Goal: Information Seeking & Learning: Learn about a topic

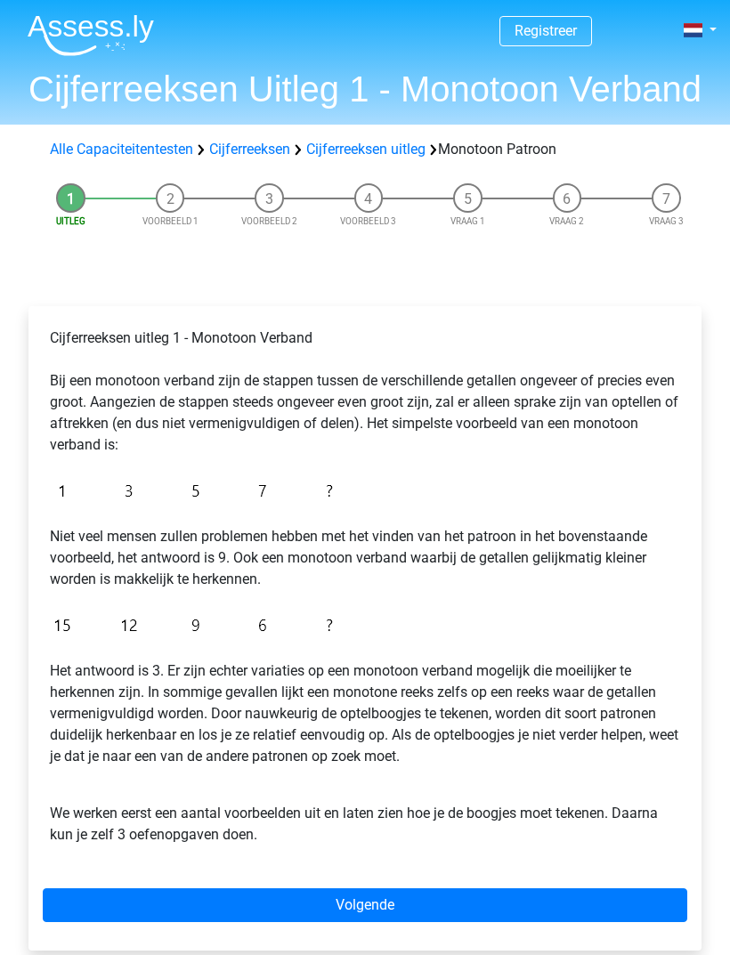
scroll to position [95, 0]
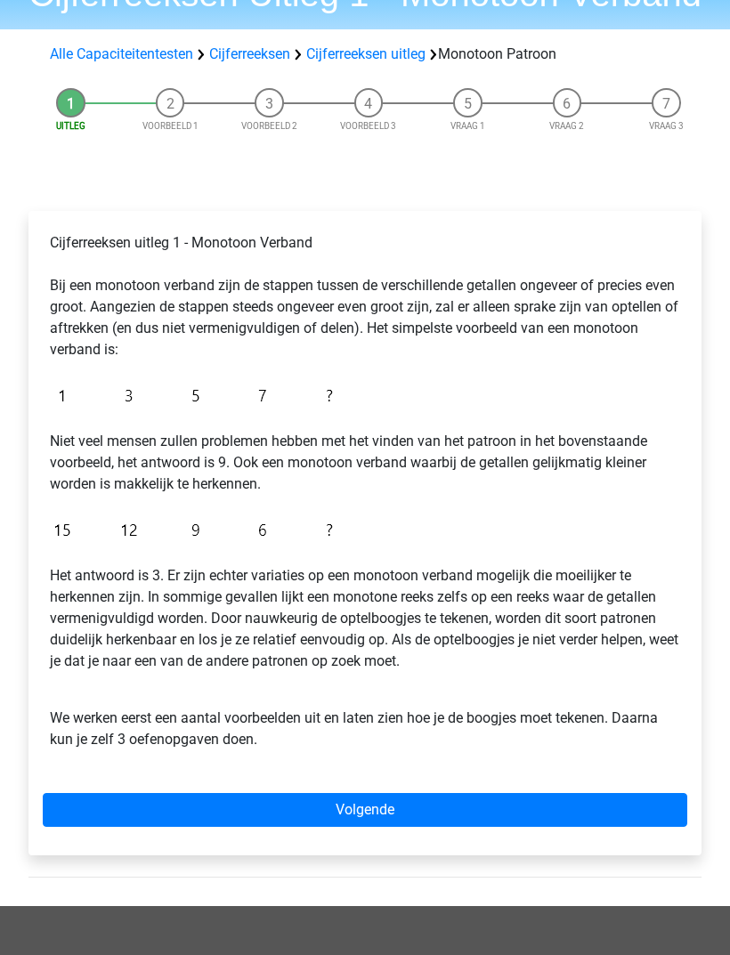
click at [338, 802] on link "Volgende" at bounding box center [365, 810] width 644 height 34
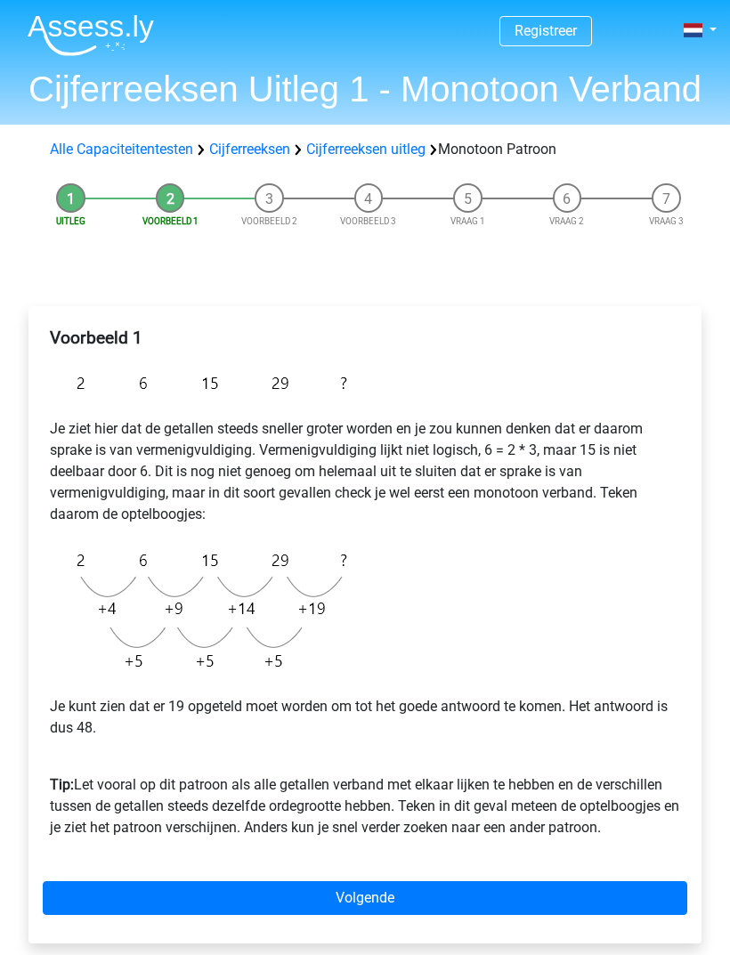
click at [415, 905] on link "Volgende" at bounding box center [365, 898] width 644 height 34
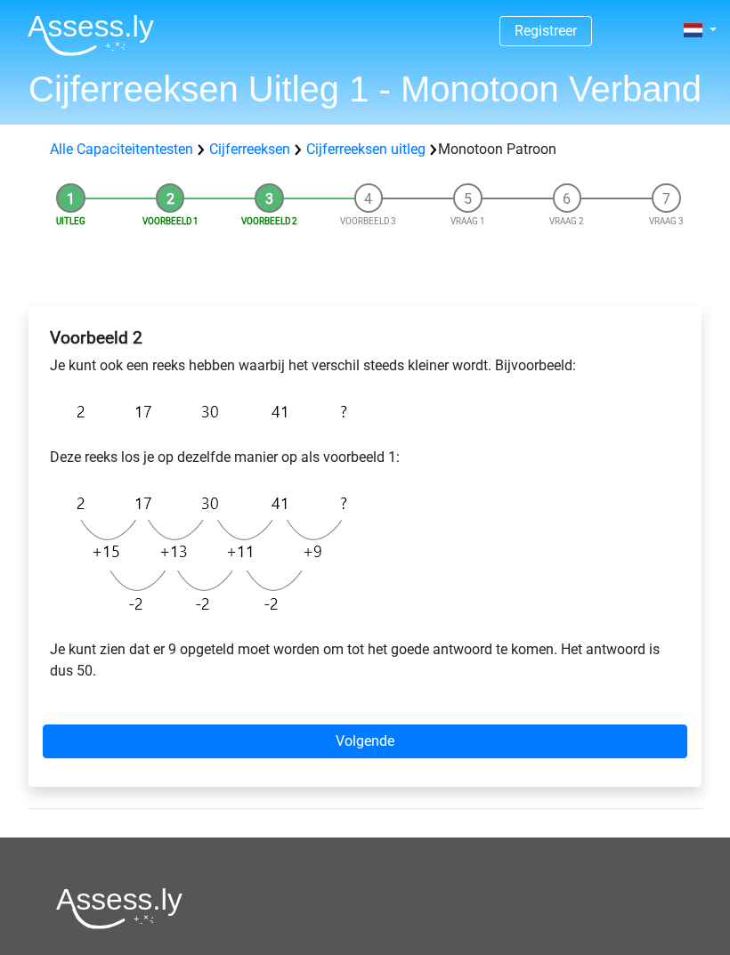
click at [407, 756] on link "Volgende" at bounding box center [365, 741] width 644 height 34
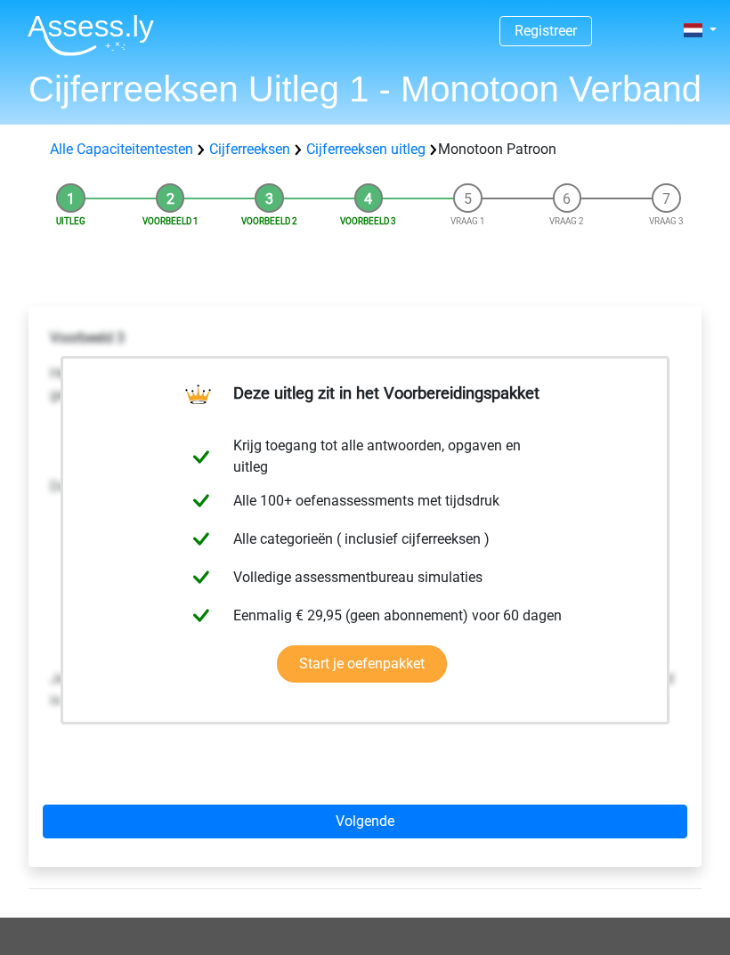
click at [412, 838] on link "Volgende" at bounding box center [365, 822] width 644 height 34
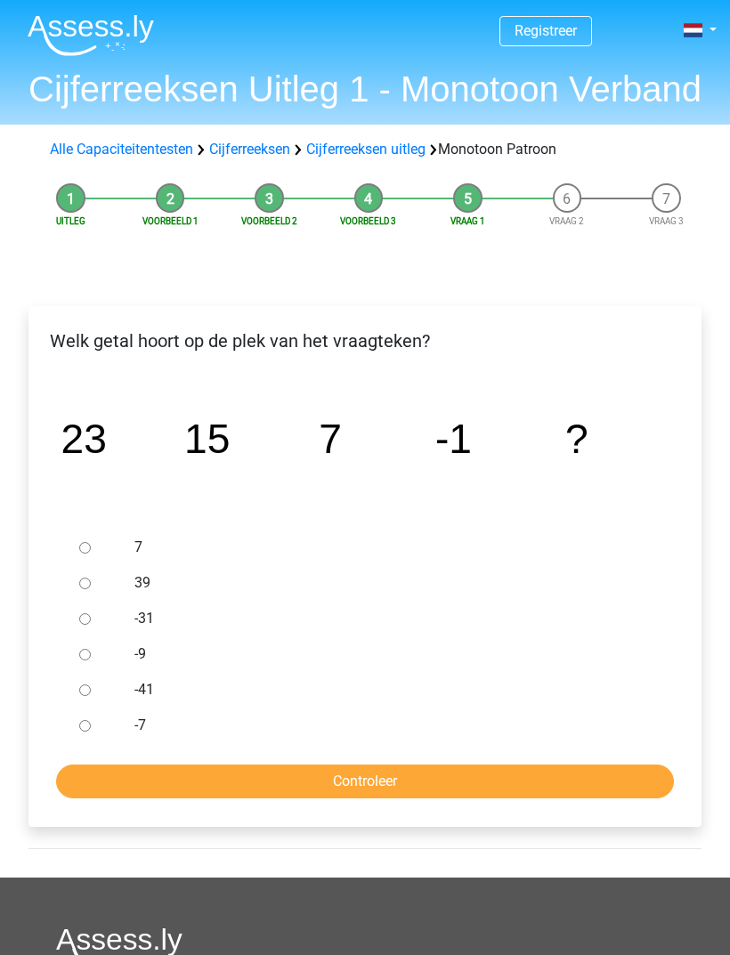
click at [82, 649] on input "-9" at bounding box center [85, 655] width 12 height 12
radio input "true"
click at [336, 776] on input "Controleer" at bounding box center [365, 781] width 618 height 34
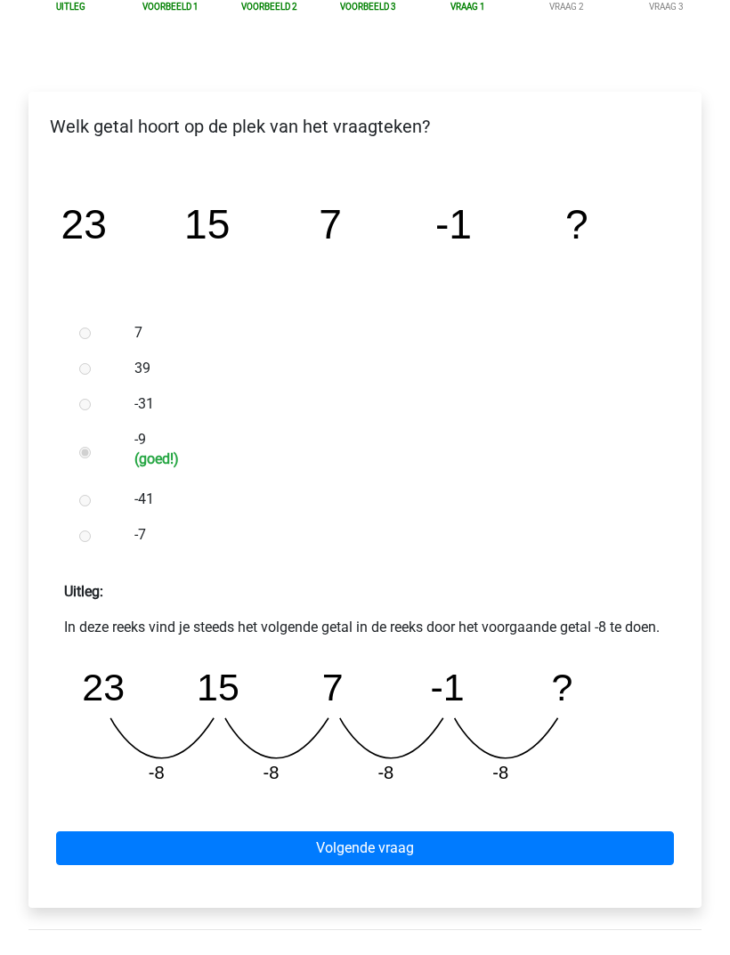
scroll to position [221, 0]
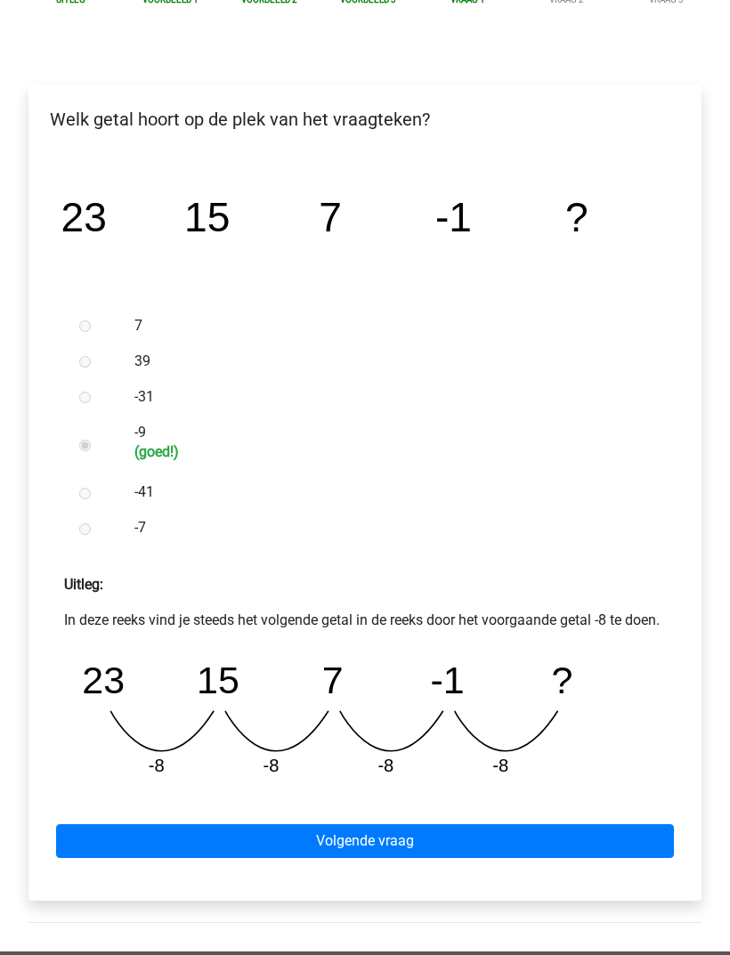
click at [381, 859] on link "Volgende vraag" at bounding box center [365, 842] width 618 height 34
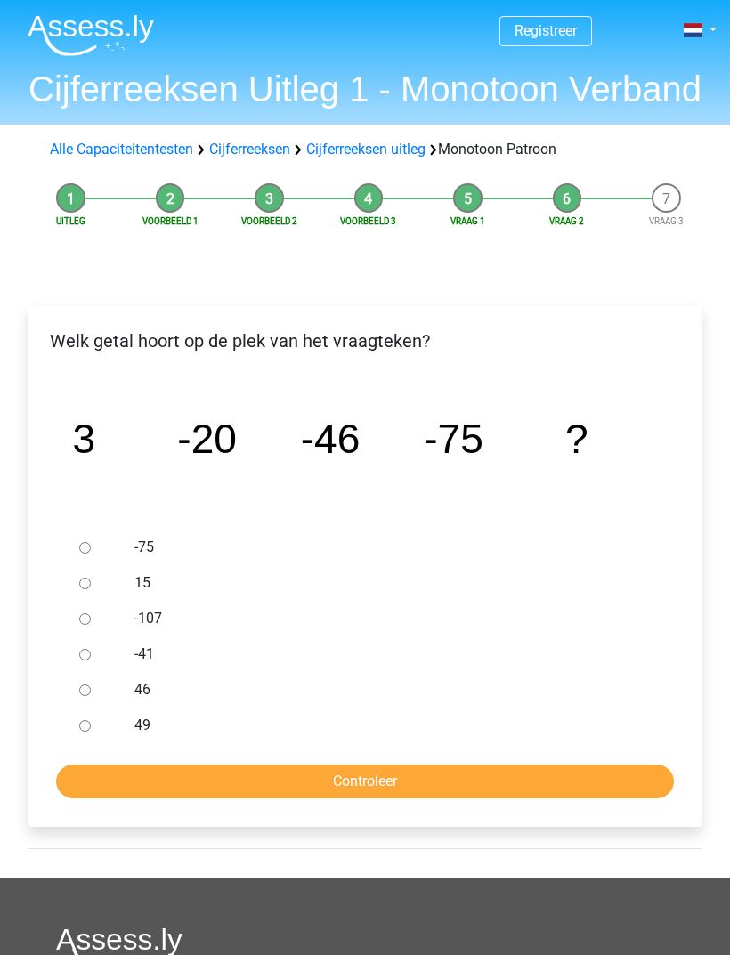
click at [80, 616] on input "-107" at bounding box center [85, 619] width 12 height 12
radio input "true"
click at [342, 778] on input "Controleer" at bounding box center [365, 781] width 618 height 34
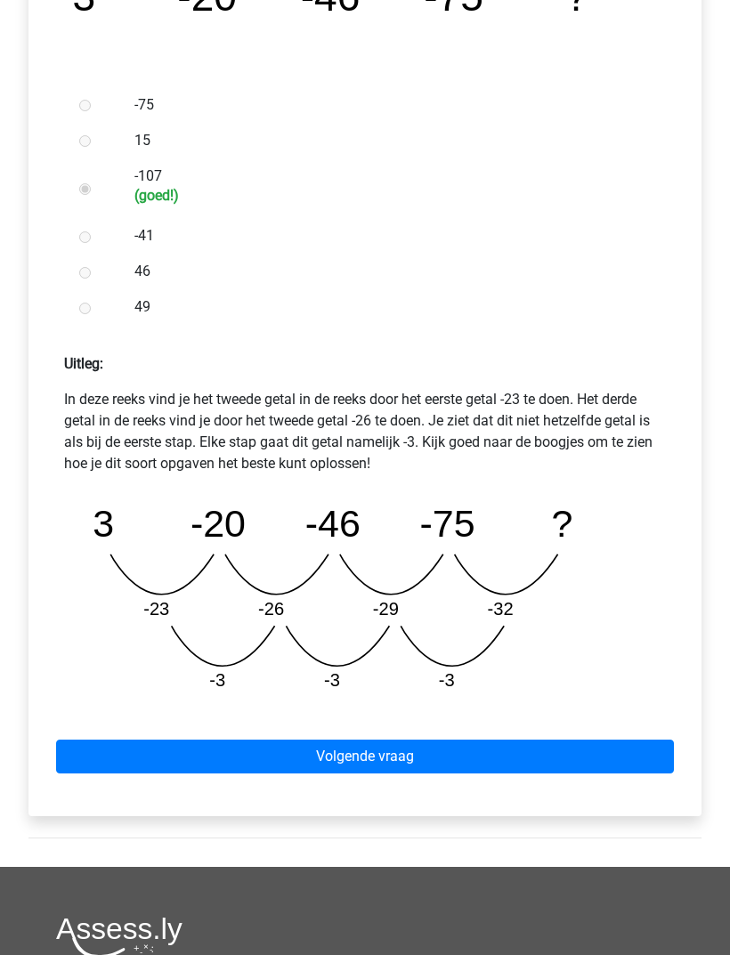
scroll to position [442, 0]
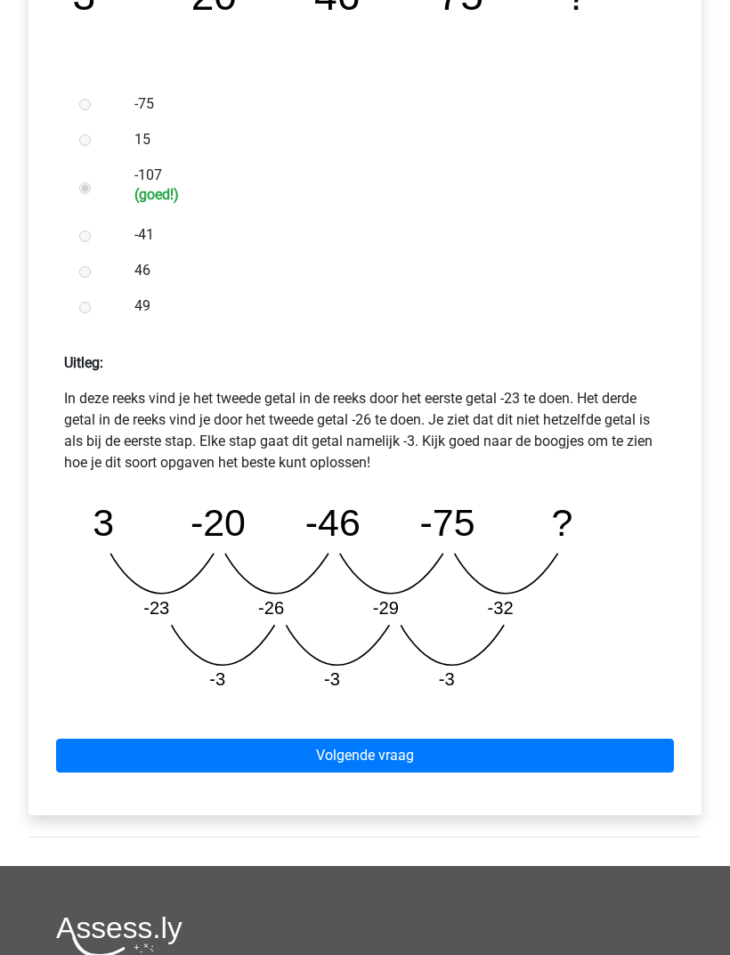
click at [409, 740] on link "Volgende vraag" at bounding box center [365, 757] width 618 height 34
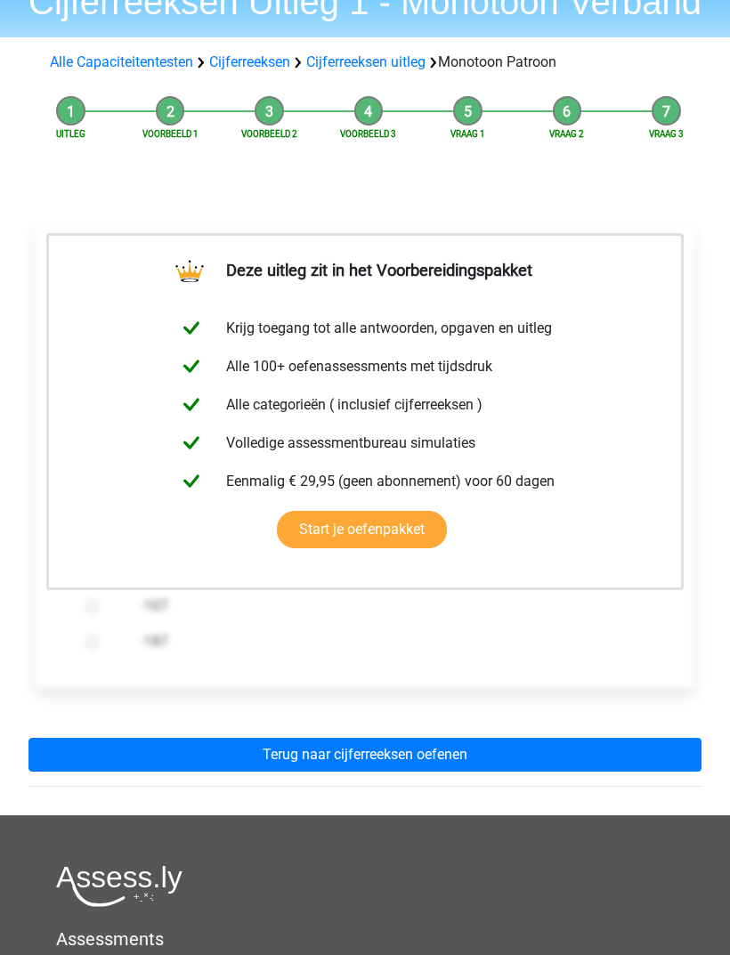
scroll to position [90, 0]
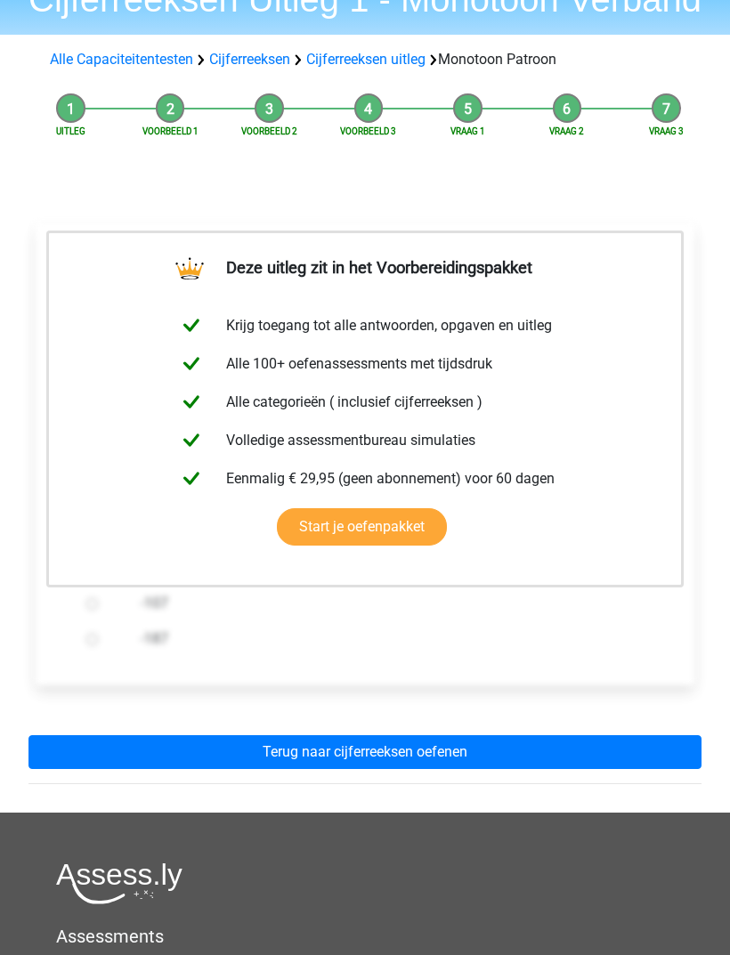
click at [472, 765] on link "Terug naar cijferreeksen oefenen" at bounding box center [364, 752] width 673 height 34
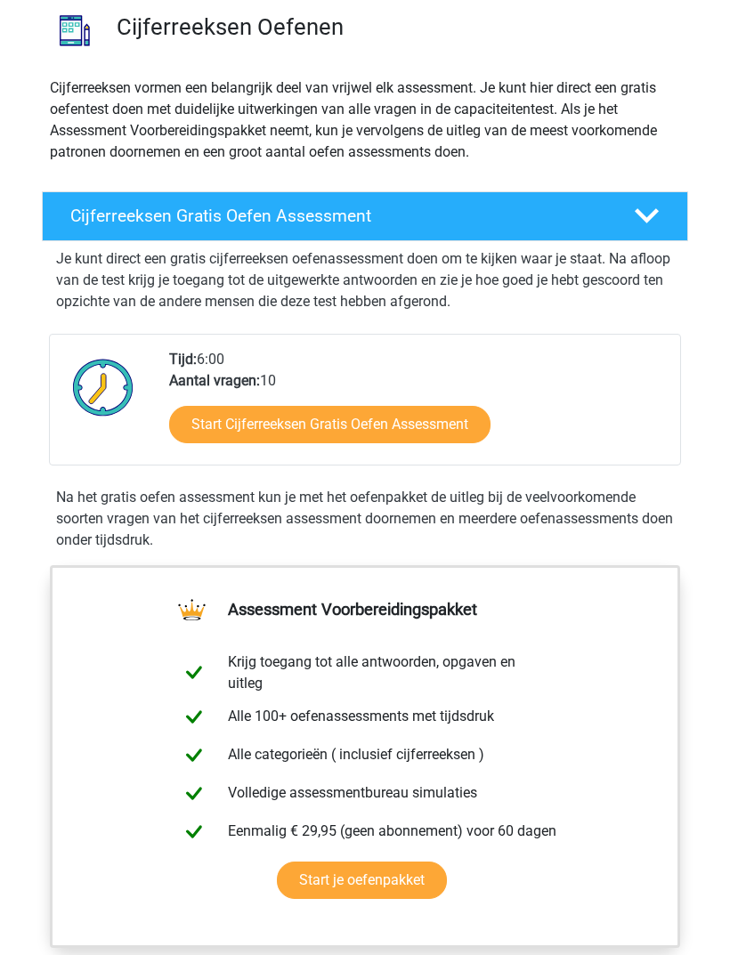
scroll to position [133, 0]
click at [643, 204] on icon at bounding box center [647, 216] width 25 height 25
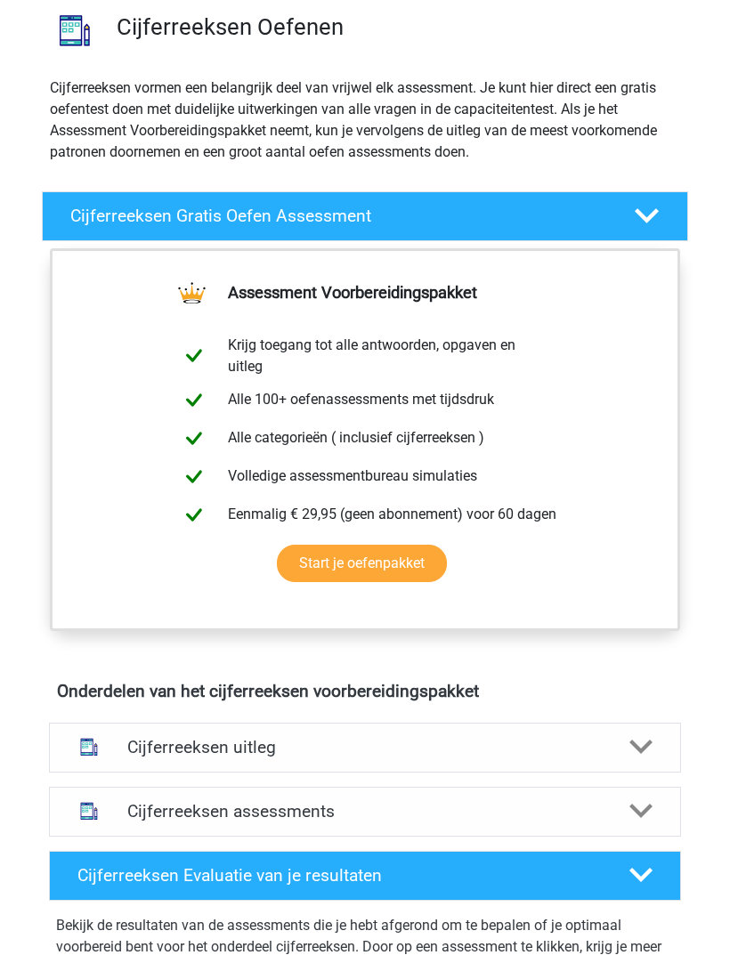
click at [629, 752] on icon at bounding box center [640, 746] width 23 height 23
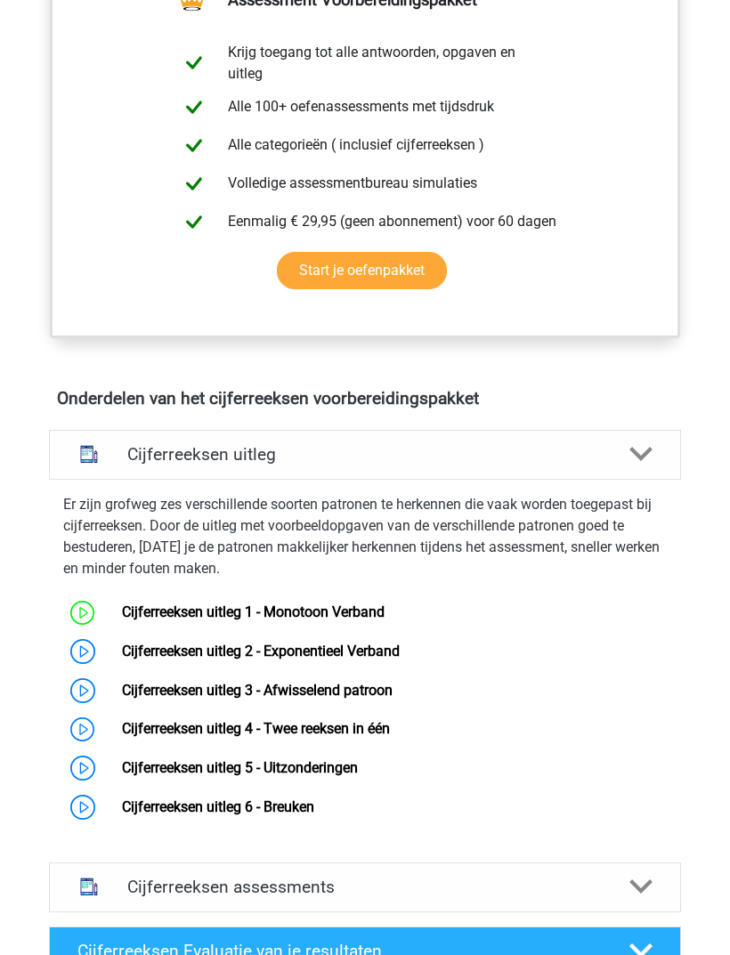
scroll to position [426, 0]
click at [390, 651] on link "Cijferreeksen uitleg 2 - Exponentieel Verband" at bounding box center [261, 651] width 278 height 17
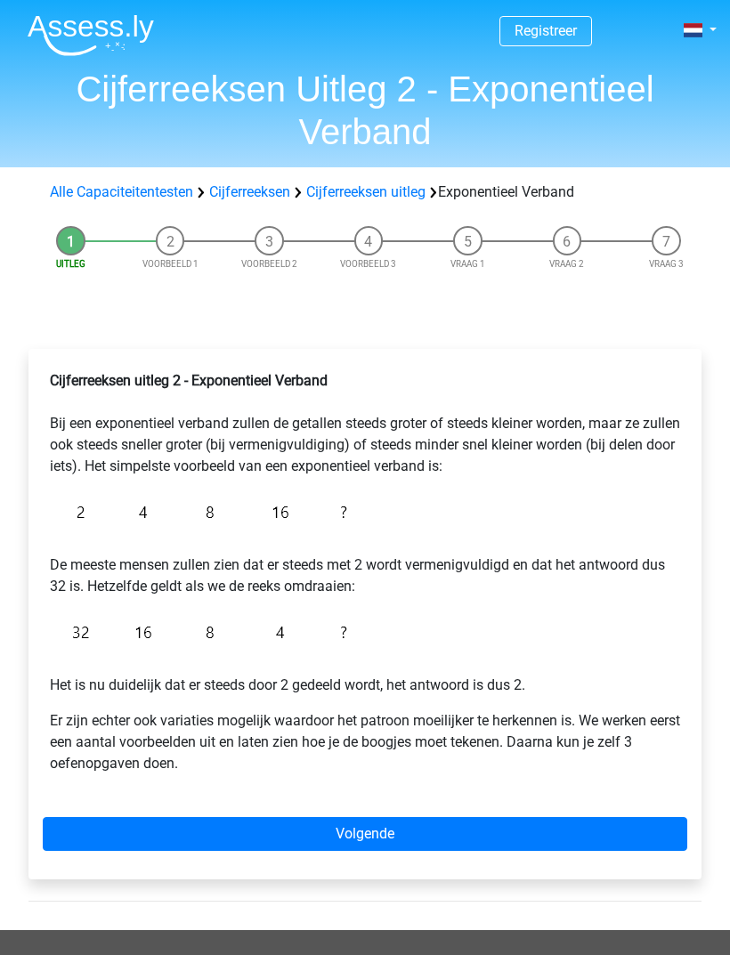
click at [400, 834] on link "Volgende" at bounding box center [365, 834] width 644 height 34
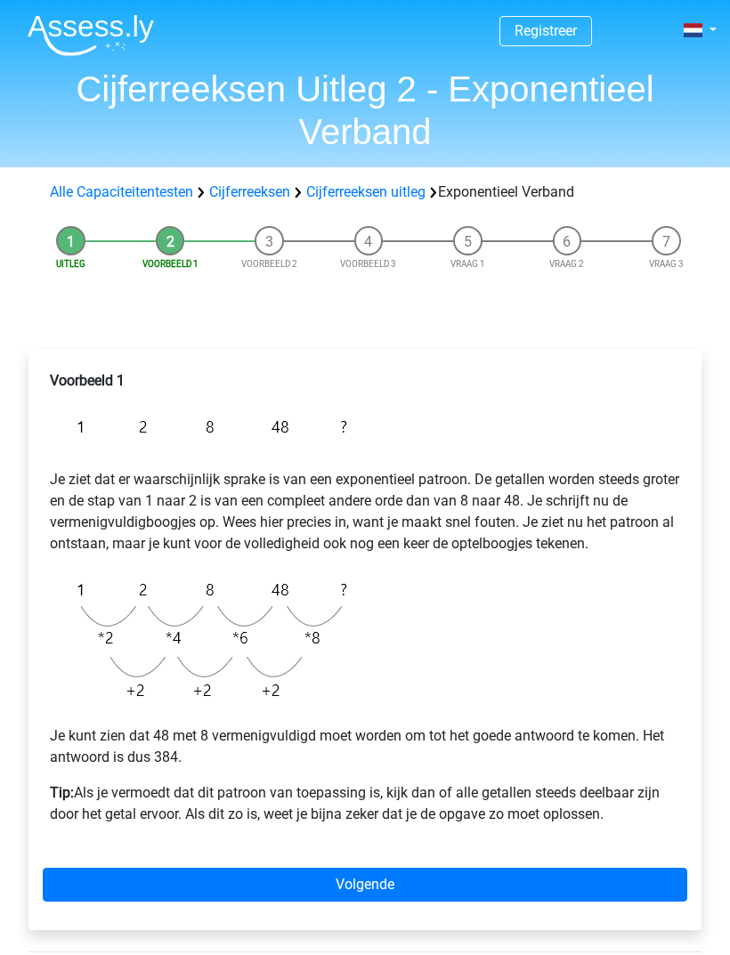
click at [370, 892] on link "Volgende" at bounding box center [365, 885] width 644 height 34
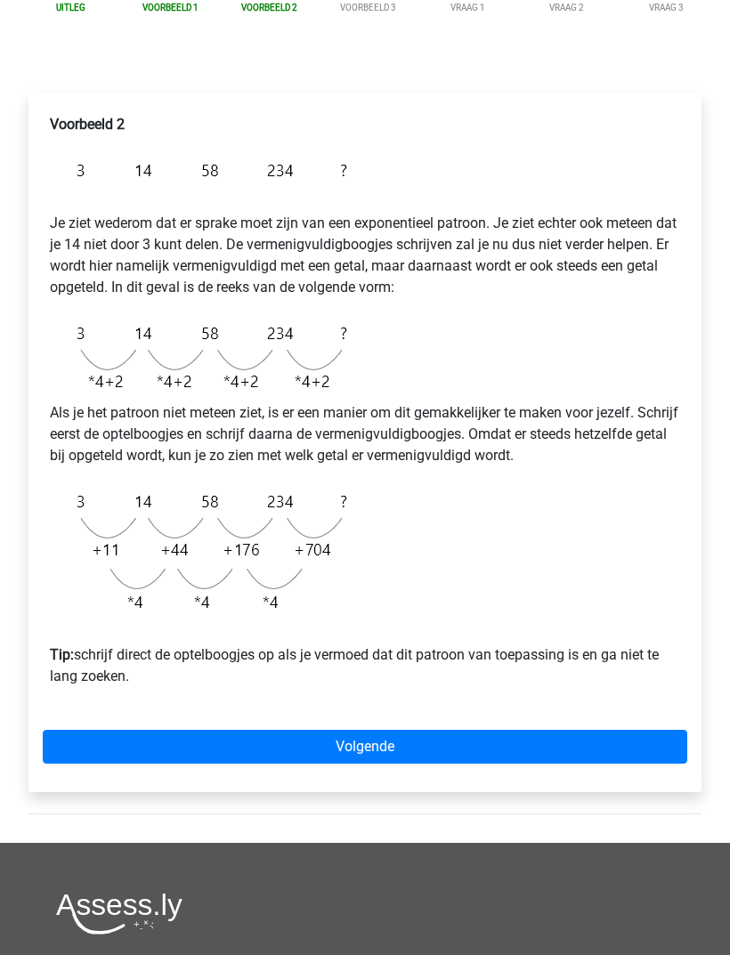
scroll to position [259, 0]
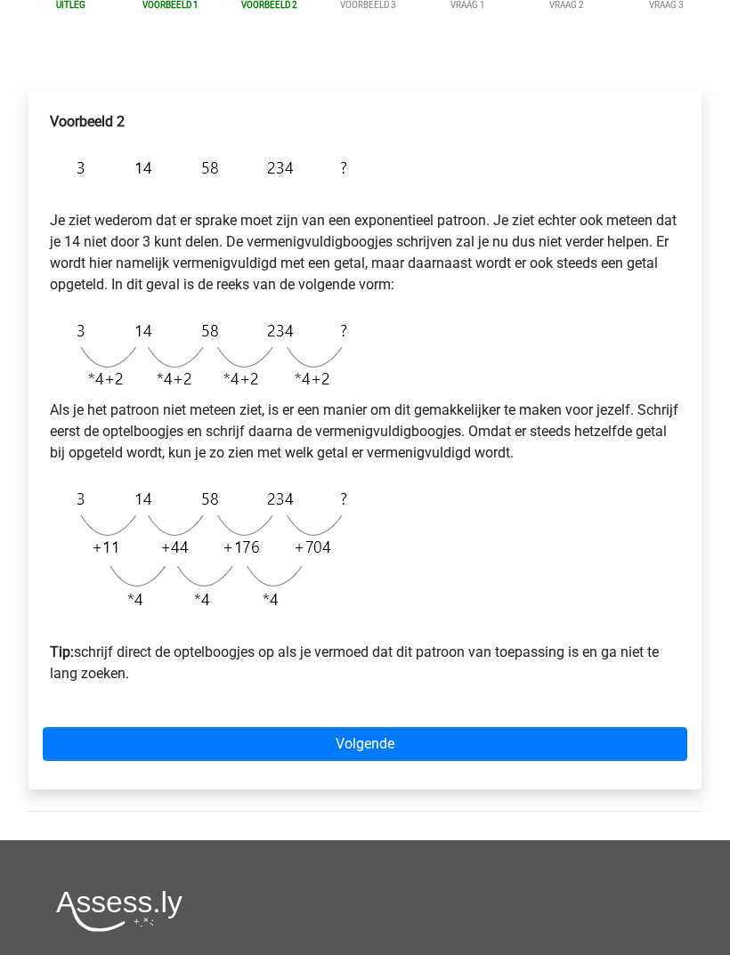
click at [356, 753] on link "Volgende" at bounding box center [365, 744] width 644 height 34
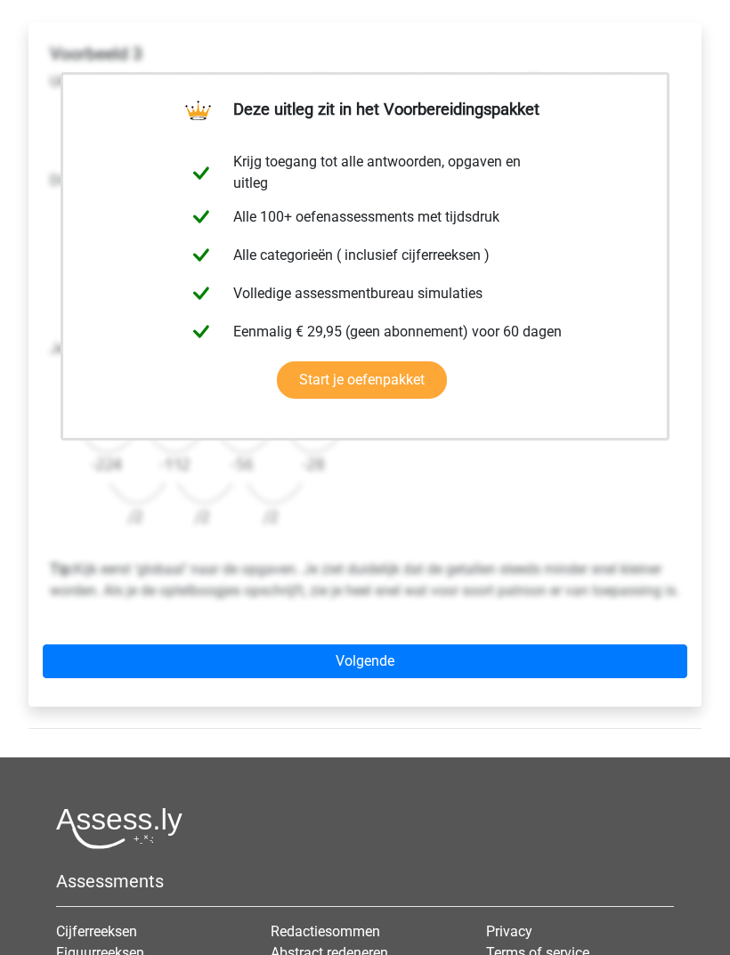
scroll to position [325, 0]
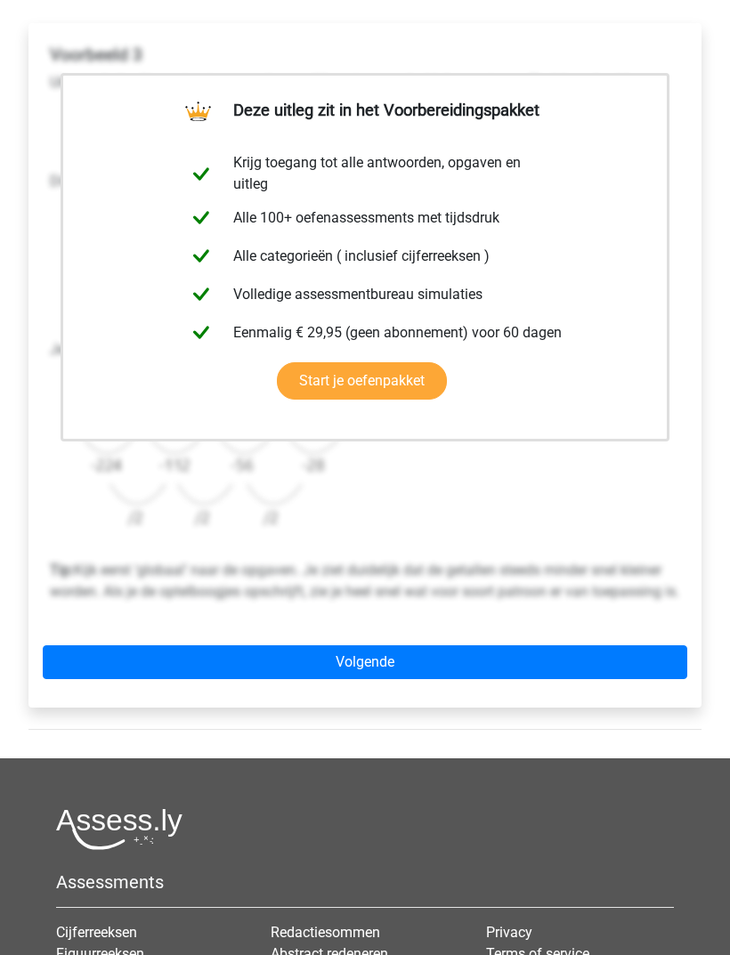
click at [333, 680] on link "Volgende" at bounding box center [365, 663] width 644 height 34
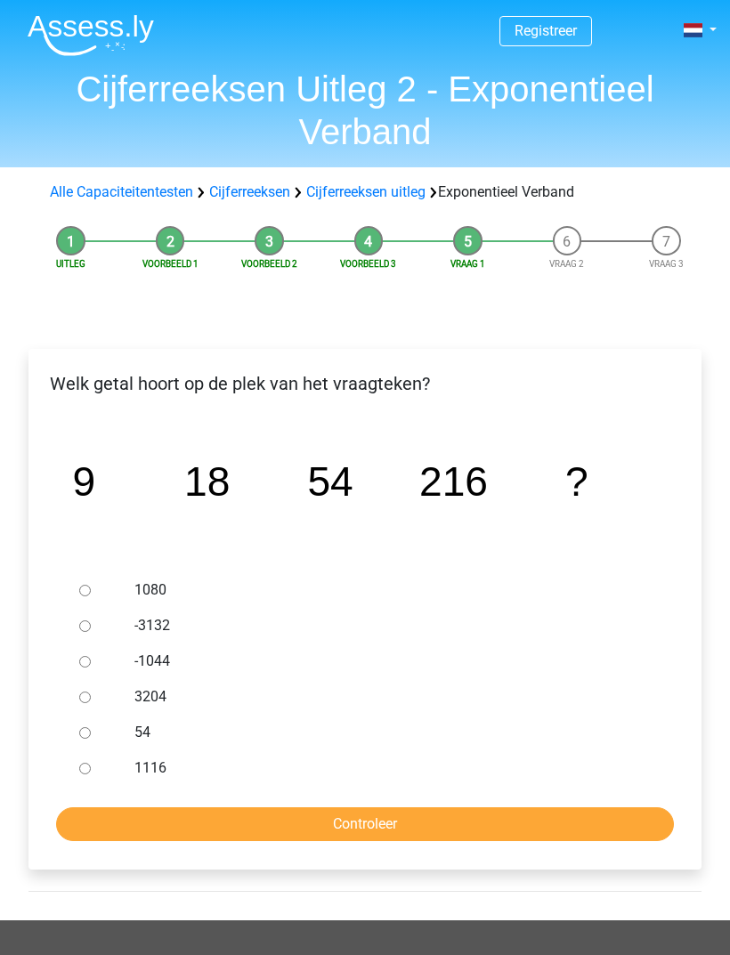
click at [81, 588] on input "1080" at bounding box center [85, 591] width 12 height 12
radio input "true"
click at [358, 822] on input "Controleer" at bounding box center [365, 824] width 618 height 34
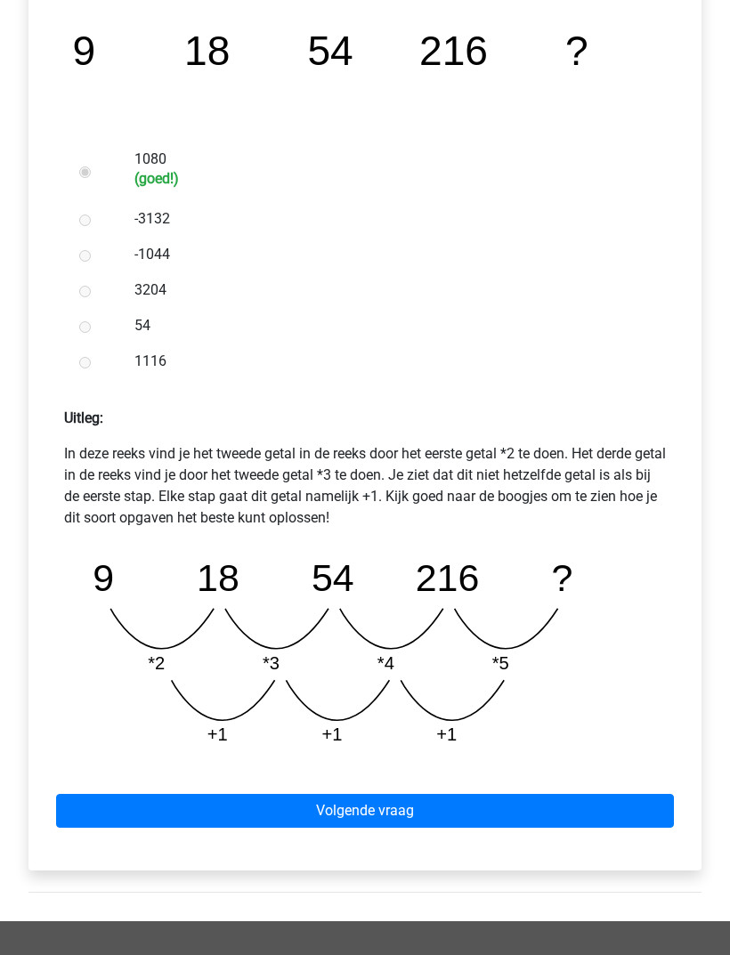
scroll to position [432, 0]
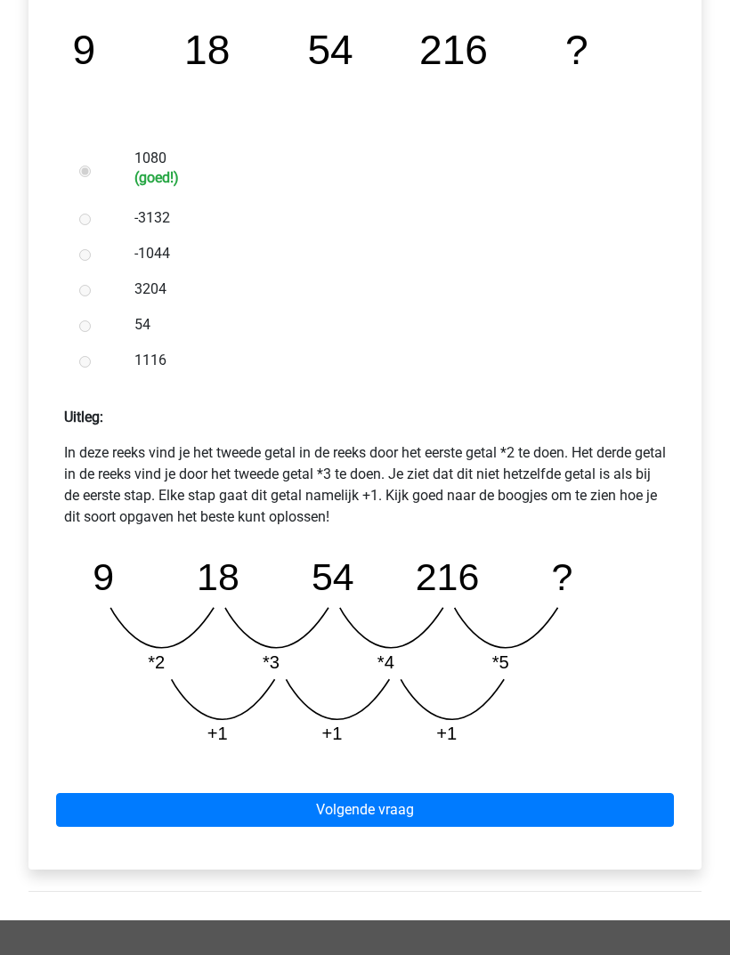
click at [341, 809] on link "Volgende vraag" at bounding box center [365, 810] width 618 height 34
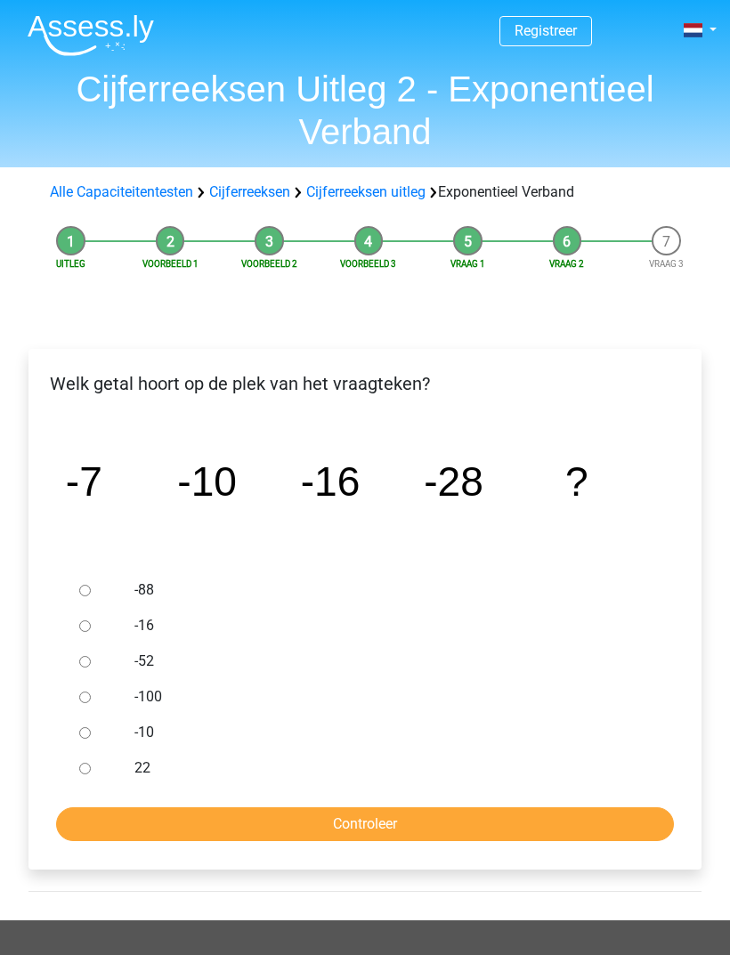
click at [82, 658] on input "-52" at bounding box center [85, 662] width 12 height 12
radio input "true"
click at [364, 825] on input "Controleer" at bounding box center [365, 824] width 618 height 34
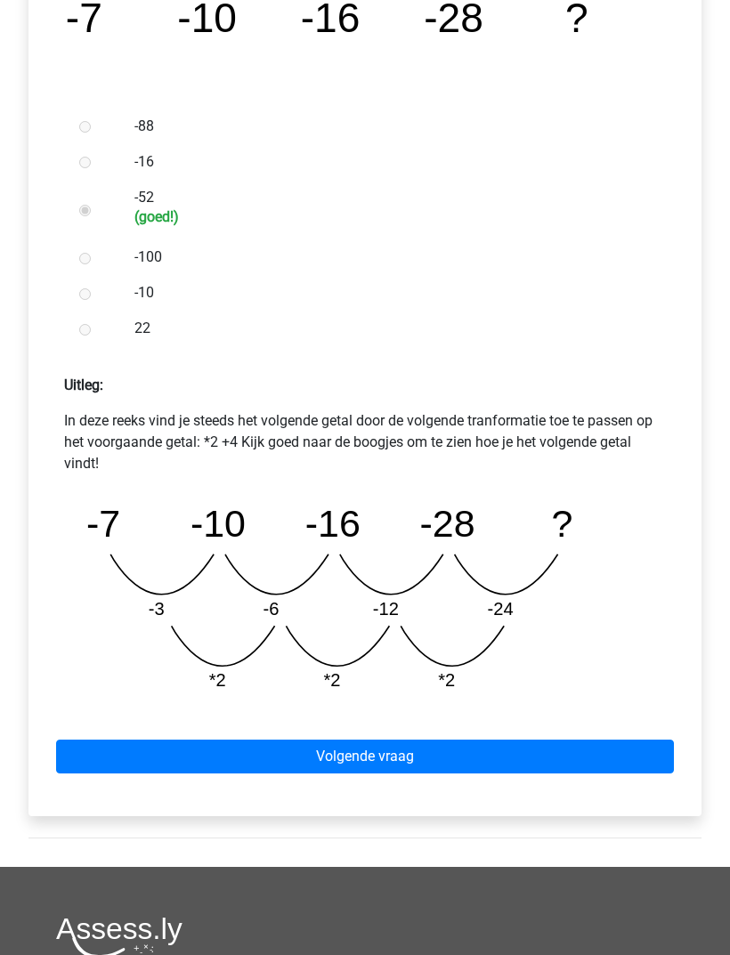
scroll to position [540, 0]
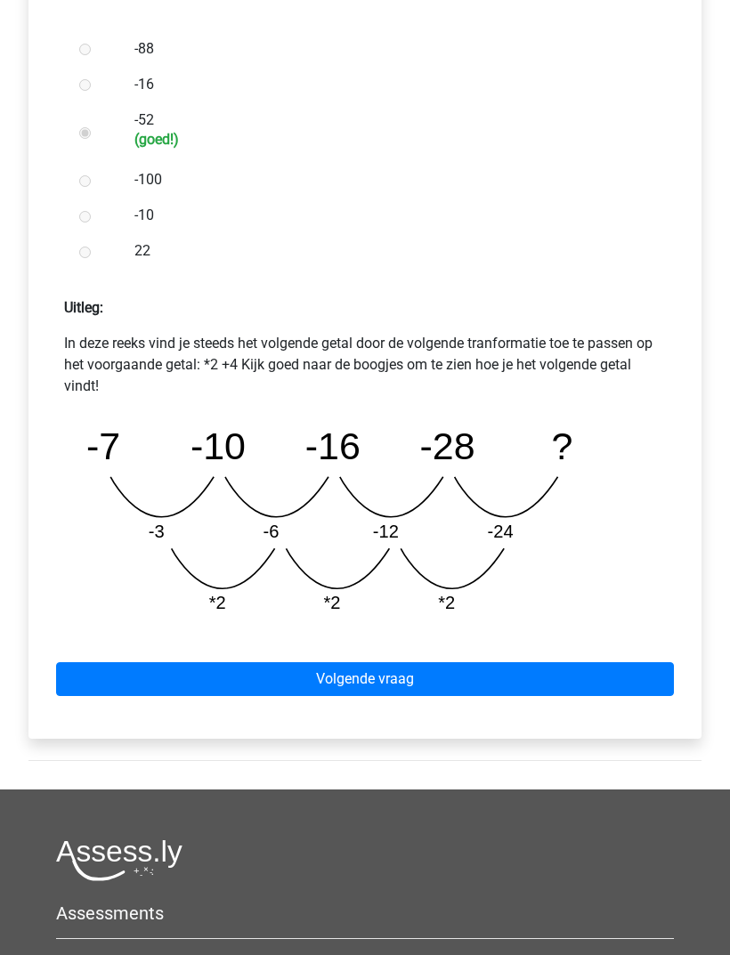
click at [344, 676] on link "Volgende vraag" at bounding box center [365, 680] width 618 height 34
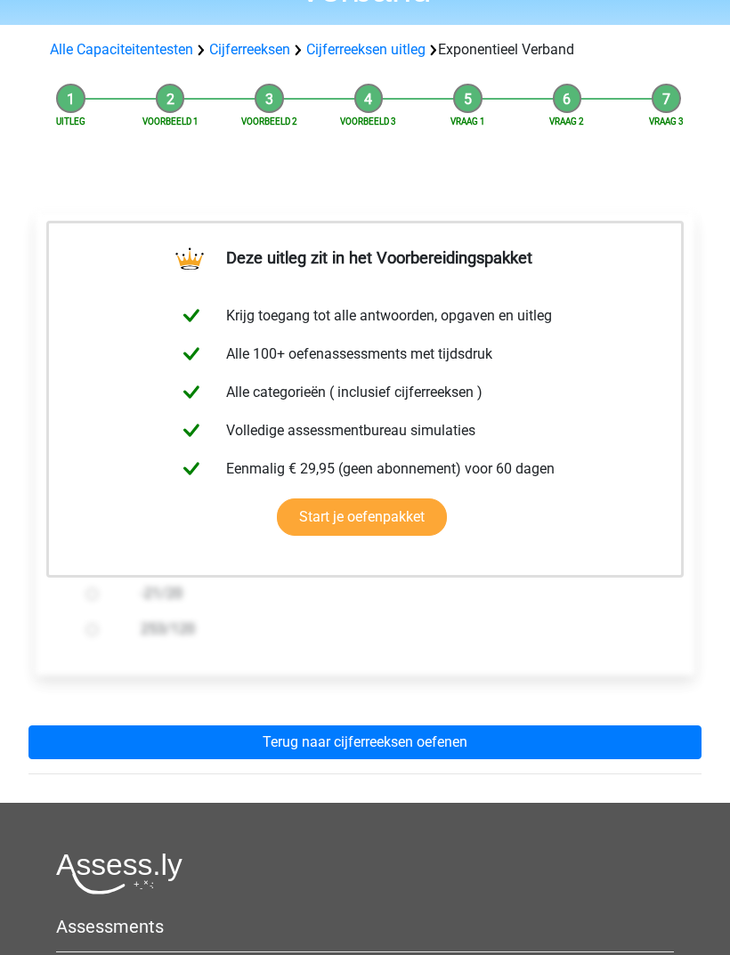
scroll to position [145, 0]
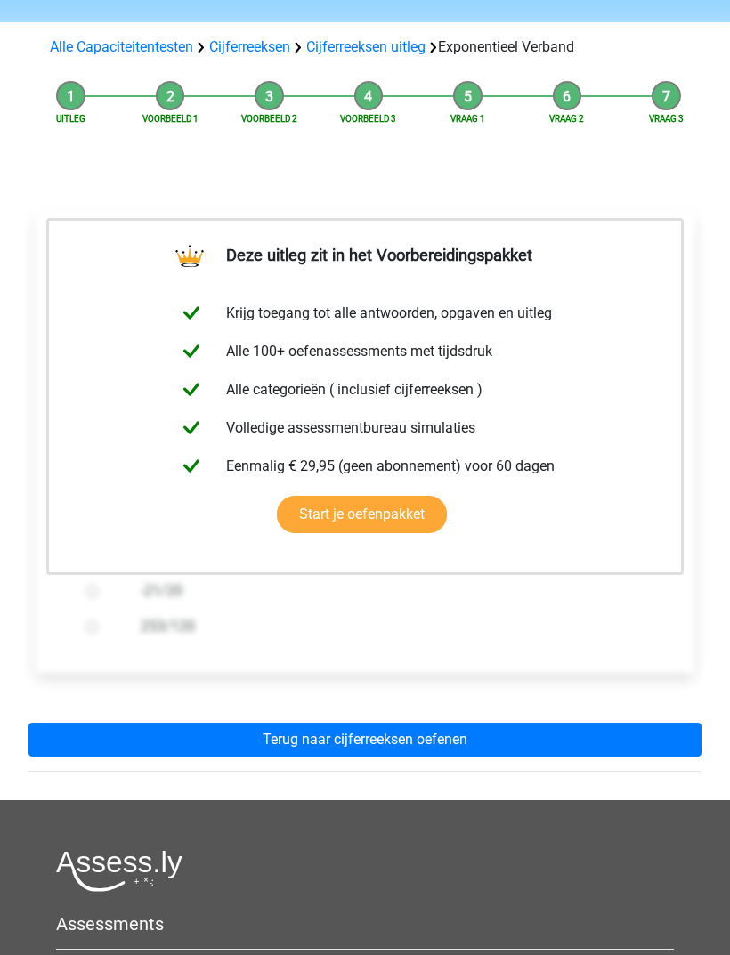
click at [310, 741] on link "Terug naar cijferreeksen oefenen" at bounding box center [364, 740] width 673 height 34
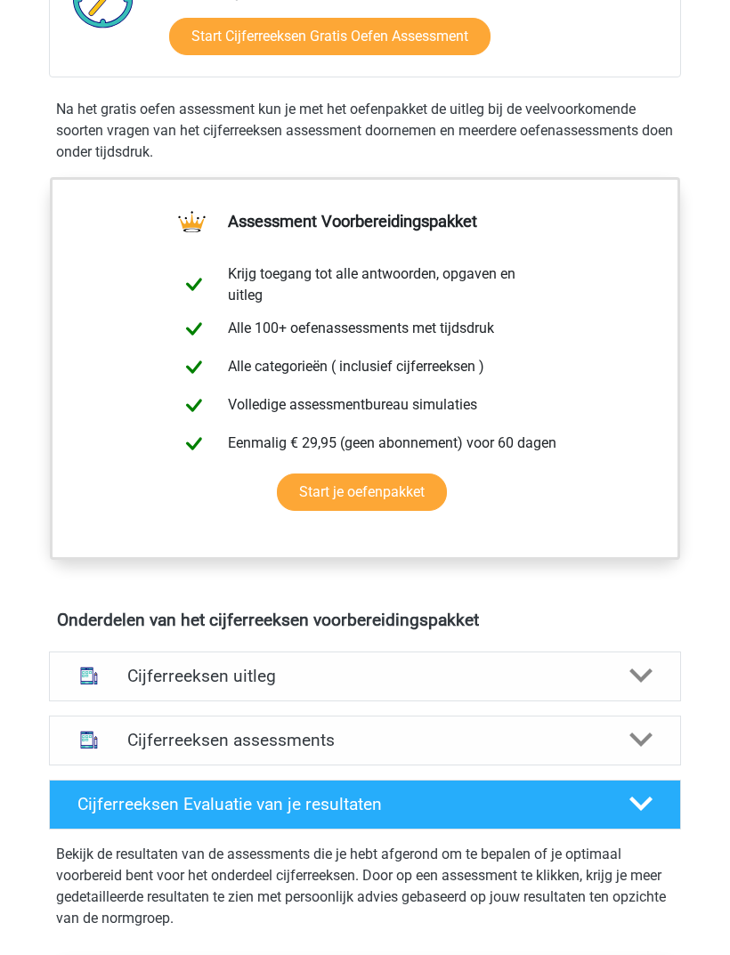
click at [207, 667] on h4 "Cijferreeksen uitleg" at bounding box center [364, 677] width 474 height 20
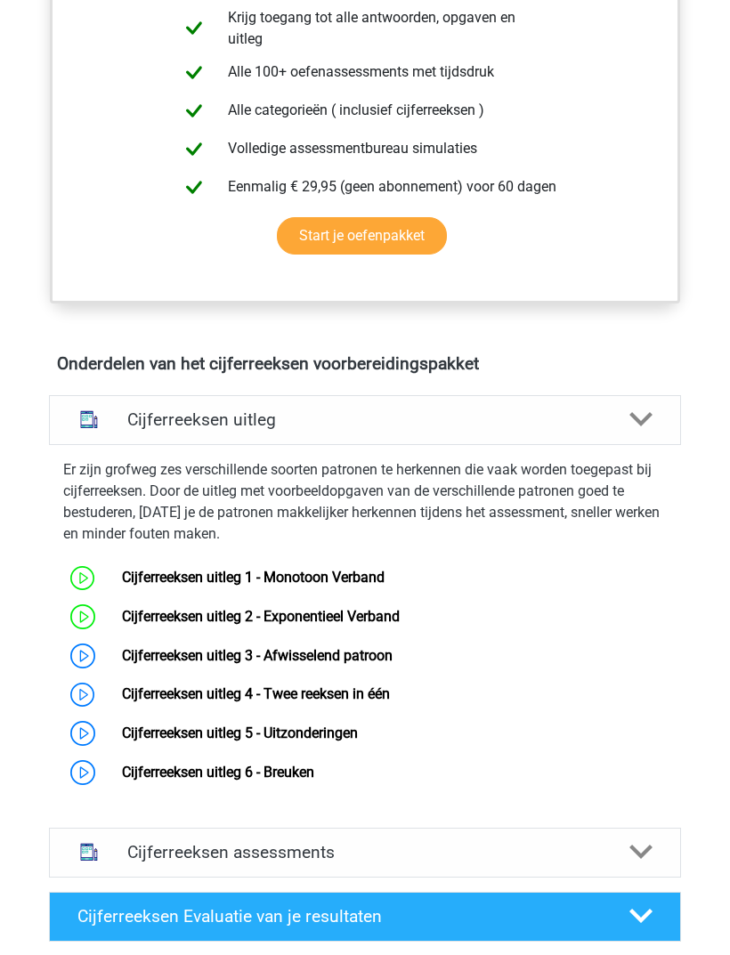
scroll to position [780, 0]
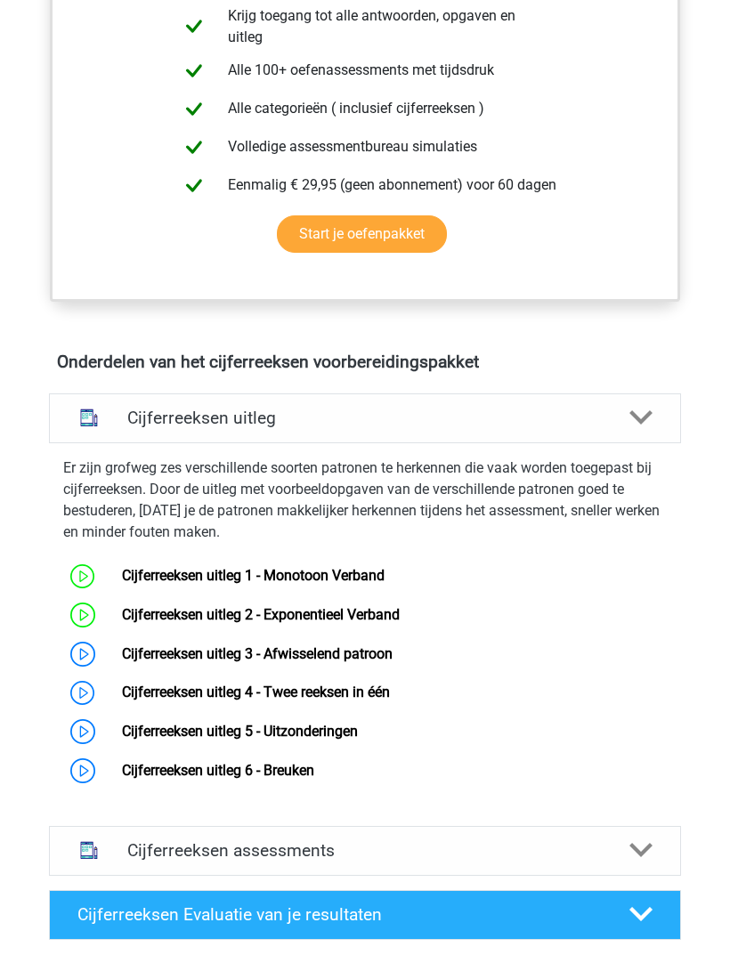
click at [198, 656] on link "Cijferreeksen uitleg 3 - Afwisselend patroon" at bounding box center [257, 653] width 271 height 17
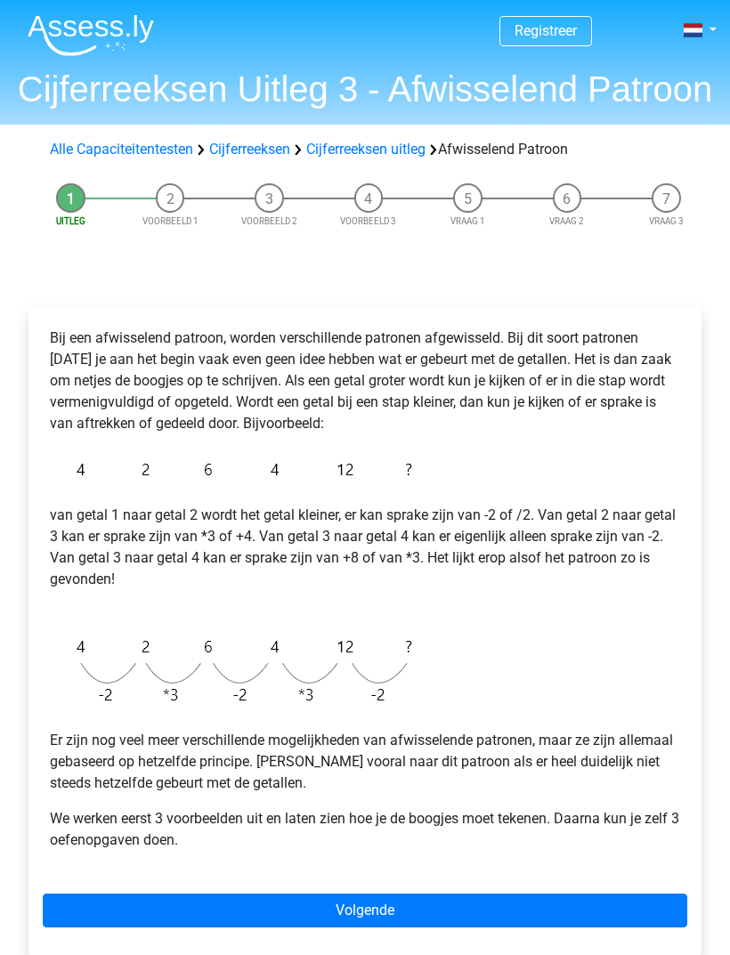
click at [385, 910] on link "Volgende" at bounding box center [365, 911] width 644 height 34
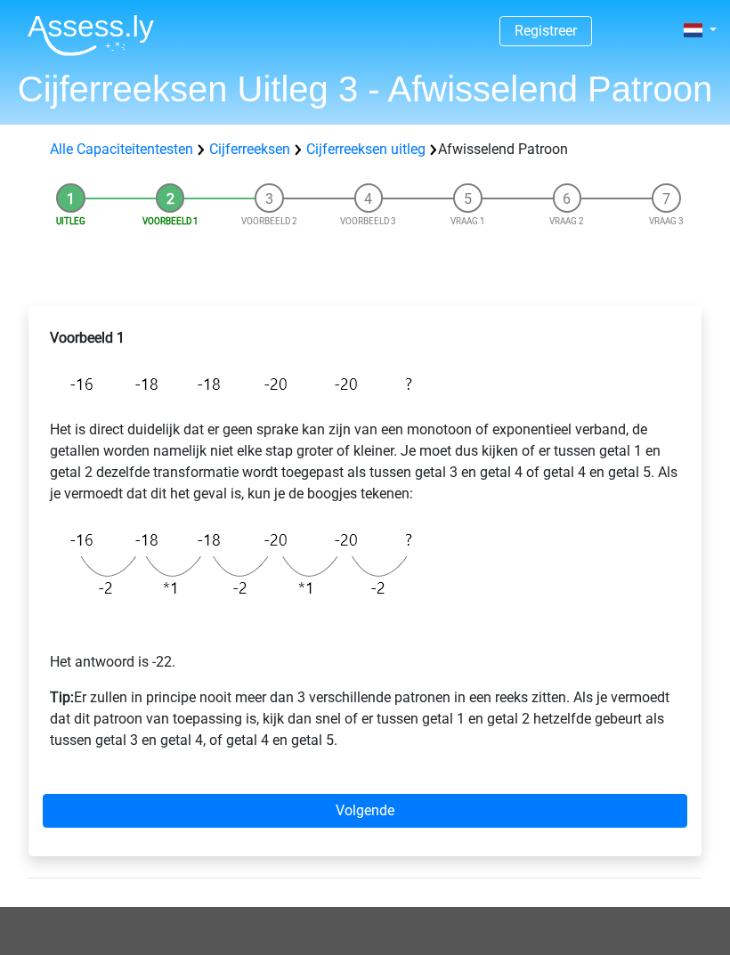
click at [338, 797] on link "Volgende" at bounding box center [365, 811] width 644 height 34
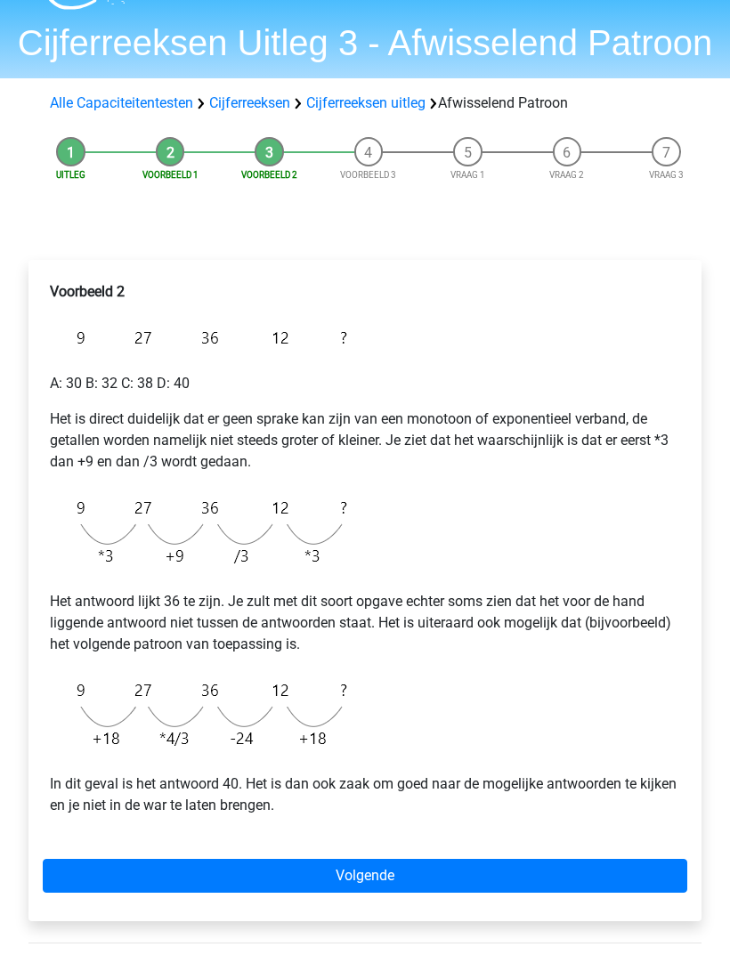
scroll to position [46, 0]
click at [388, 869] on link "Volgende" at bounding box center [365, 876] width 644 height 34
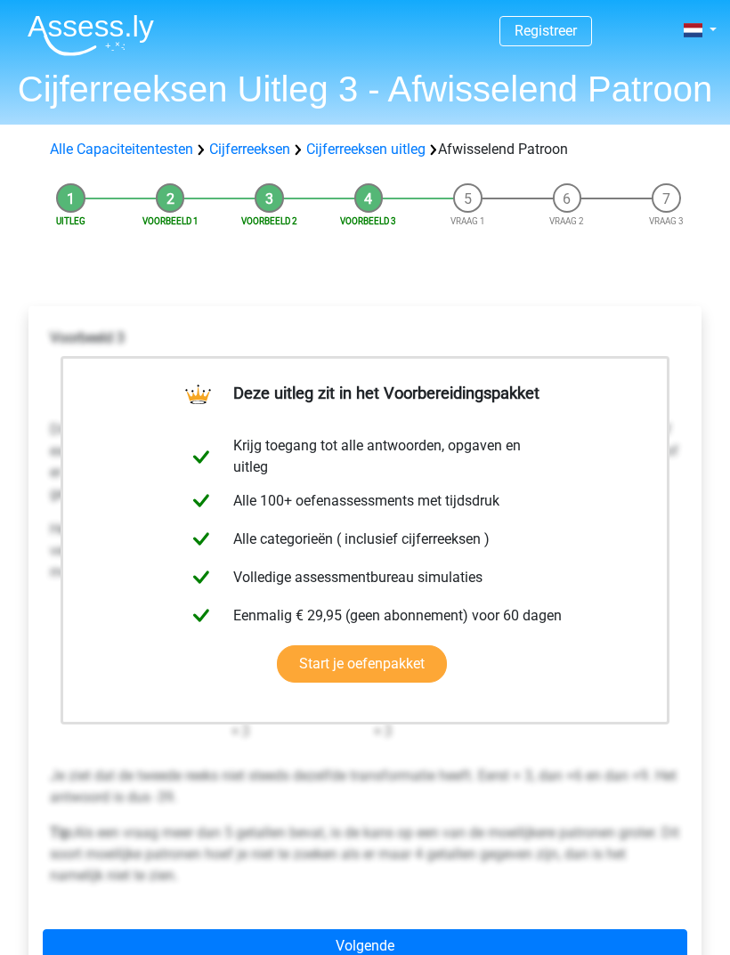
scroll to position [53, 0]
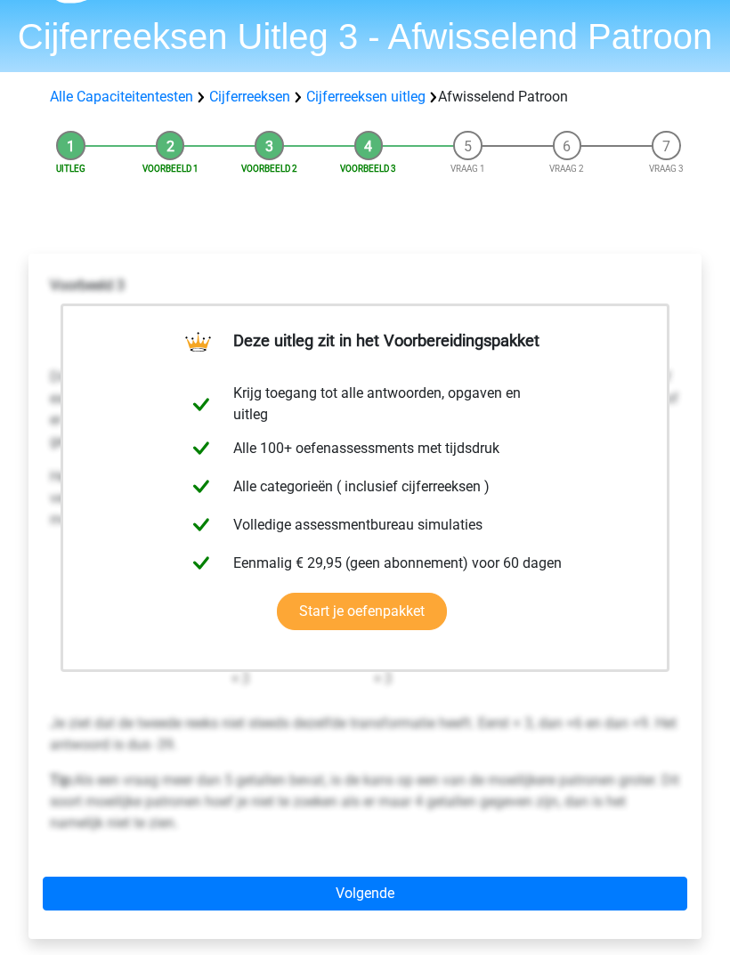
click at [373, 894] on link "Volgende" at bounding box center [365, 894] width 644 height 34
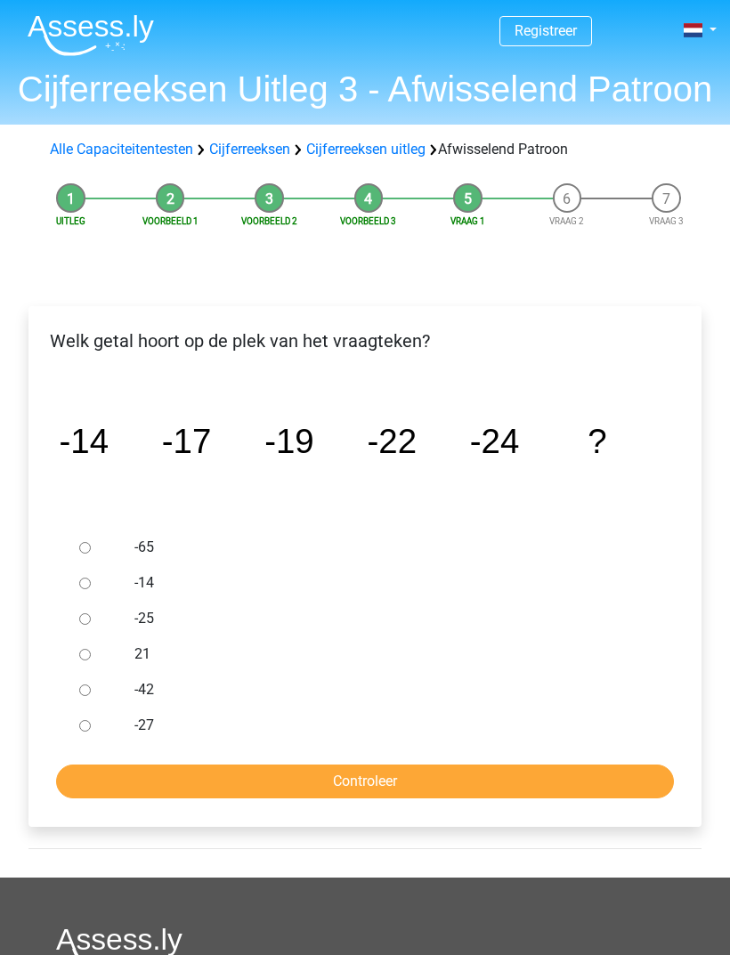
click at [98, 723] on div at bounding box center [96, 726] width 49 height 36
click at [98, 719] on div at bounding box center [96, 726] width 49 height 36
click at [90, 721] on input "-27" at bounding box center [85, 726] width 12 height 12
radio input "true"
click at [388, 778] on input "Controleer" at bounding box center [365, 781] width 618 height 34
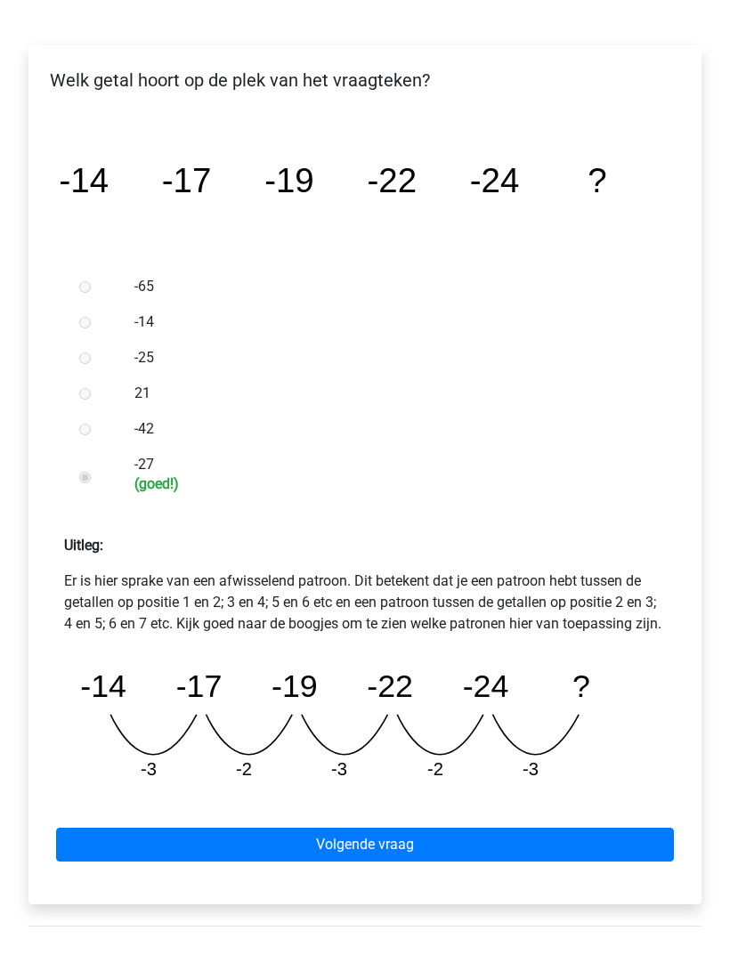
scroll to position [261, 0]
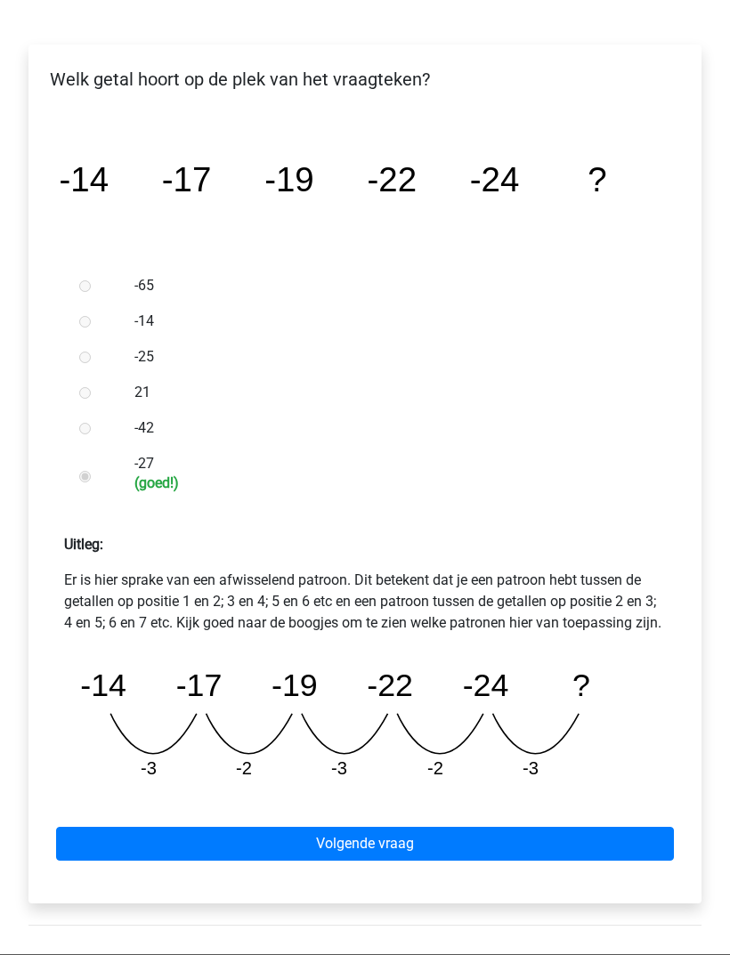
click at [395, 859] on link "Volgende vraag" at bounding box center [365, 845] width 618 height 34
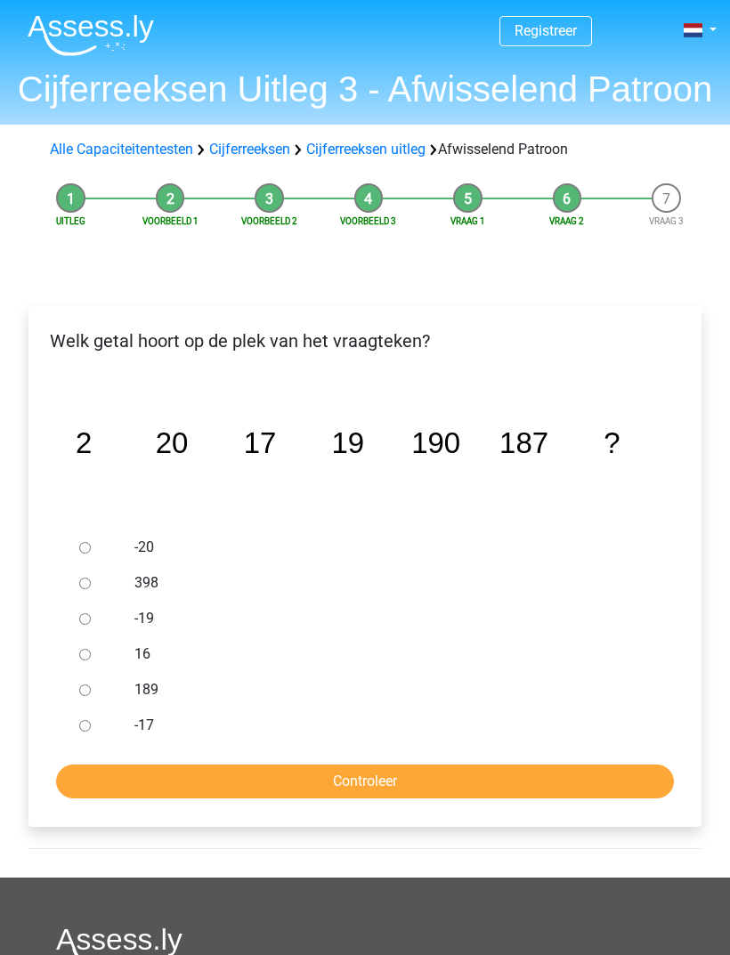
click at [95, 677] on div at bounding box center [96, 690] width 49 height 36
click at [92, 677] on div at bounding box center [96, 690] width 49 height 36
click at [89, 686] on input "189" at bounding box center [85, 690] width 12 height 12
radio input "true"
click at [377, 778] on input "Controleer" at bounding box center [365, 781] width 618 height 34
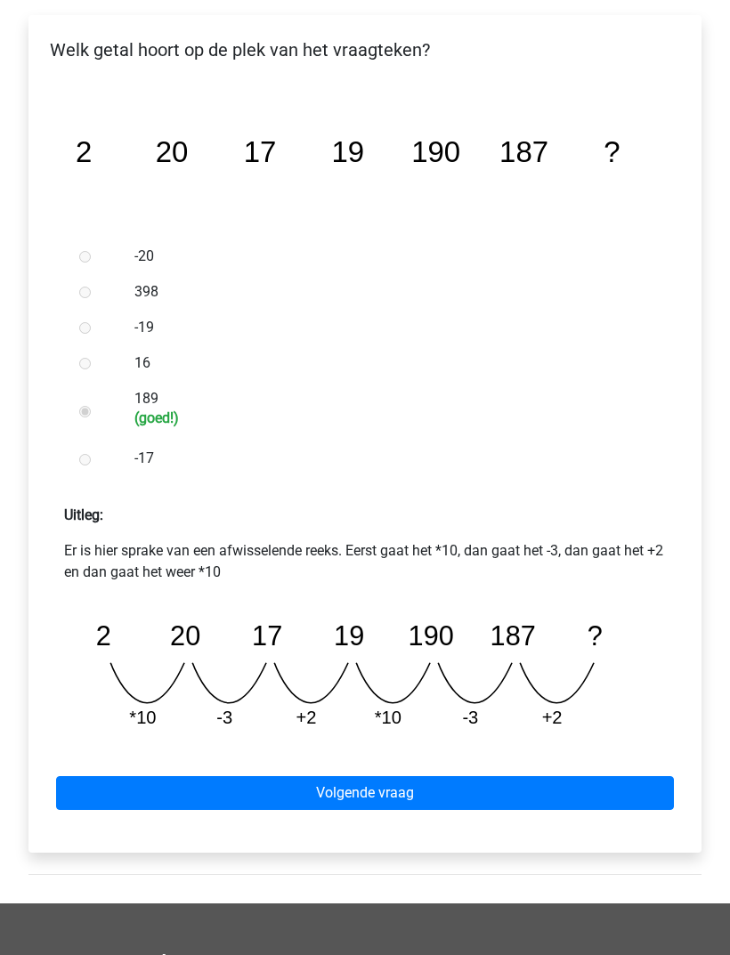
scroll to position [291, 0]
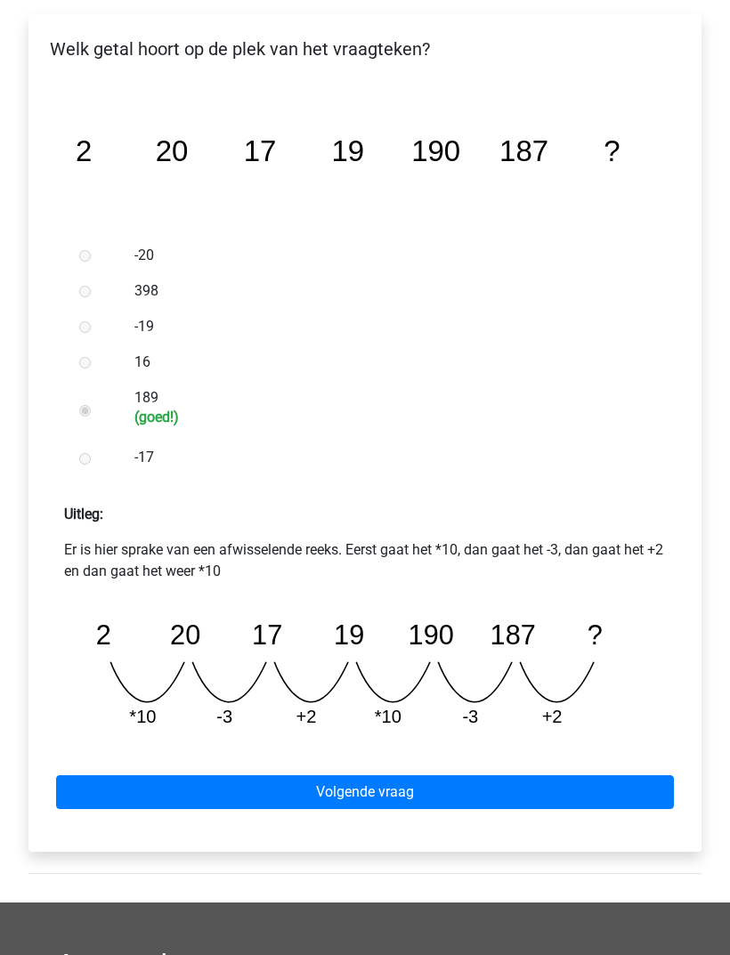
click at [379, 797] on link "Volgende vraag" at bounding box center [365, 793] width 618 height 34
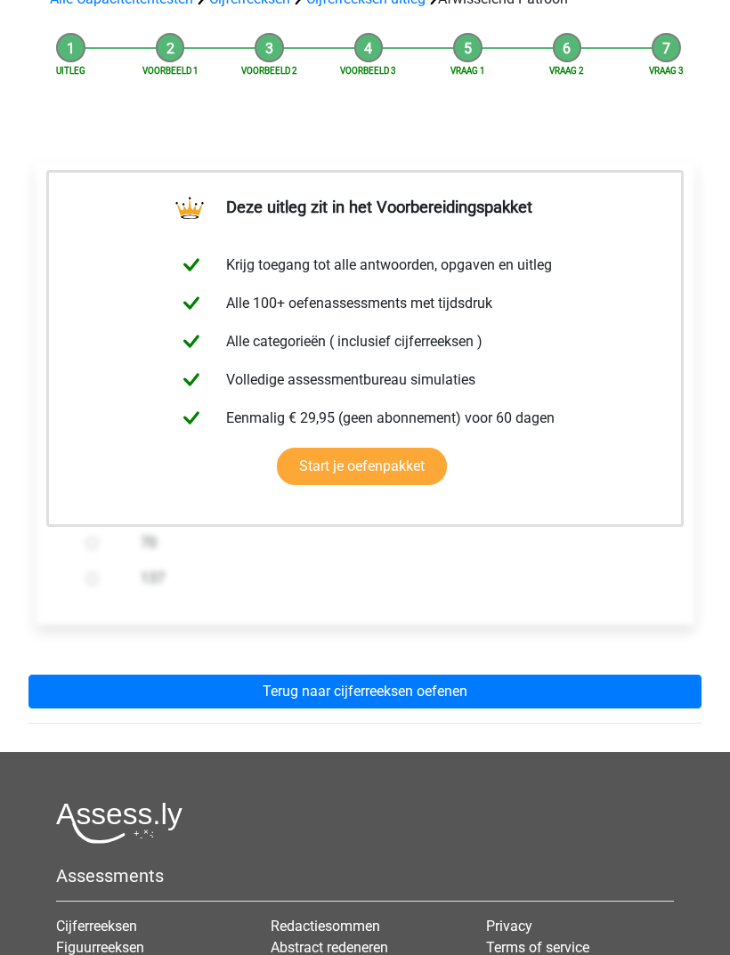
scroll to position [150, 0]
click at [429, 692] on link "Terug naar cijferreeksen oefenen" at bounding box center [364, 692] width 673 height 34
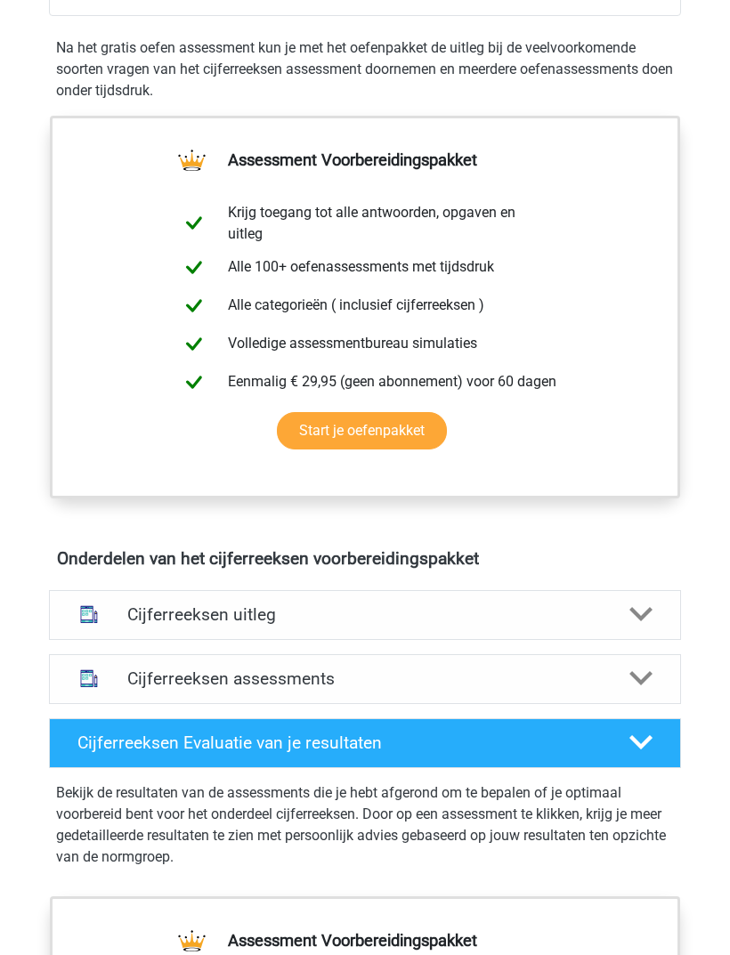
scroll to position [582, 0]
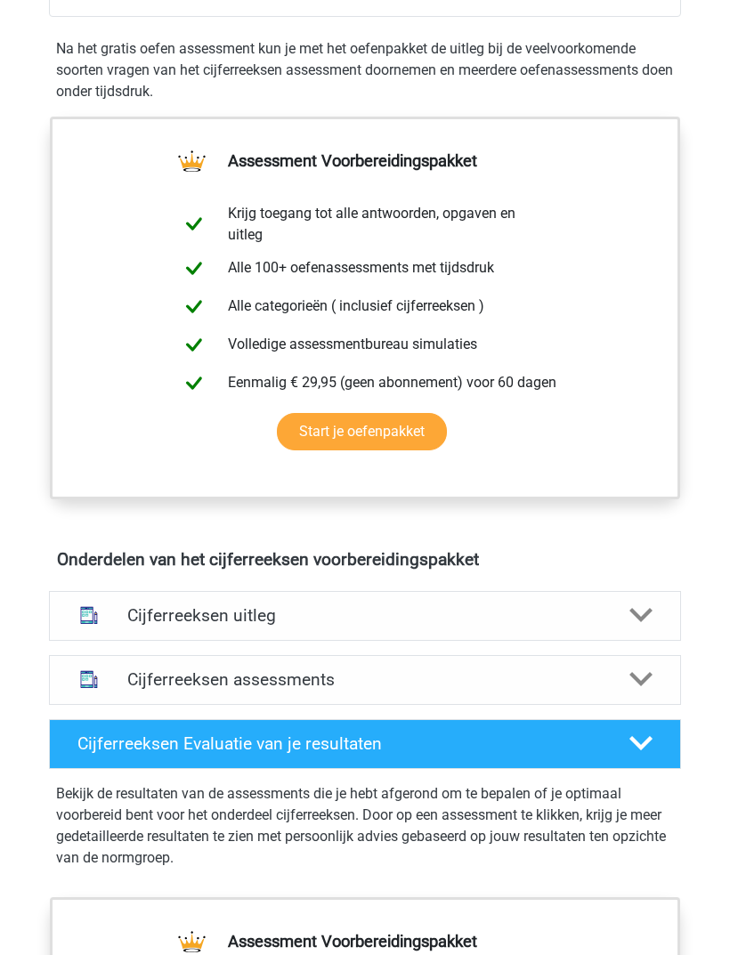
click at [621, 615] on div at bounding box center [641, 614] width 50 height 23
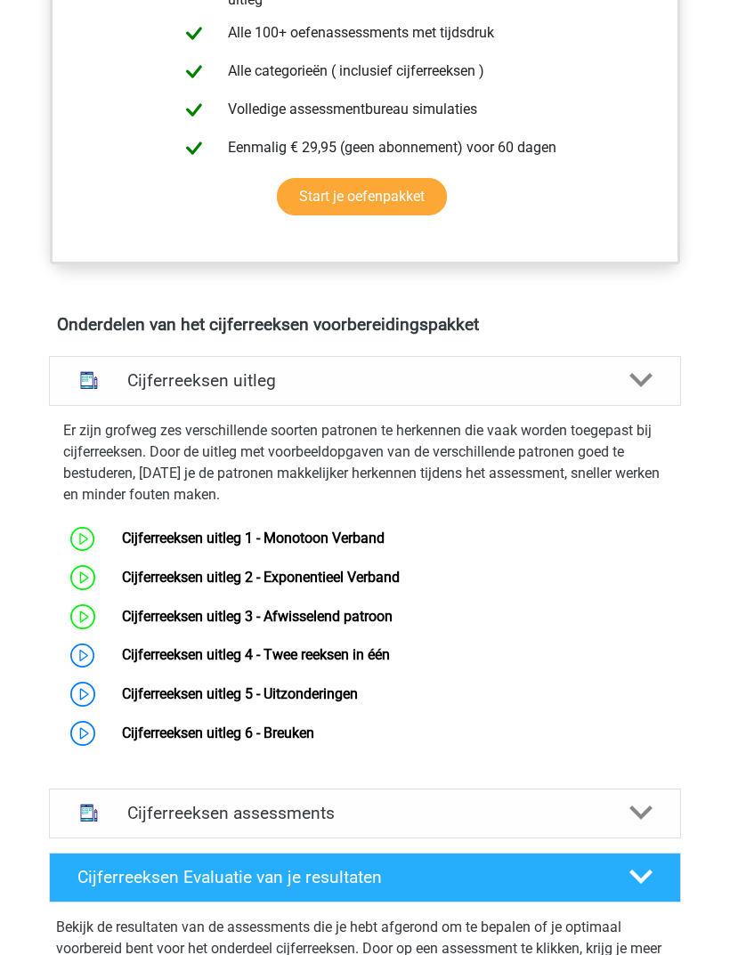
scroll to position [817, 0]
click at [390, 658] on link "Cijferreeksen uitleg 4 - Twee reeksen in één" at bounding box center [256, 654] width 268 height 17
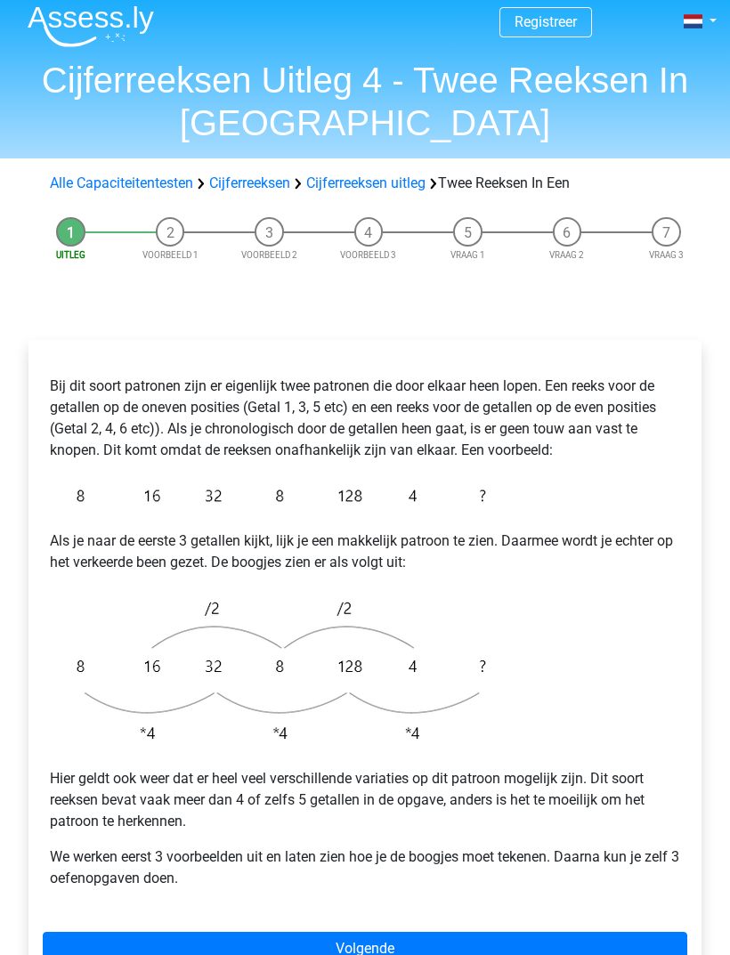
scroll to position [82, 0]
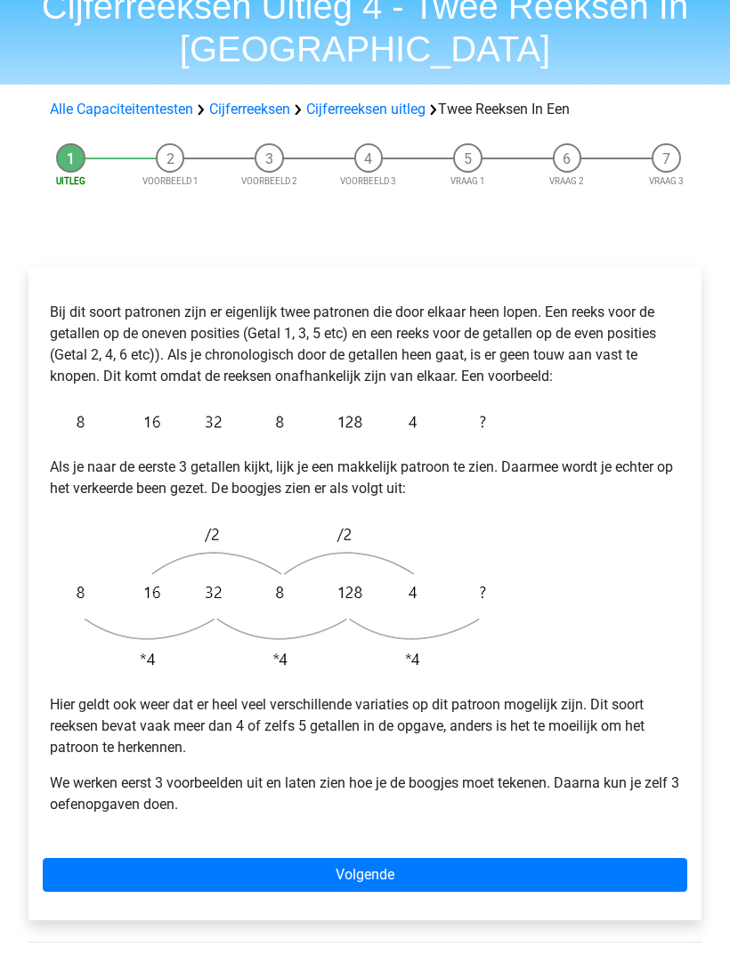
click at [384, 869] on link "Volgende" at bounding box center [365, 876] width 644 height 34
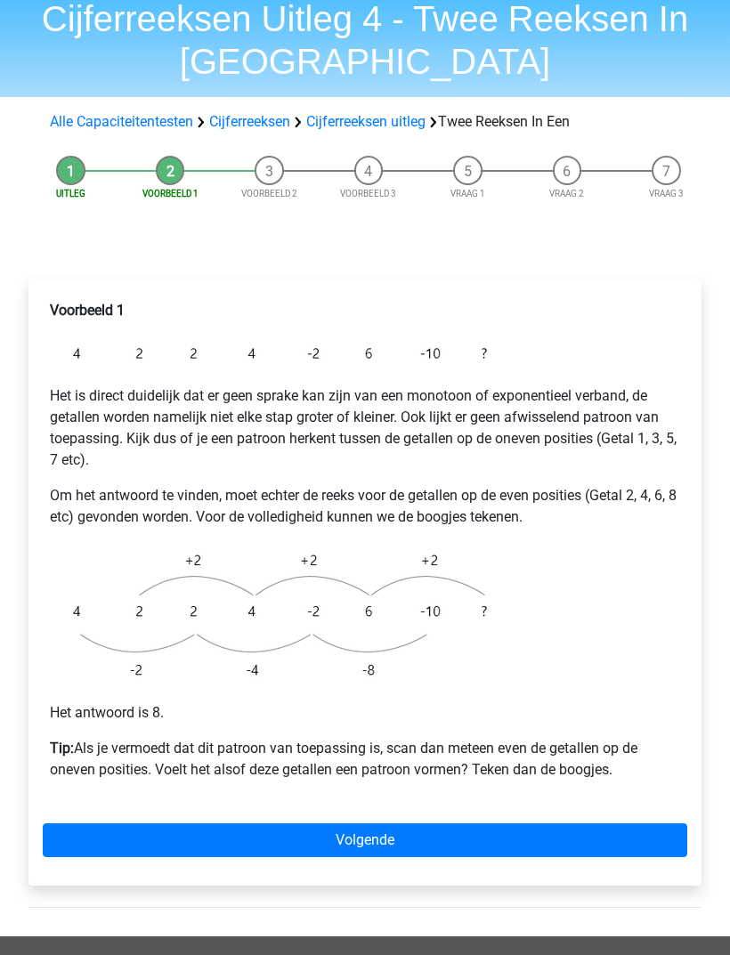
scroll to position [73, 0]
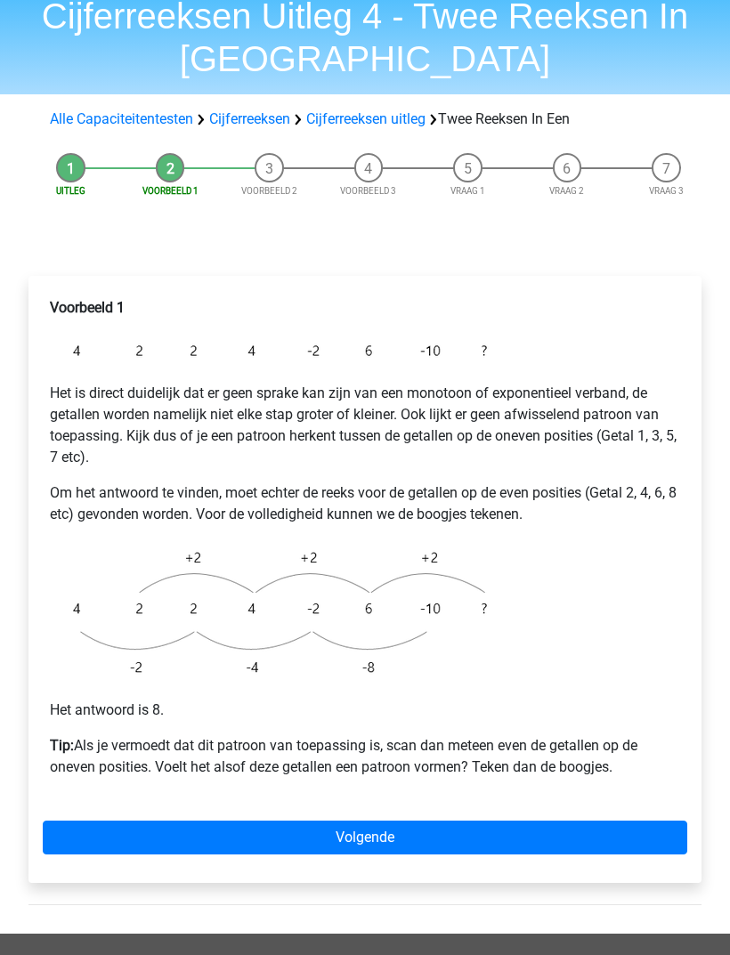
click at [354, 829] on link "Volgende" at bounding box center [365, 838] width 644 height 34
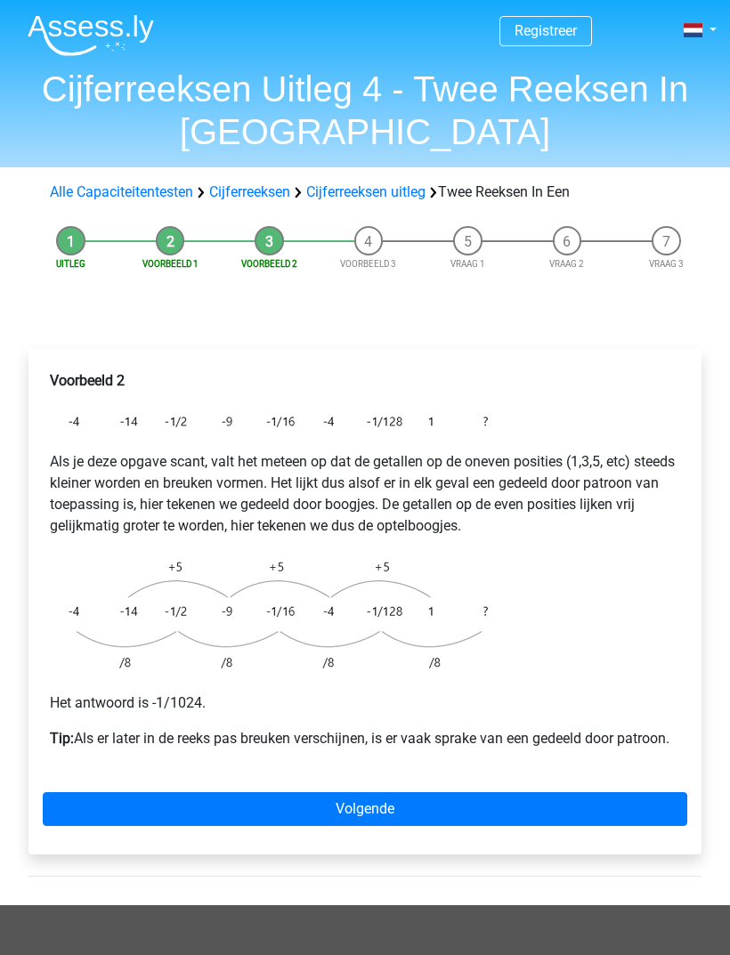
click at [338, 819] on link "Volgende" at bounding box center [365, 809] width 644 height 34
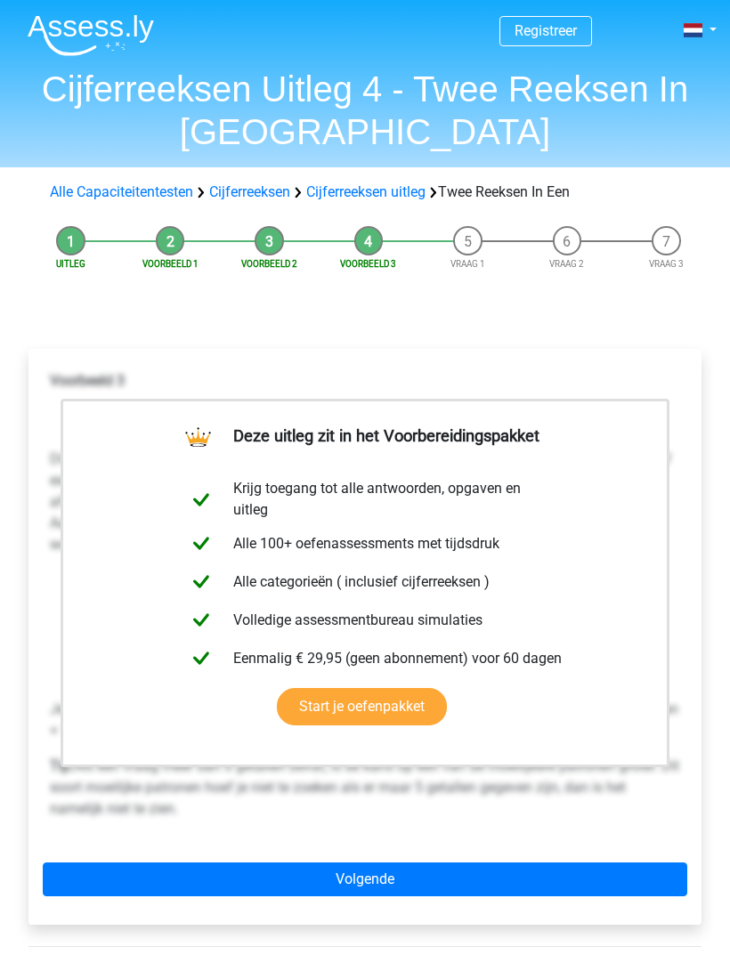
click at [394, 873] on link "Volgende" at bounding box center [365, 879] width 644 height 34
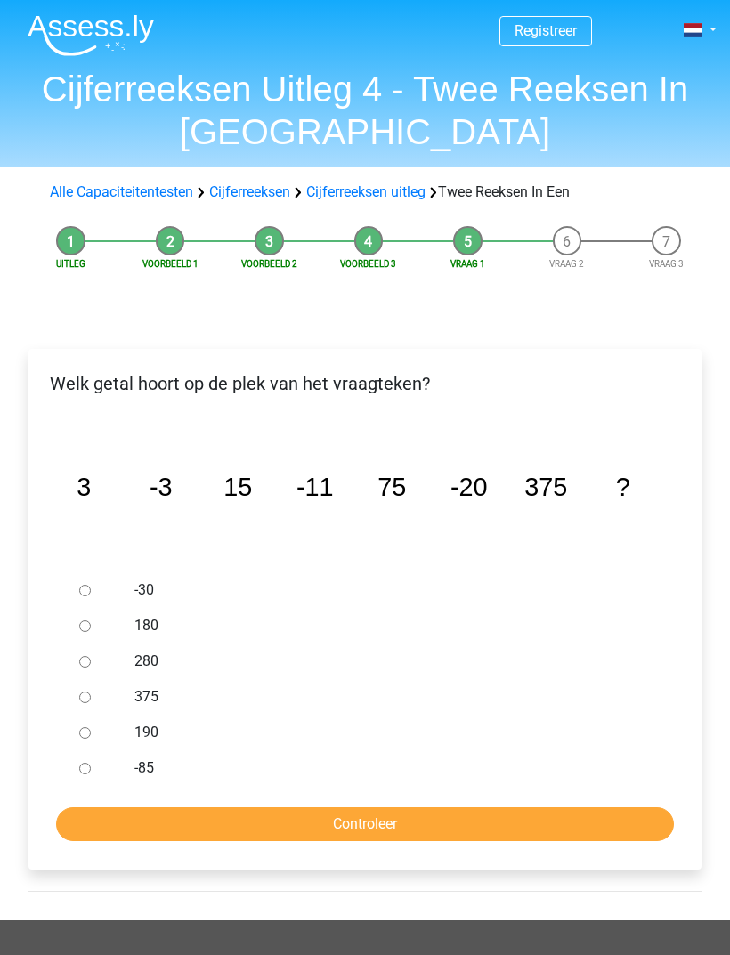
click at [73, 577] on div at bounding box center [96, 590] width 49 height 36
click at [85, 591] on input "-30" at bounding box center [85, 591] width 12 height 12
radio input "true"
click at [386, 813] on input "Controleer" at bounding box center [365, 824] width 618 height 34
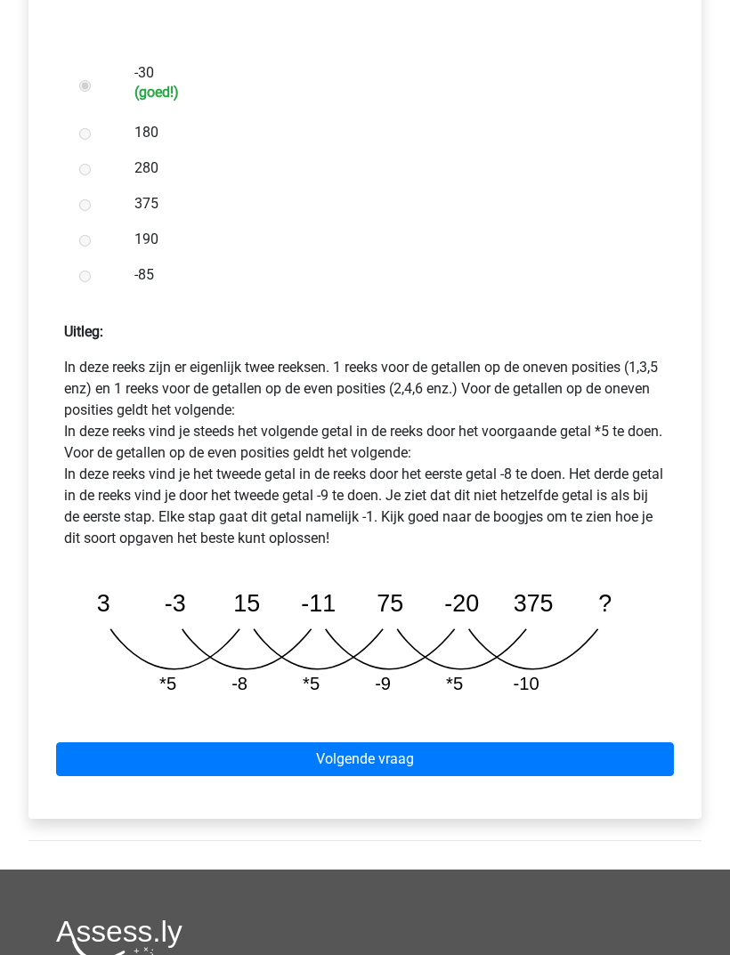
scroll to position [517, 0]
click at [333, 770] on link "Volgende vraag" at bounding box center [365, 759] width 618 height 34
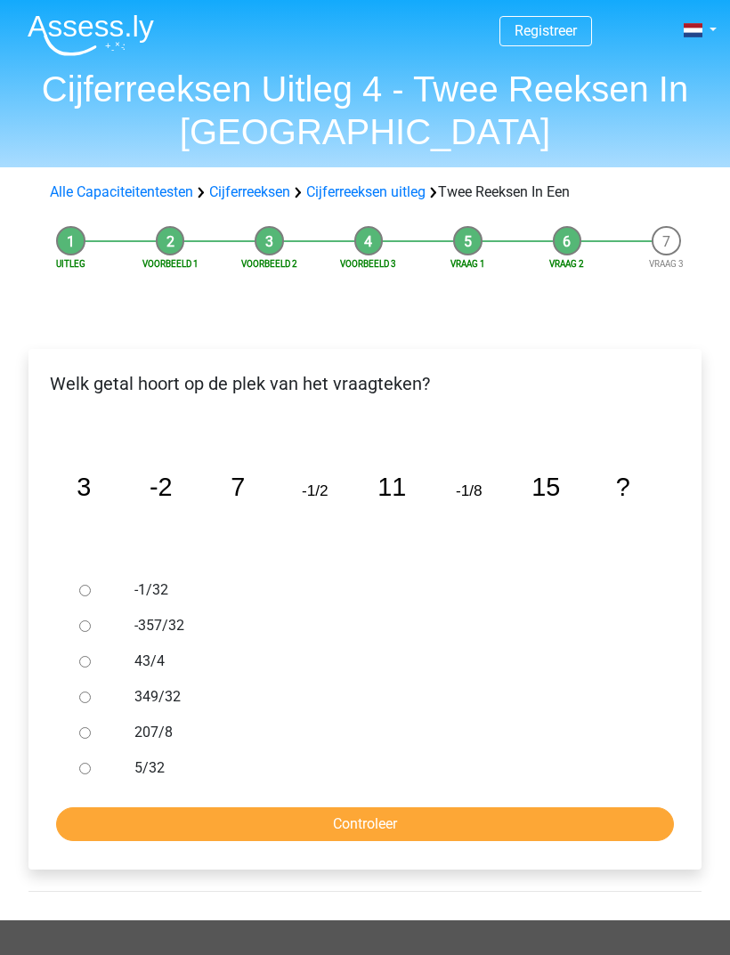
click at [79, 588] on input "-1/32" at bounding box center [85, 591] width 12 height 12
radio input "true"
click at [354, 821] on input "Controleer" at bounding box center [365, 824] width 618 height 34
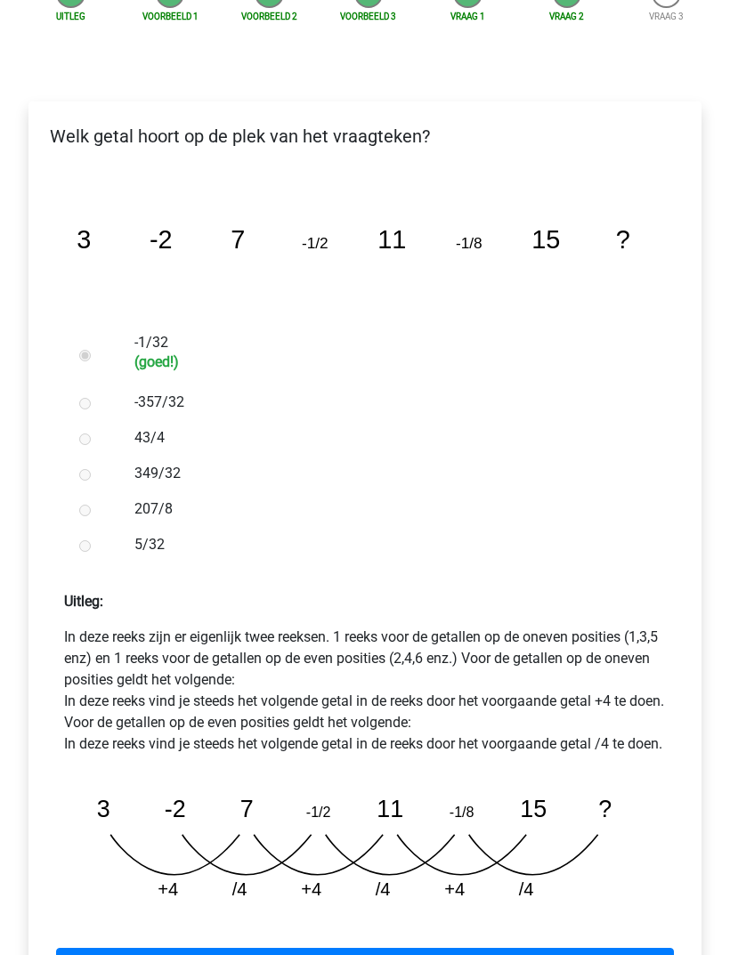
scroll to position [361, 0]
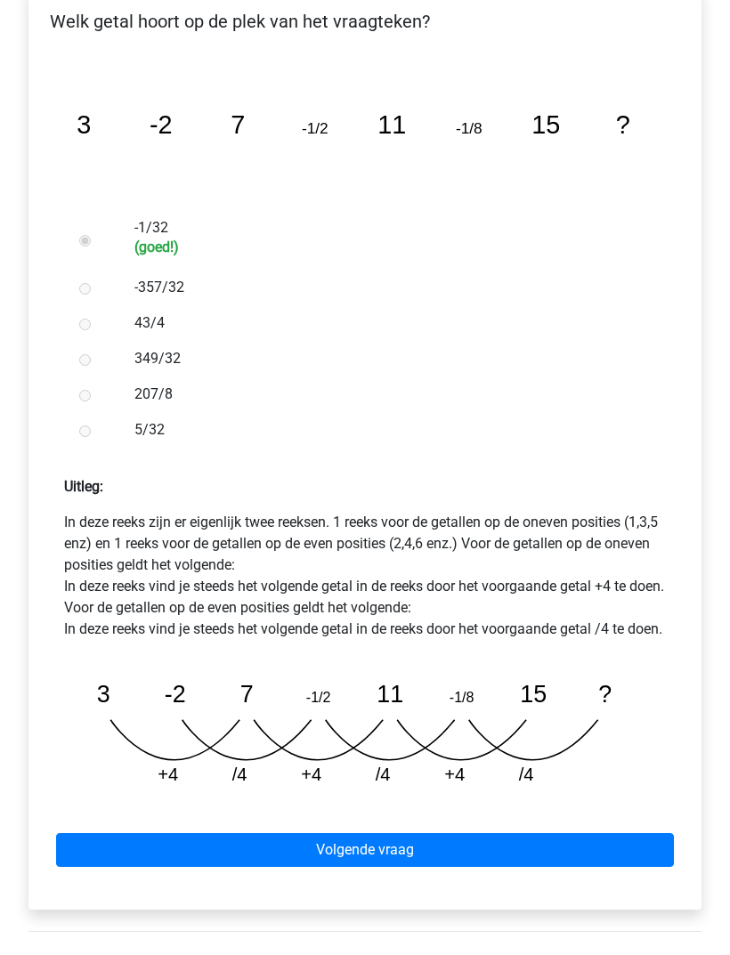
click at [384, 868] on link "Volgende vraag" at bounding box center [365, 851] width 618 height 34
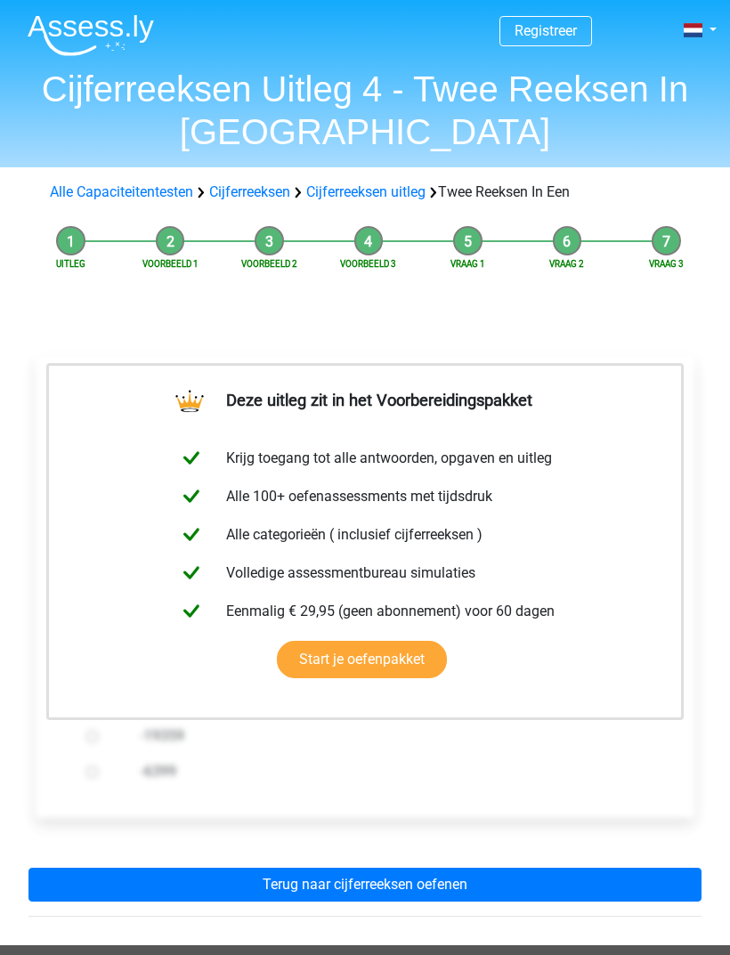
click at [406, 886] on link "Terug naar cijferreeksen oefenen" at bounding box center [364, 885] width 673 height 34
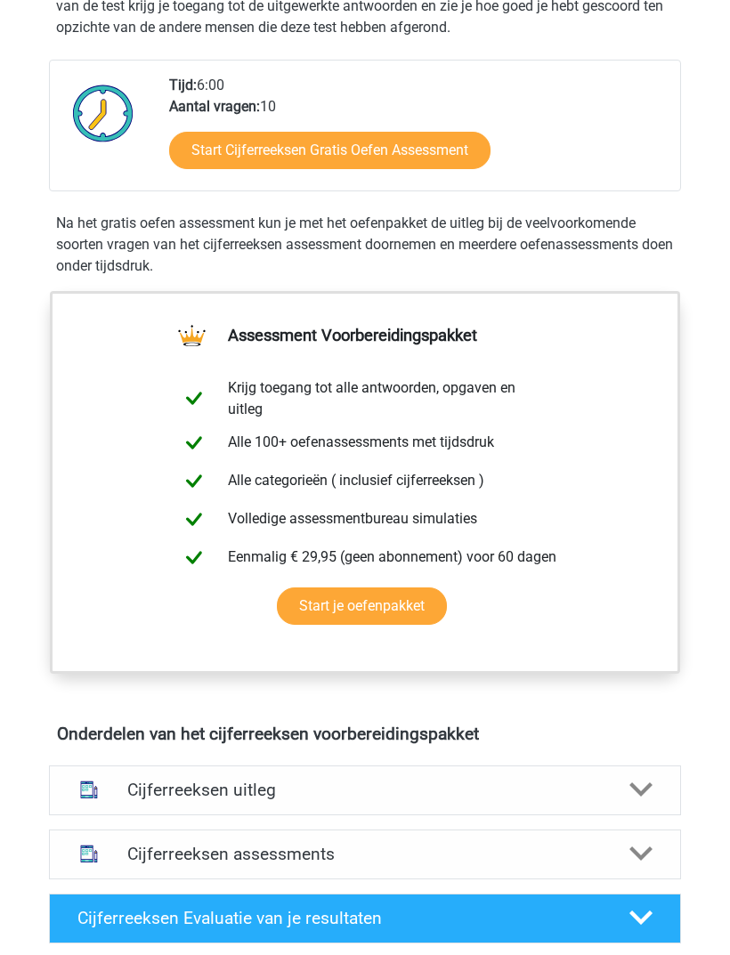
scroll to position [422, 0]
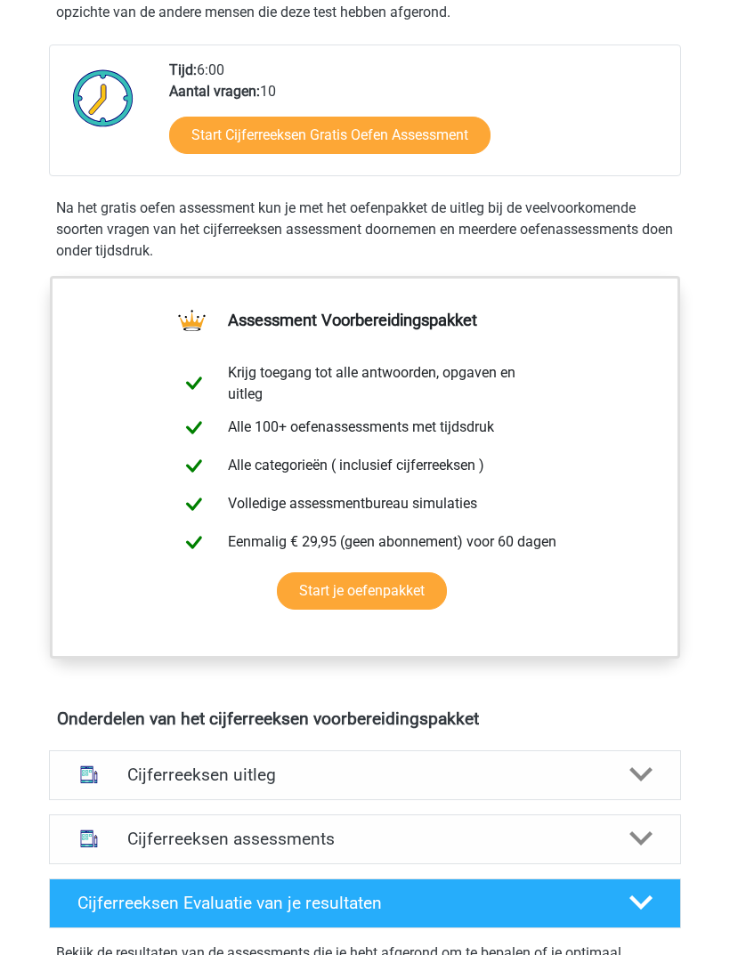
click at [600, 847] on h4 "Cijferreeksen assessments" at bounding box center [364, 839] width 474 height 20
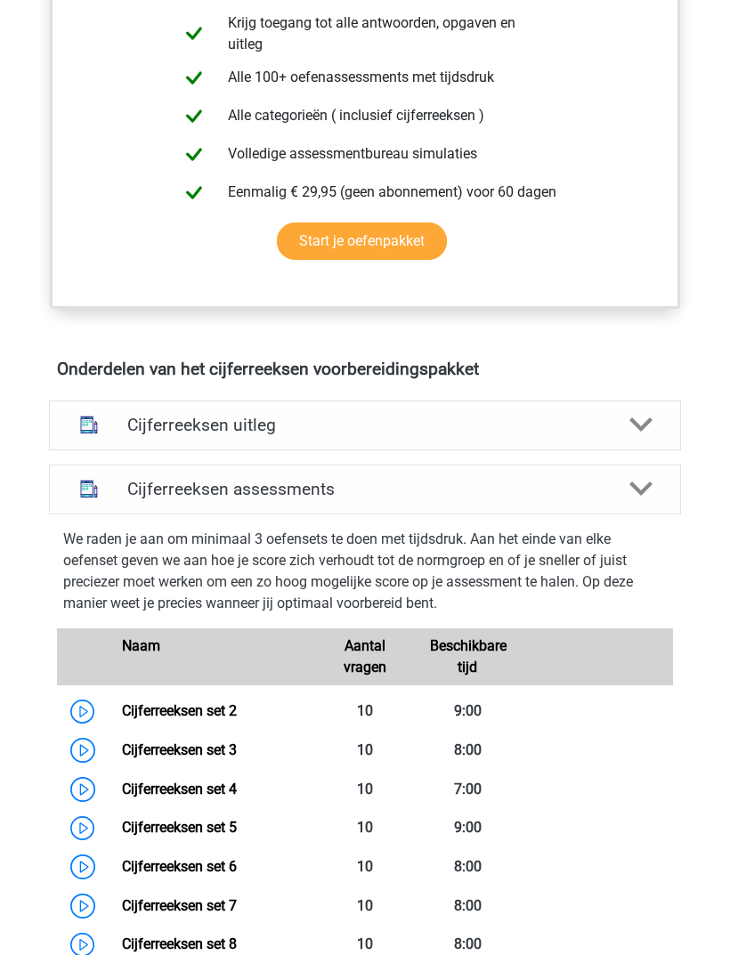
scroll to position [805, 0]
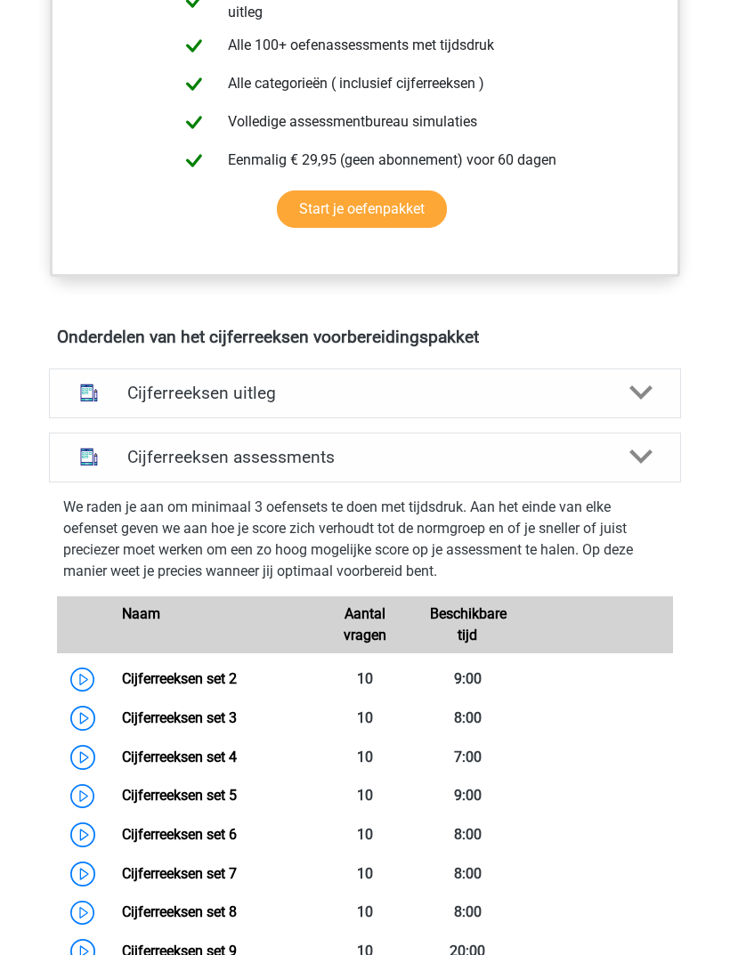
click at [645, 390] on icon at bounding box center [640, 392] width 23 height 23
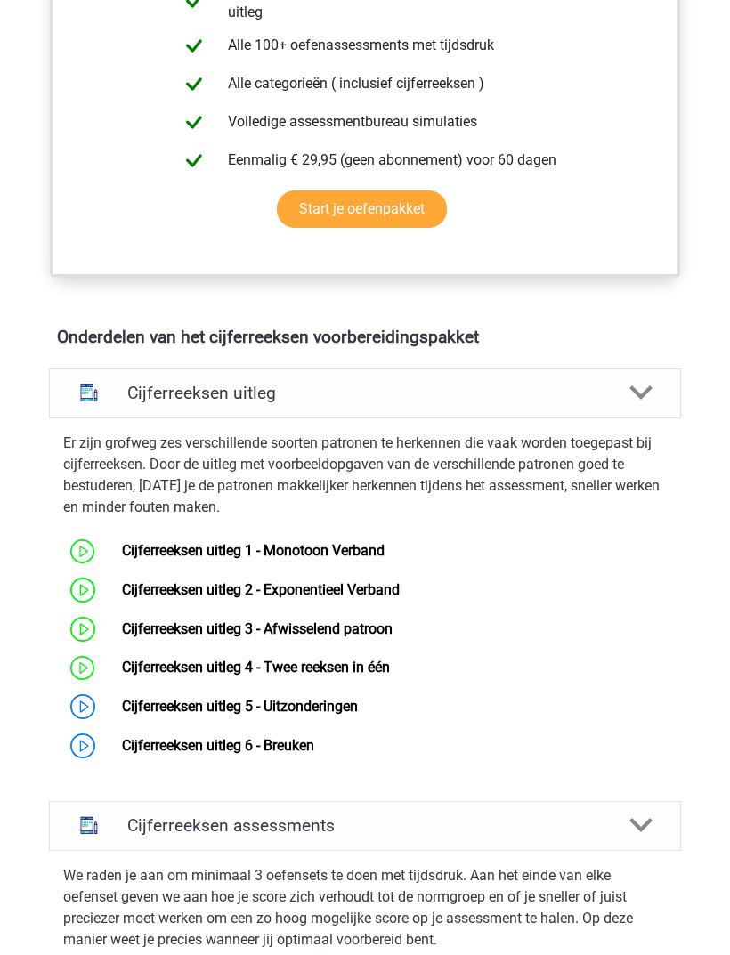
click at [347, 715] on link "Cijferreeksen uitleg 5 - Uitzonderingen" at bounding box center [240, 706] width 236 height 17
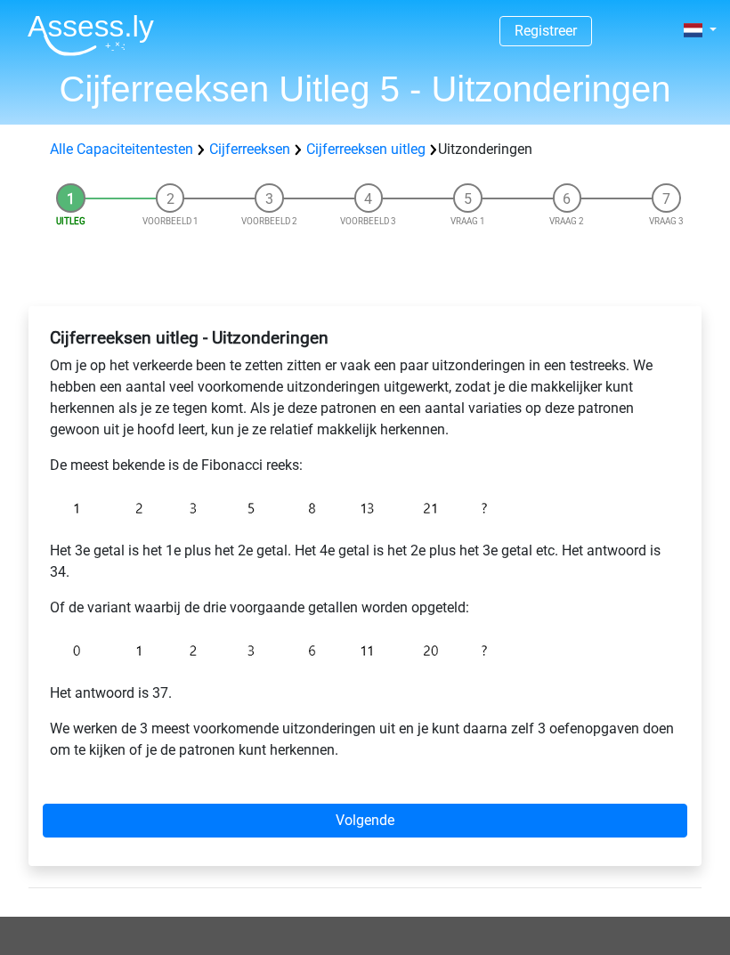
click at [398, 827] on link "Volgende" at bounding box center [365, 821] width 644 height 34
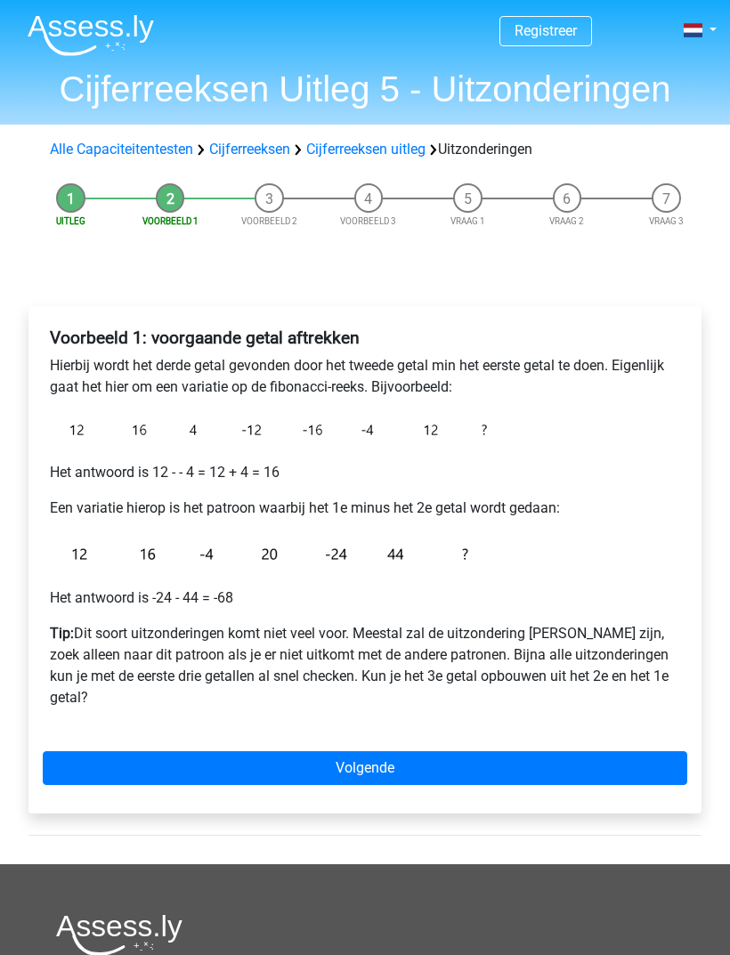
click at [388, 778] on link "Volgende" at bounding box center [365, 768] width 644 height 34
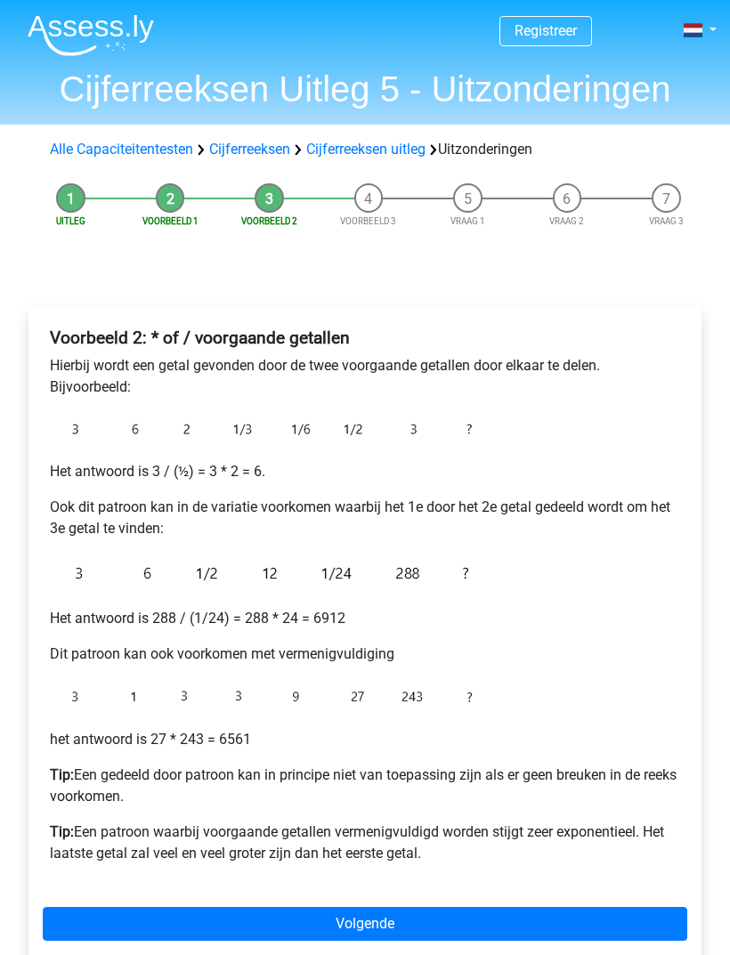
click at [378, 913] on link "Volgende" at bounding box center [365, 924] width 644 height 34
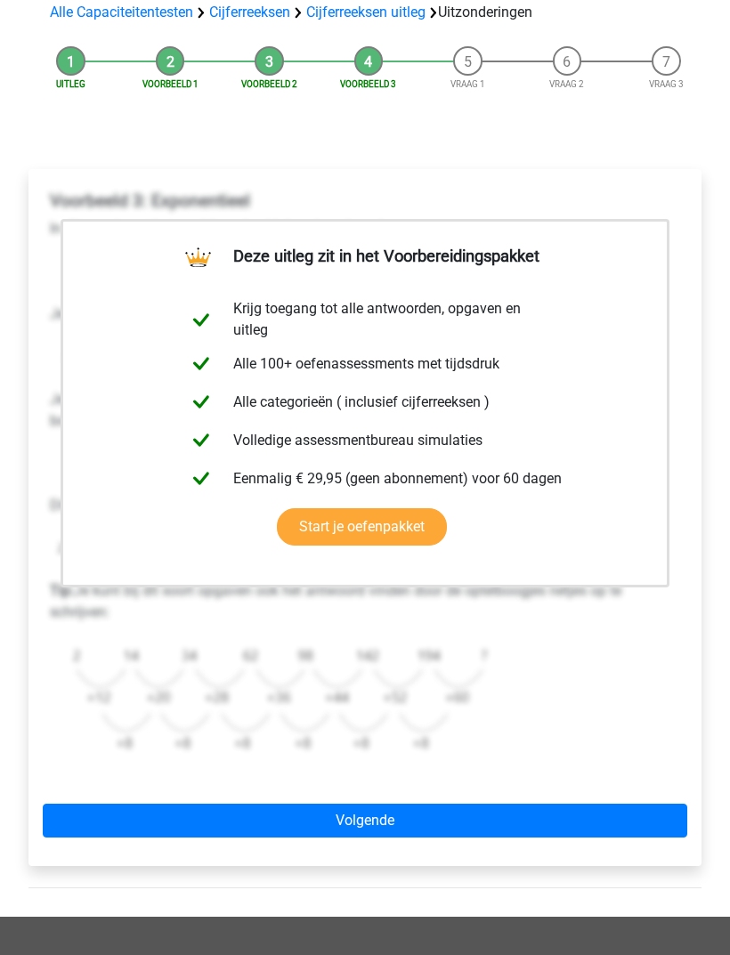
scroll to position [154, 0]
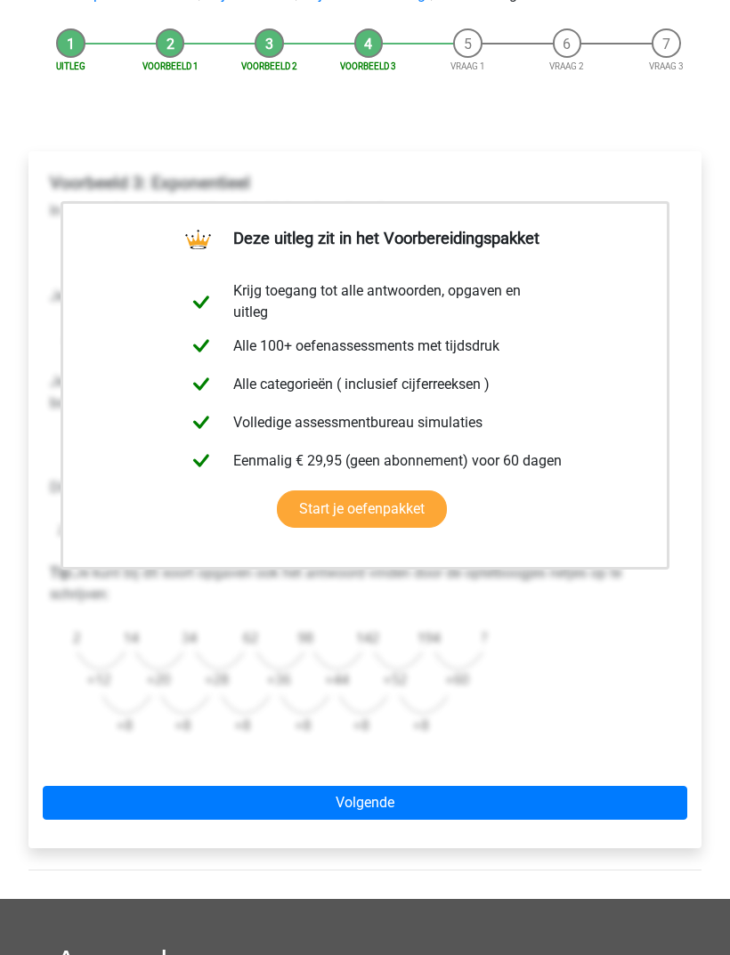
click at [443, 811] on link "Volgende" at bounding box center [365, 804] width 644 height 34
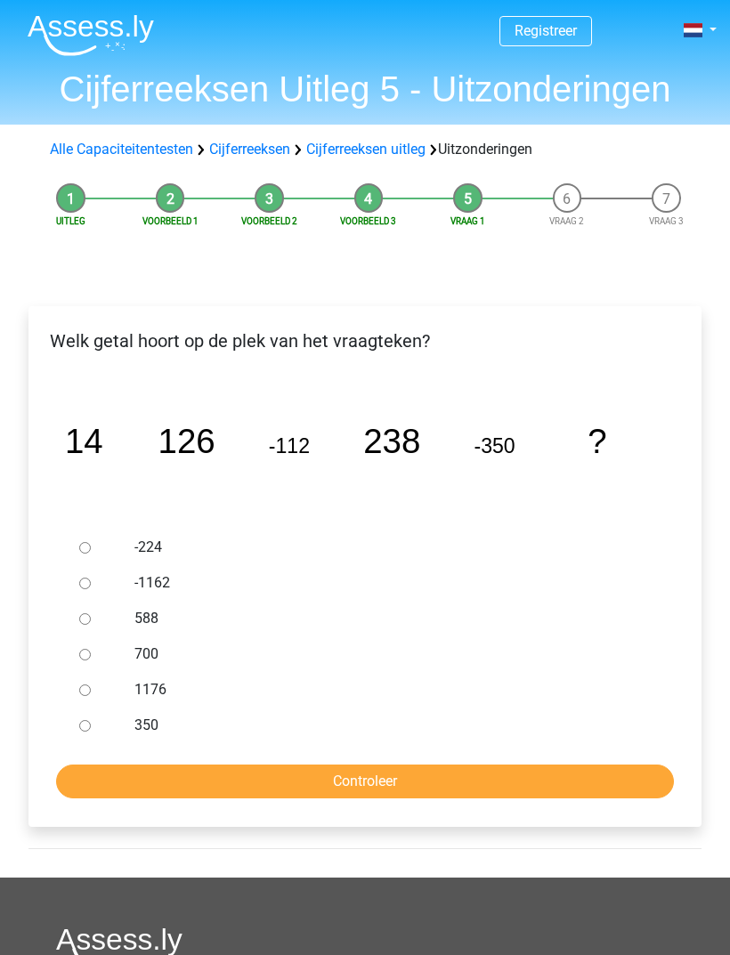
click at [90, 655] on input "700" at bounding box center [85, 655] width 12 height 12
radio input "true"
click at [336, 789] on input "Controleer" at bounding box center [365, 781] width 618 height 34
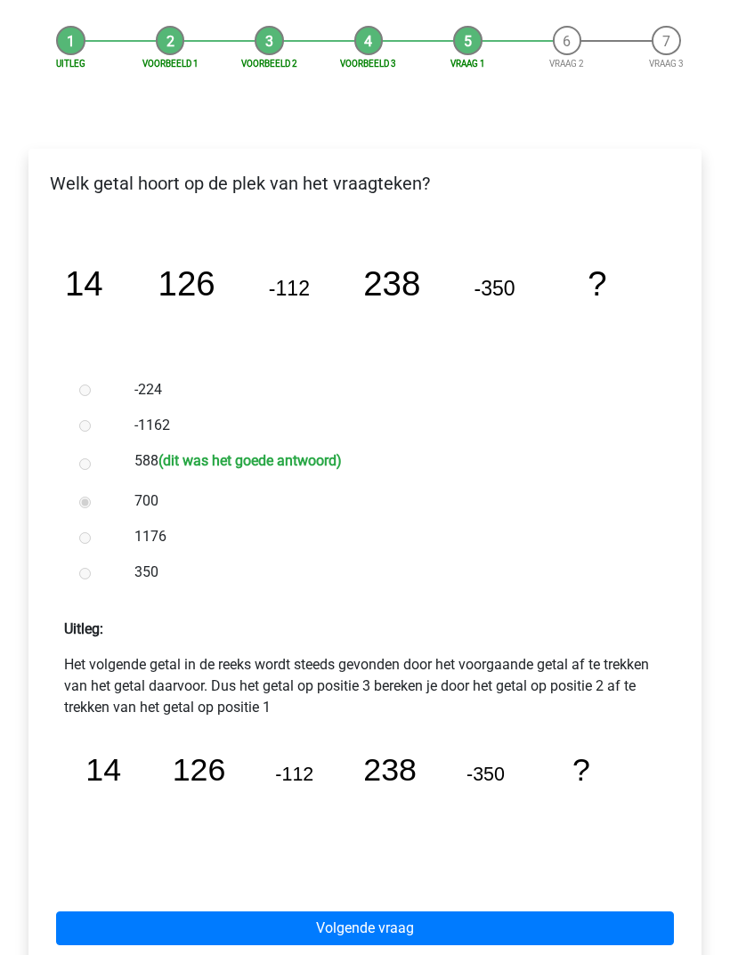
scroll to position [160, 0]
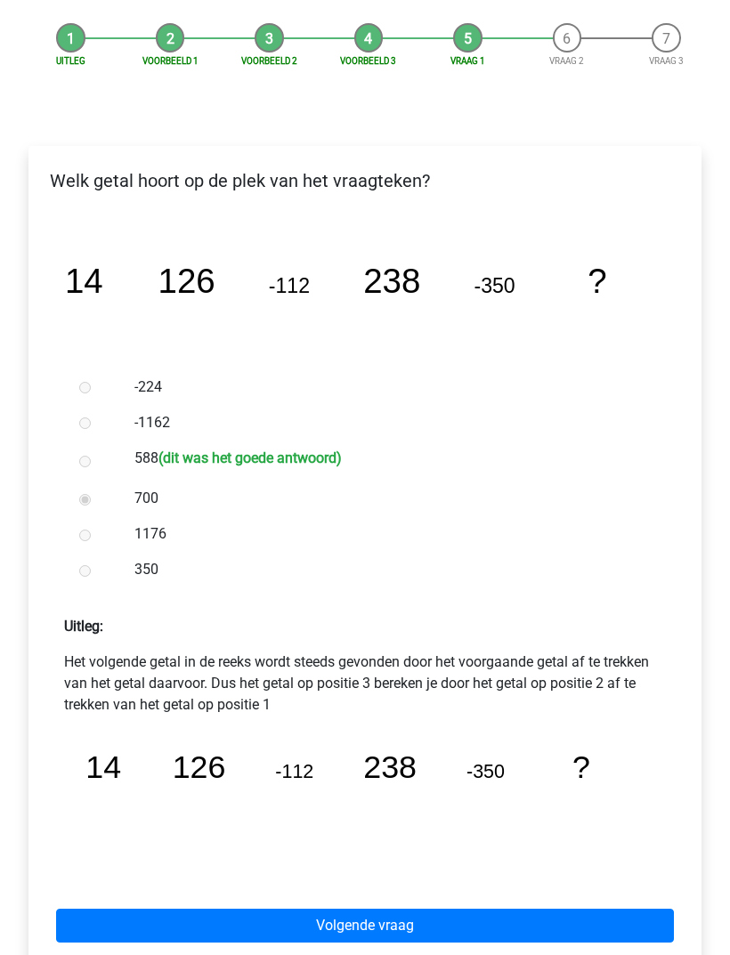
click at [384, 934] on link "Volgende vraag" at bounding box center [365, 926] width 618 height 34
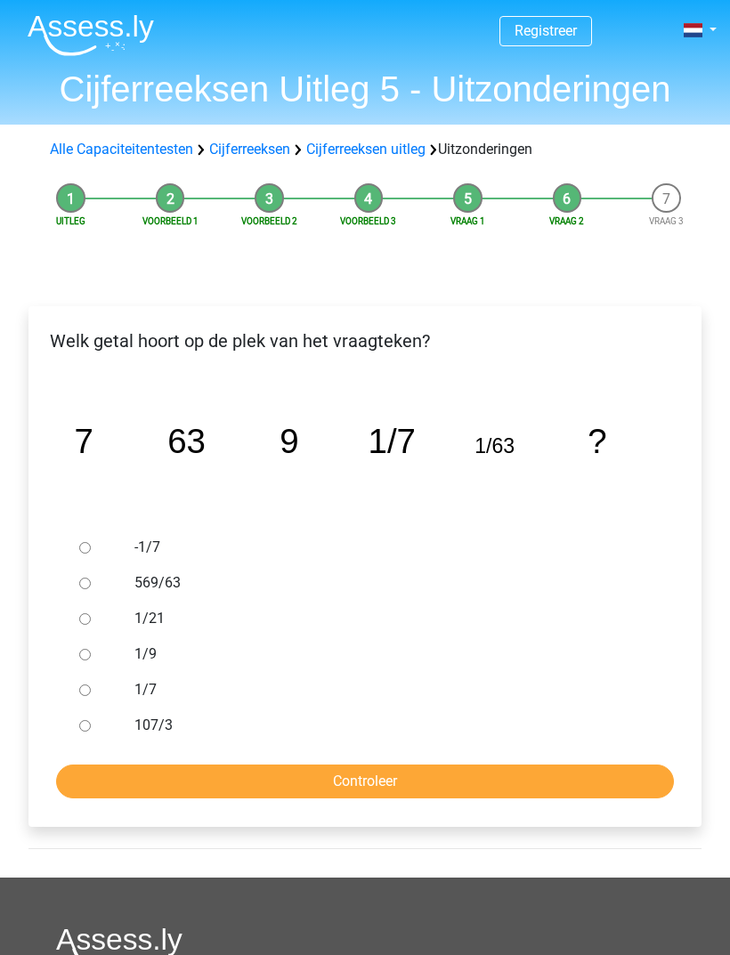
click at [384, 782] on input "Controleer" at bounding box center [365, 781] width 618 height 34
click at [94, 649] on div at bounding box center [96, 654] width 49 height 36
click at [86, 652] on input "1/9" at bounding box center [85, 655] width 12 height 12
radio input "true"
click at [404, 781] on input "Controleer" at bounding box center [365, 781] width 618 height 34
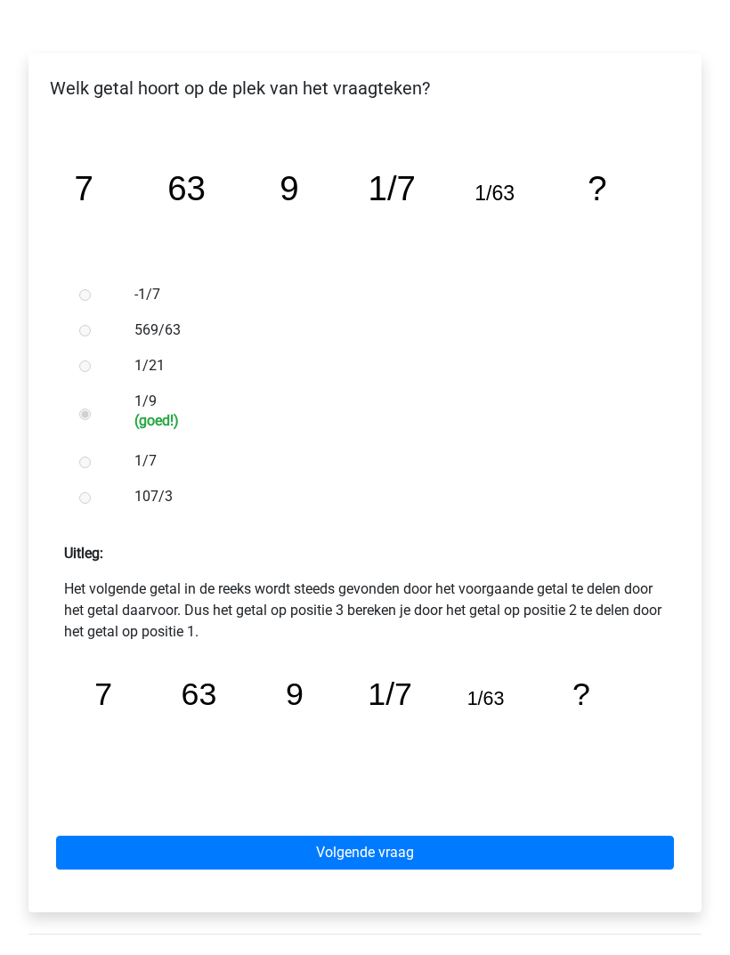
scroll to position [254, 0]
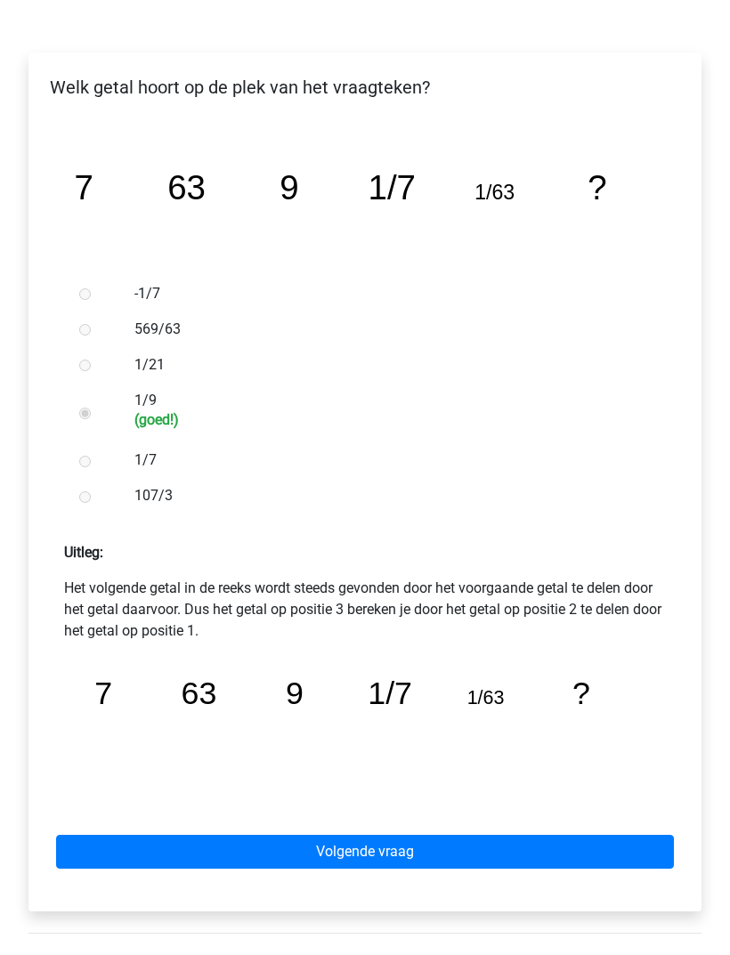
click at [371, 849] on link "Volgende vraag" at bounding box center [365, 852] width 618 height 34
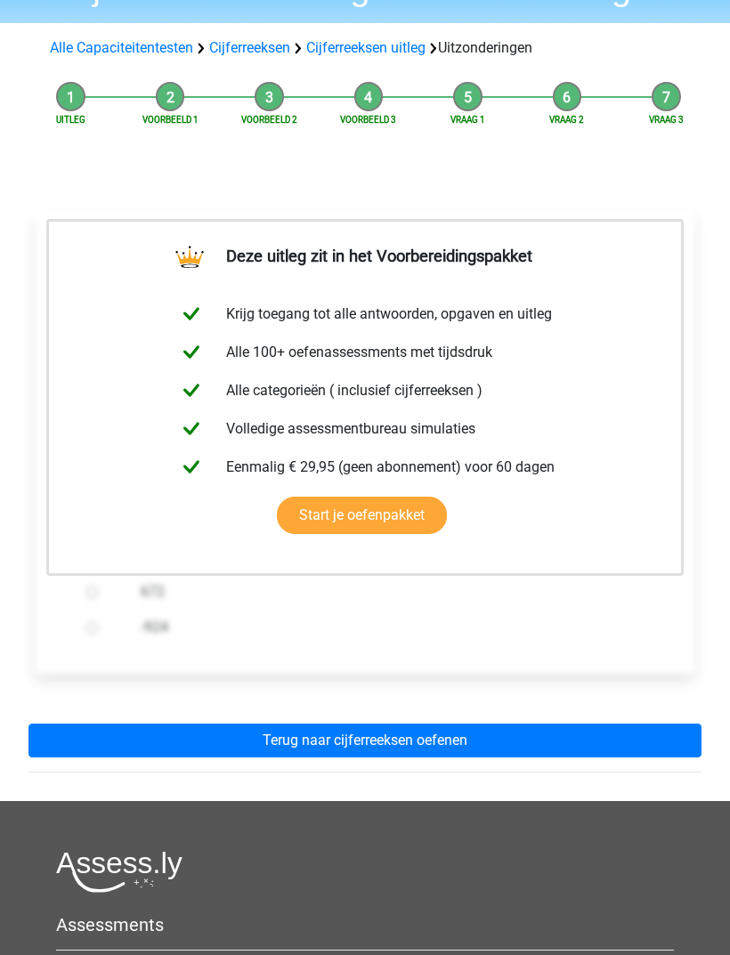
scroll to position [122, 0]
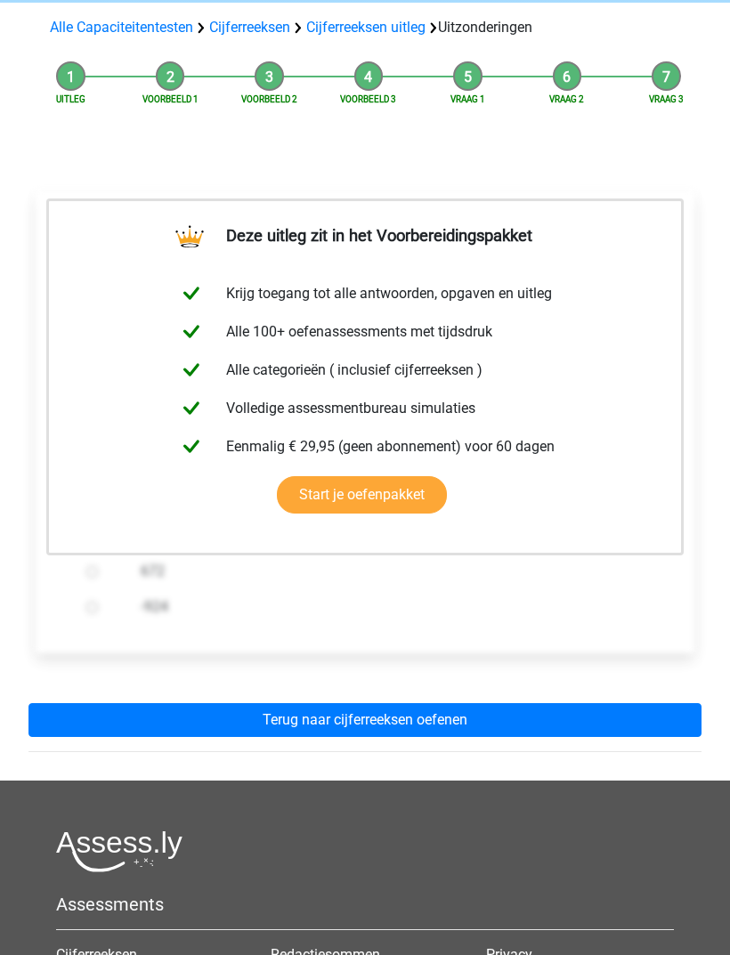
click at [415, 716] on link "Terug naar cijferreeksen oefenen" at bounding box center [364, 720] width 673 height 34
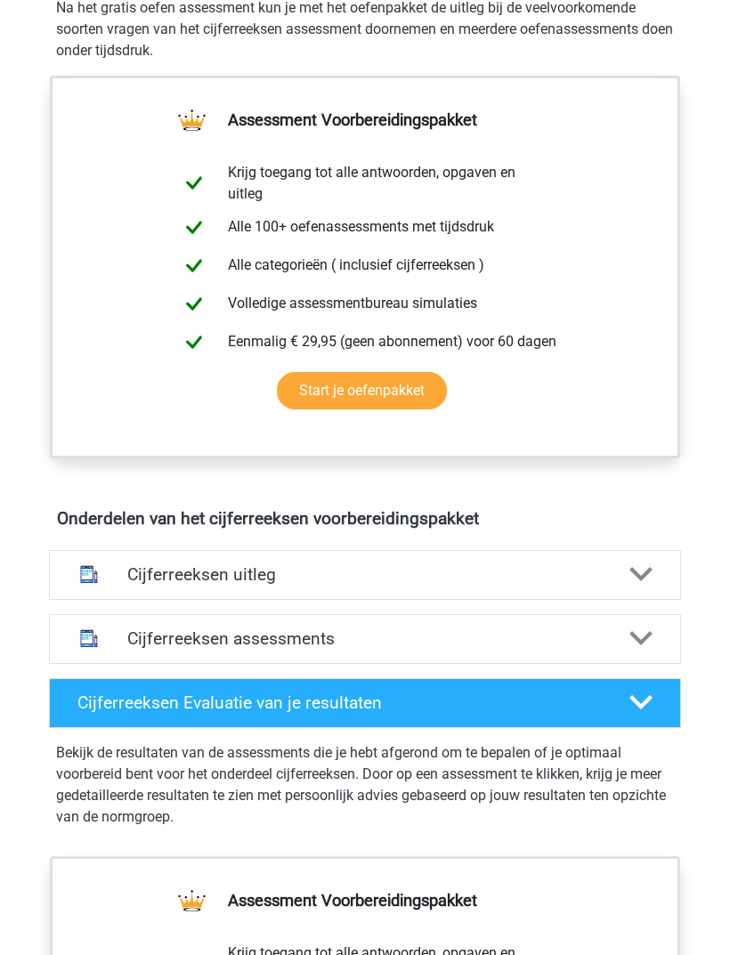
click at [500, 577] on h4 "Cijferreeksen uitleg" at bounding box center [364, 575] width 474 height 20
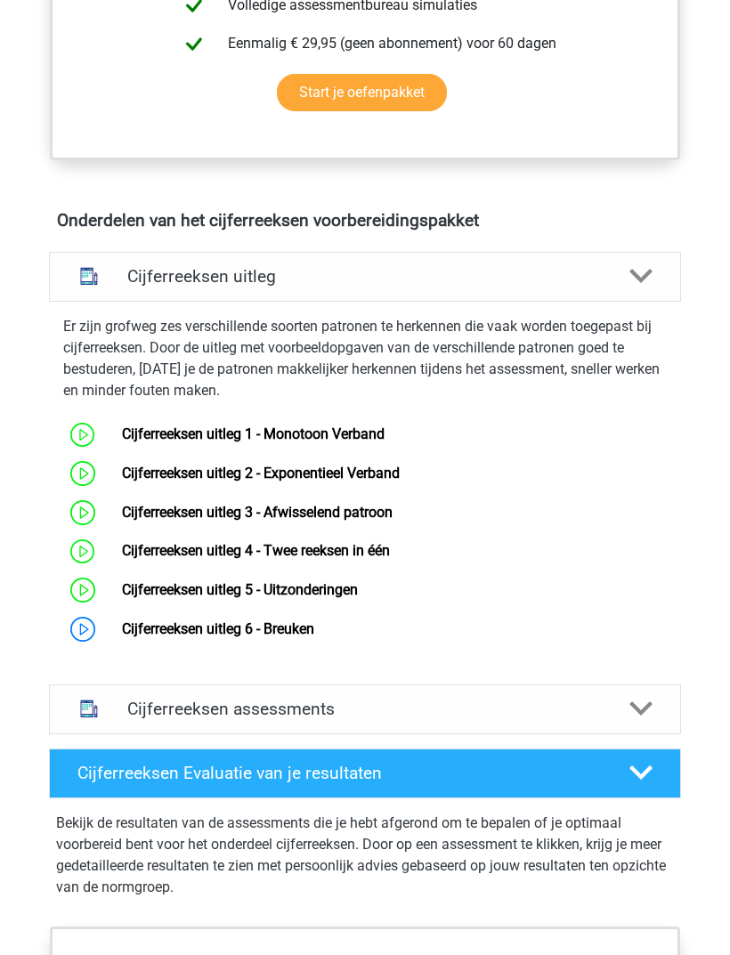
scroll to position [911, 0]
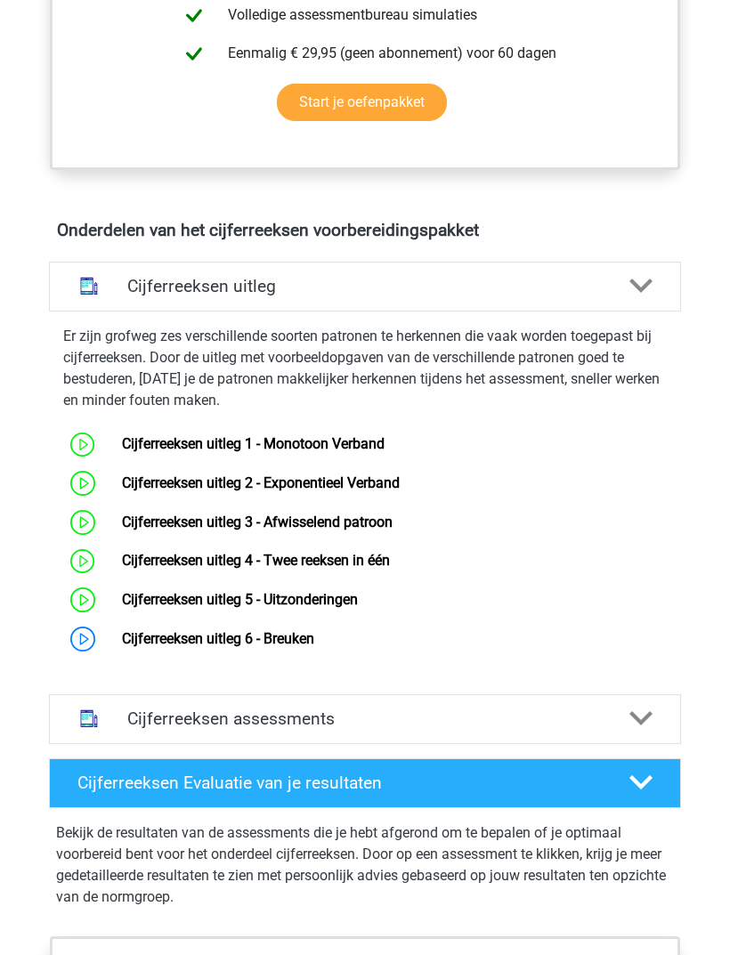
click at [314, 635] on link "Cijferreeksen uitleg 6 - Breuken" at bounding box center [218, 638] width 192 height 17
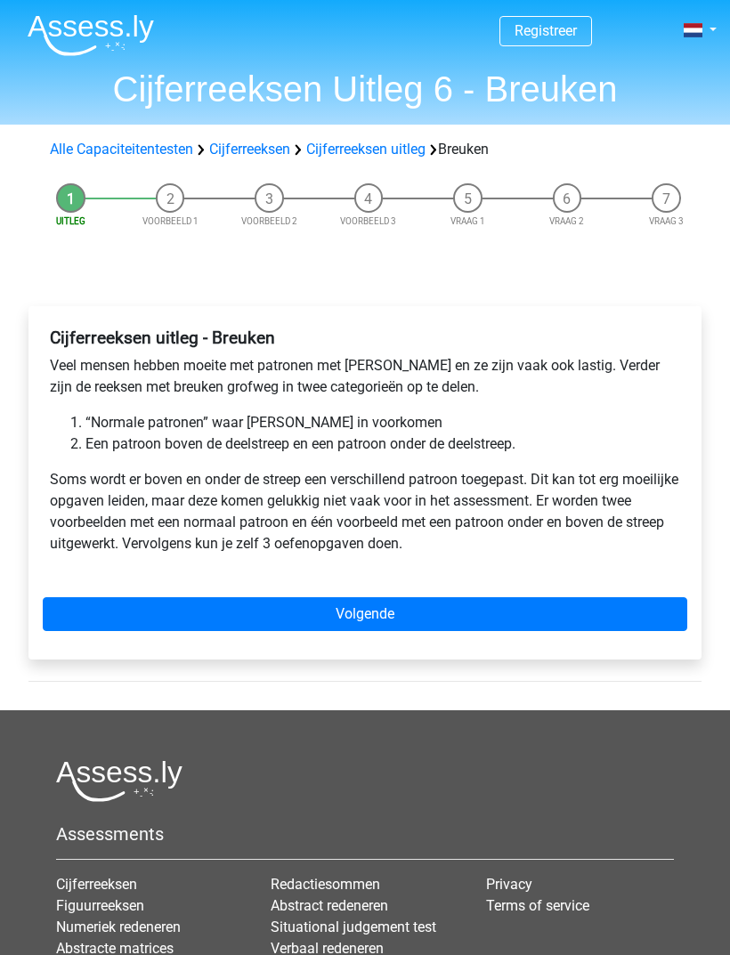
click at [354, 622] on link "Volgende" at bounding box center [365, 614] width 644 height 34
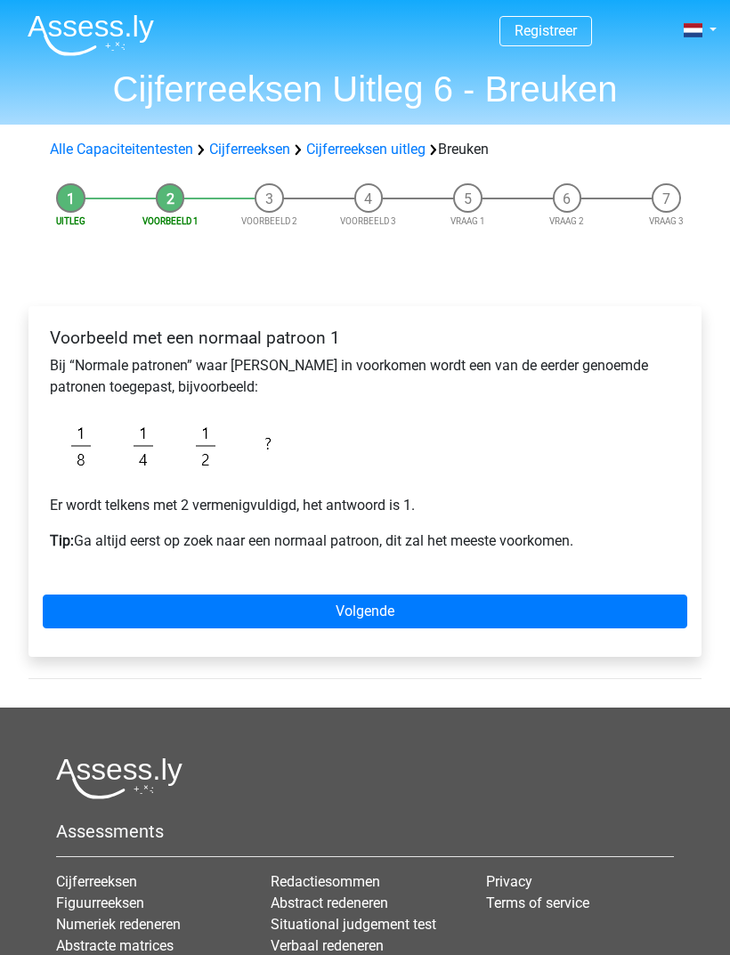
click at [379, 610] on link "Volgende" at bounding box center [365, 611] width 644 height 34
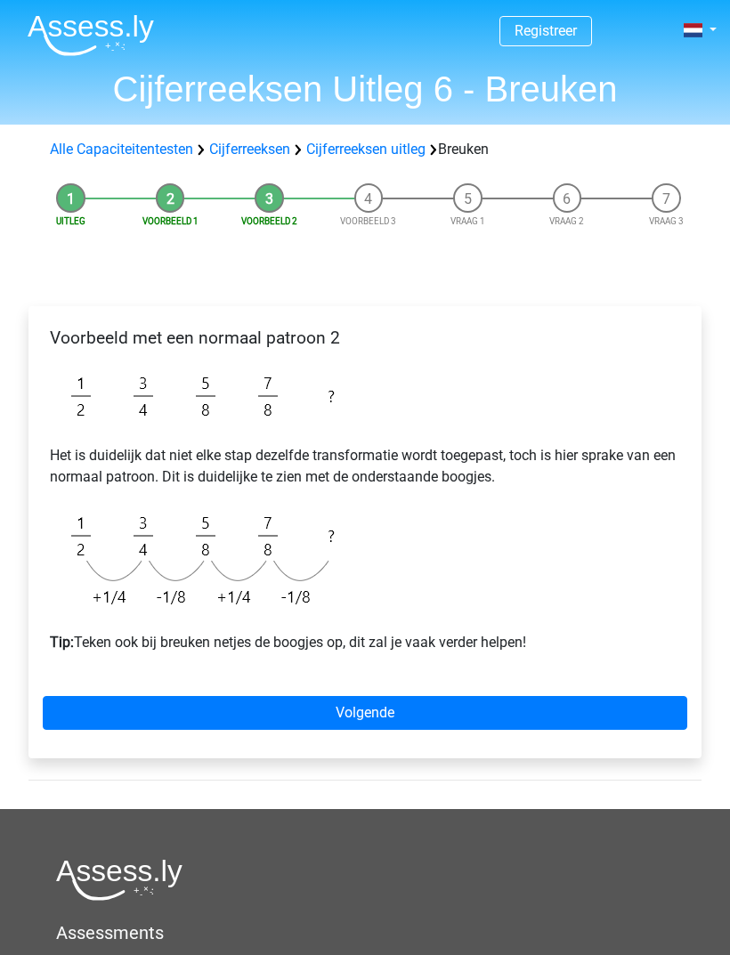
click at [385, 706] on link "Volgende" at bounding box center [365, 713] width 644 height 34
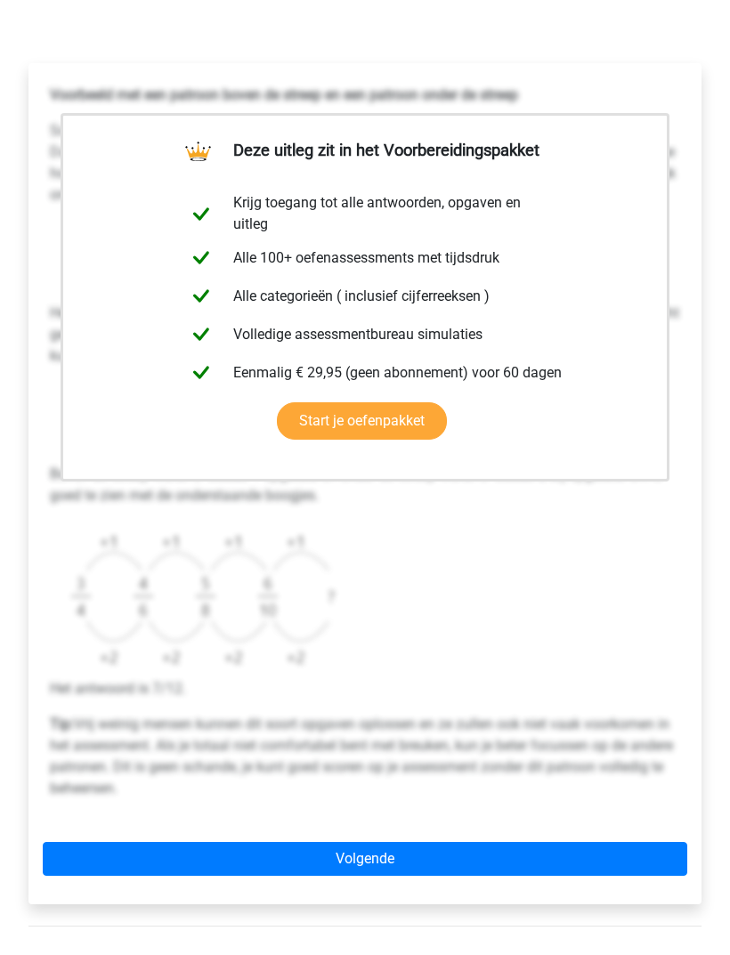
scroll to position [240, 0]
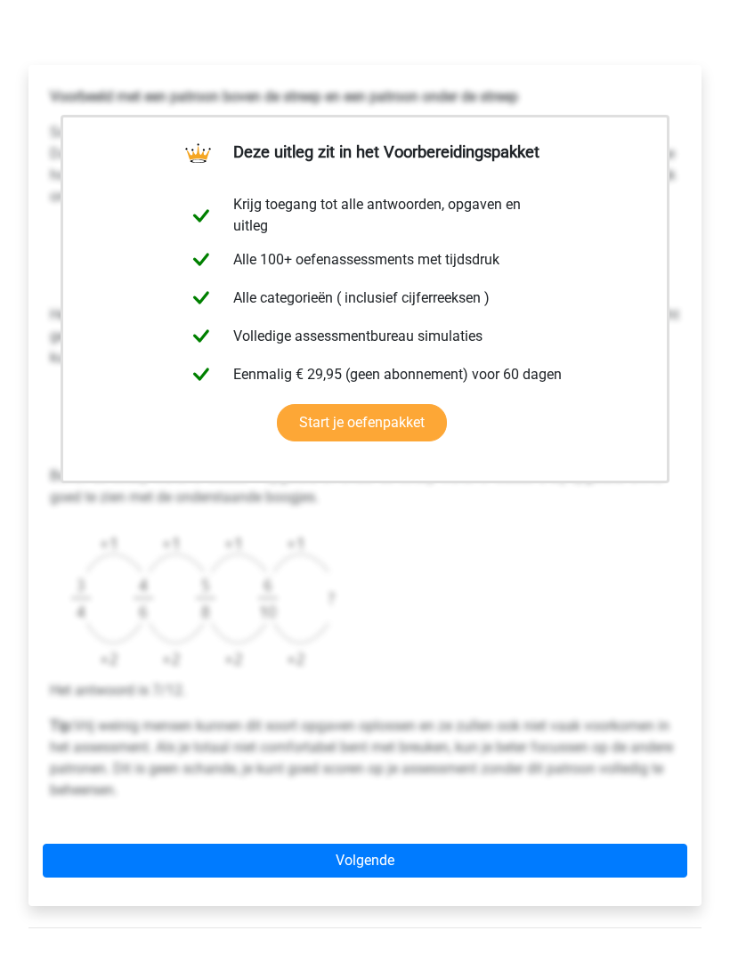
click at [392, 869] on link "Volgende" at bounding box center [365, 862] width 644 height 34
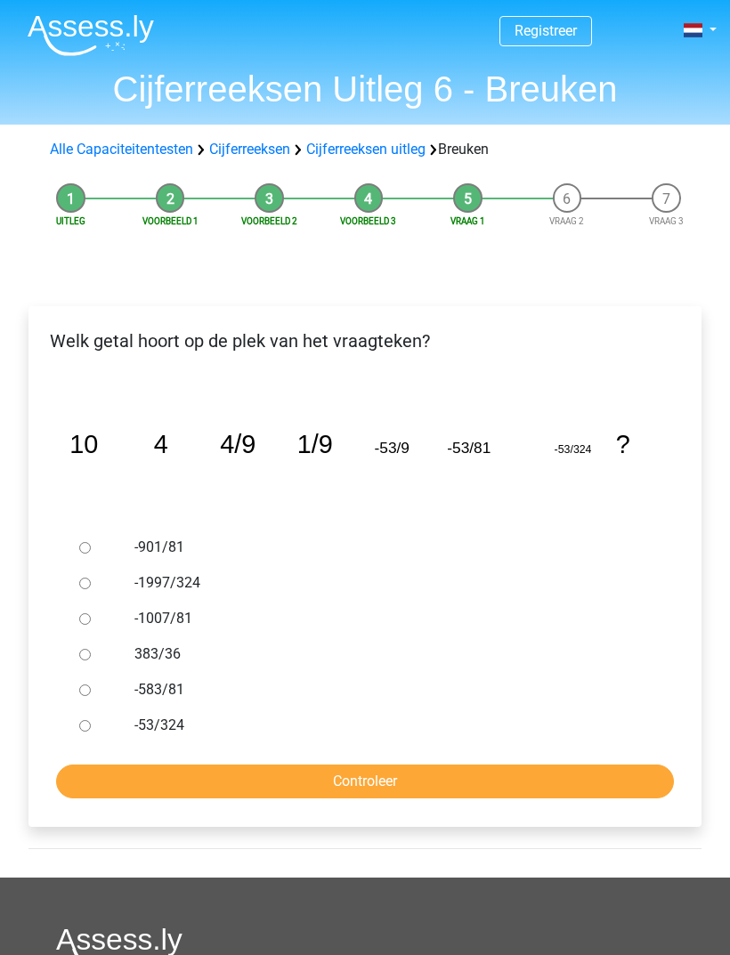
click at [87, 722] on input "-53/324" at bounding box center [85, 726] width 12 height 12
radio input "true"
click at [379, 777] on input "Controleer" at bounding box center [365, 781] width 618 height 34
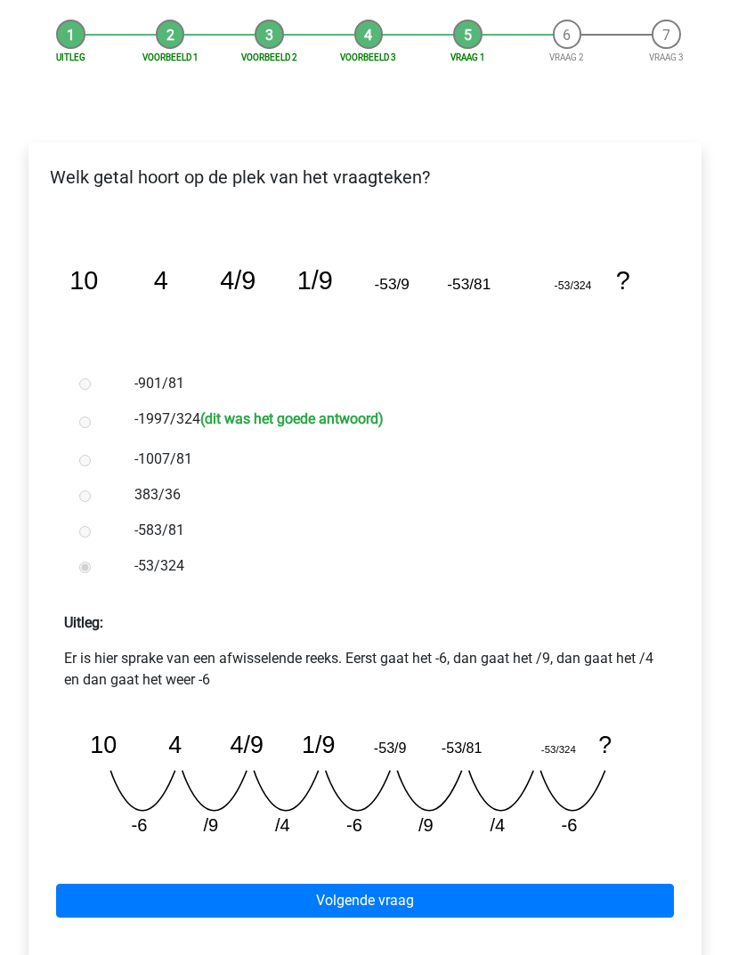
scroll to position [166, 0]
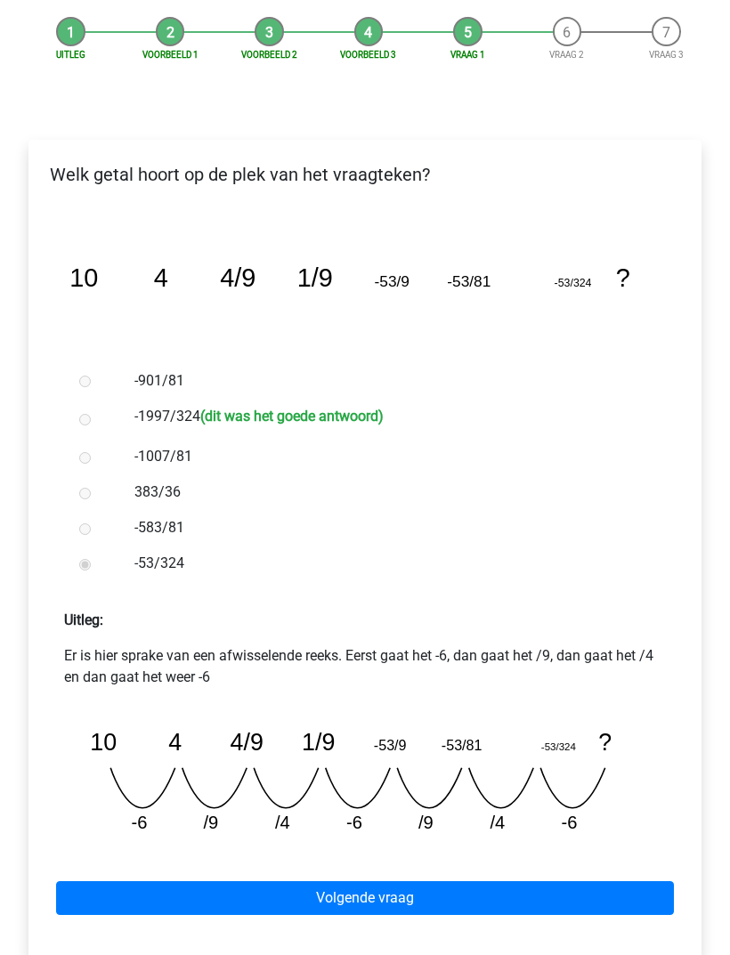
click at [454, 882] on link "Volgende vraag" at bounding box center [365, 898] width 618 height 34
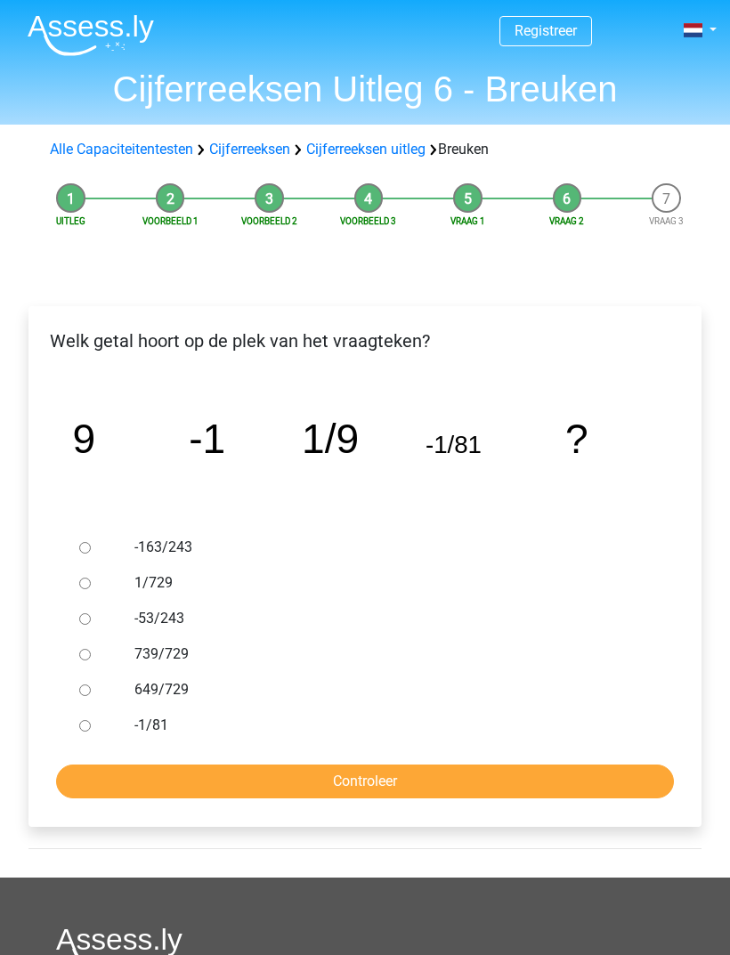
click at [338, 784] on input "Controleer" at bounding box center [365, 781] width 618 height 34
click at [72, 542] on div at bounding box center [96, 548] width 49 height 36
click at [73, 720] on div at bounding box center [96, 726] width 49 height 36
click at [87, 731] on input "-1/81" at bounding box center [85, 726] width 12 height 12
radio input "true"
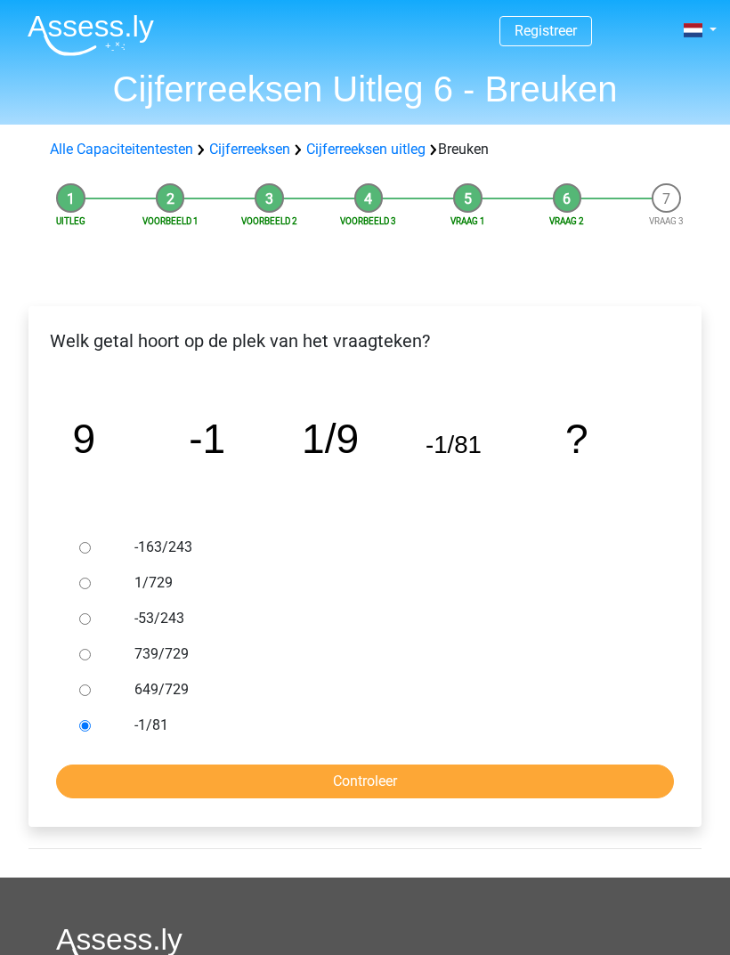
click at [339, 771] on input "Controleer" at bounding box center [365, 781] width 618 height 34
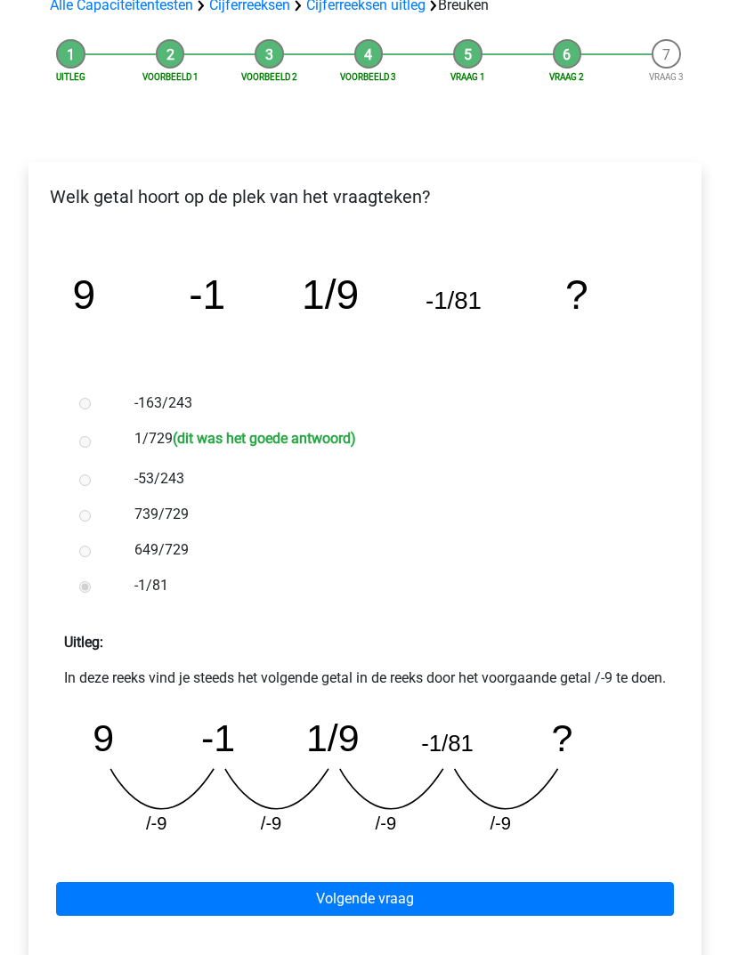
scroll to position [143, 0]
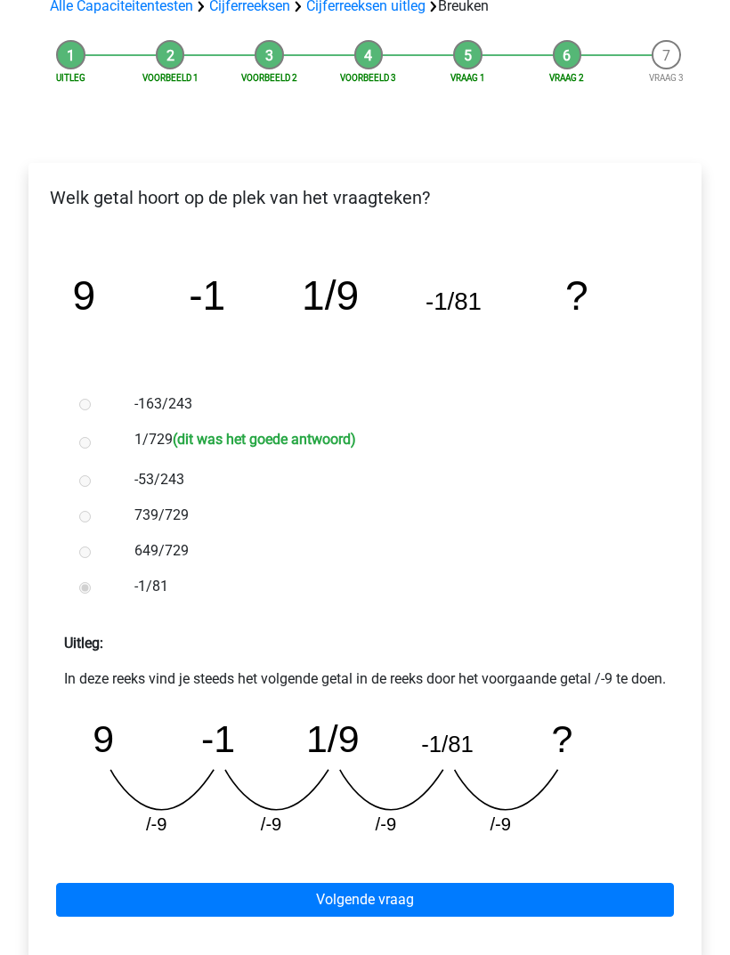
click at [317, 917] on link "Volgende vraag" at bounding box center [365, 900] width 618 height 34
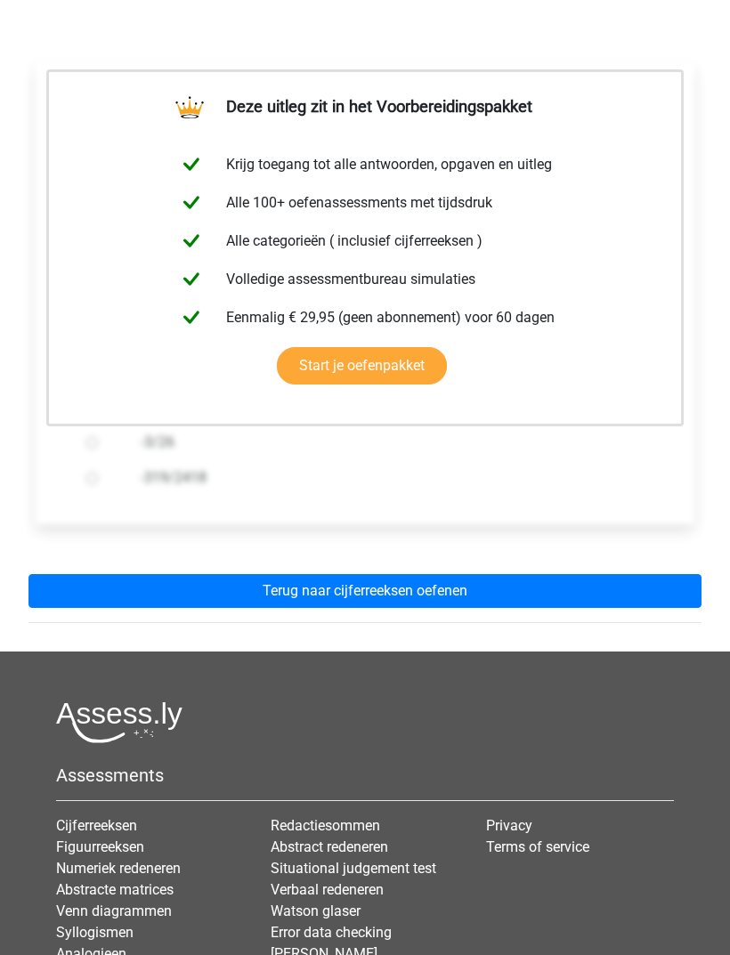
scroll to position [257, 0]
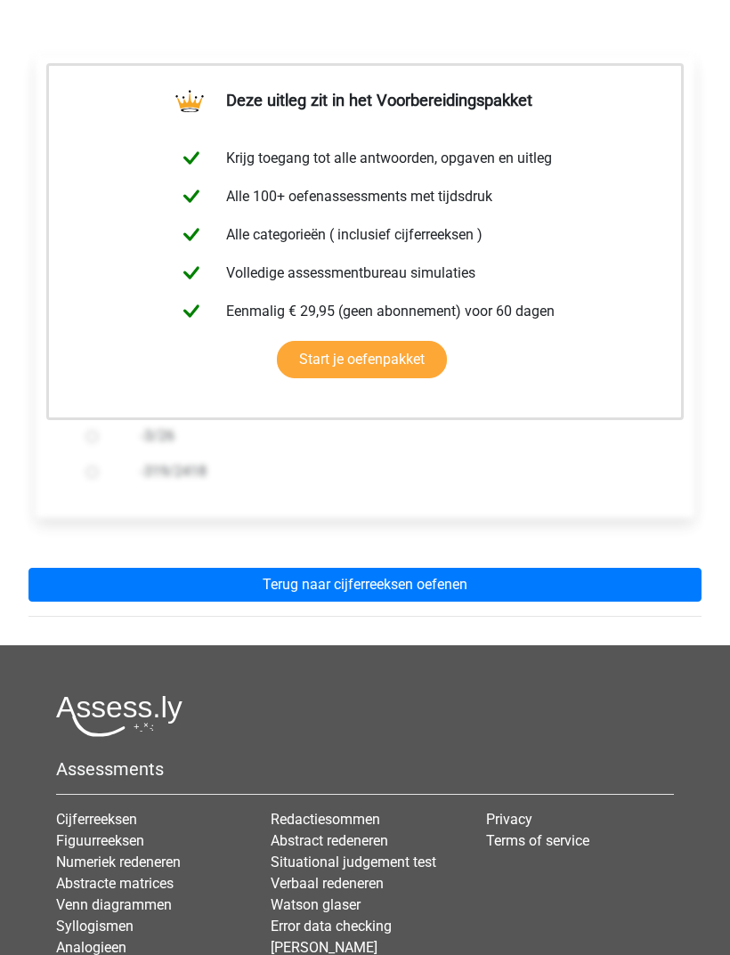
click at [326, 593] on link "Terug naar cijferreeksen oefenen" at bounding box center [364, 585] width 673 height 34
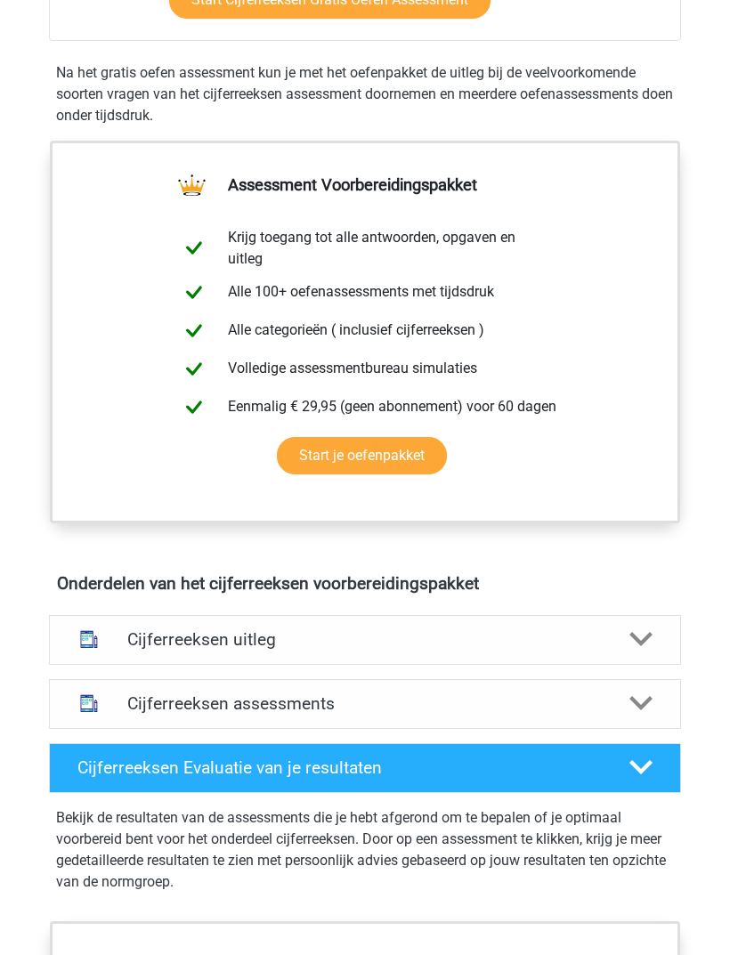
click at [238, 706] on h4 "Cijferreeksen assessments" at bounding box center [364, 704] width 474 height 20
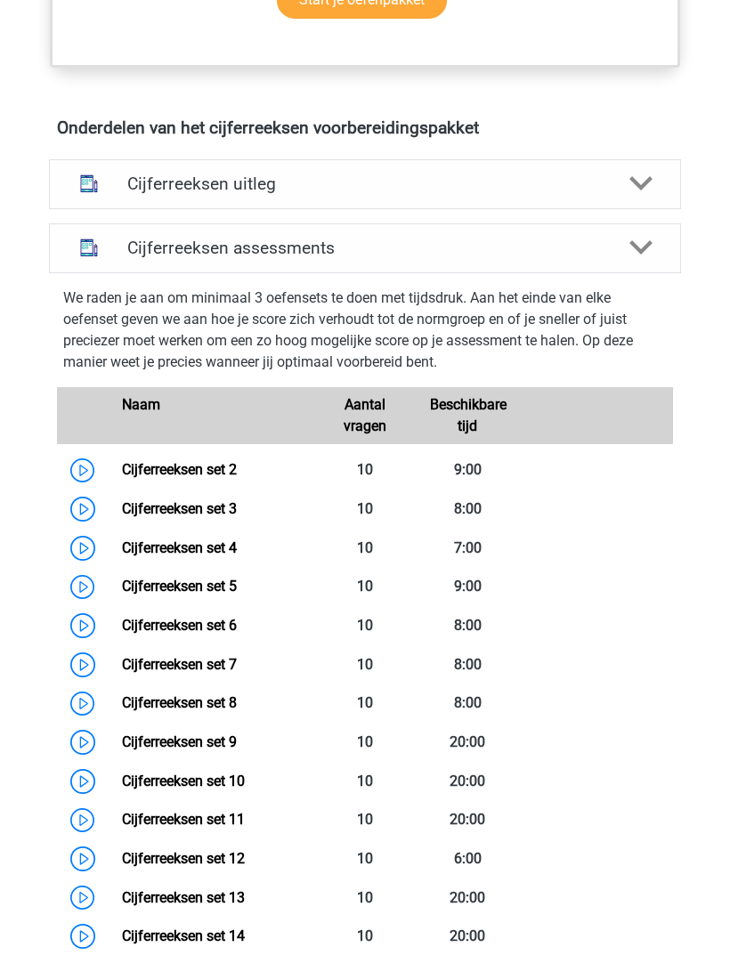
scroll to position [1015, 0]
click at [142, 477] on link "Cijferreeksen set 2" at bounding box center [179, 468] width 115 height 17
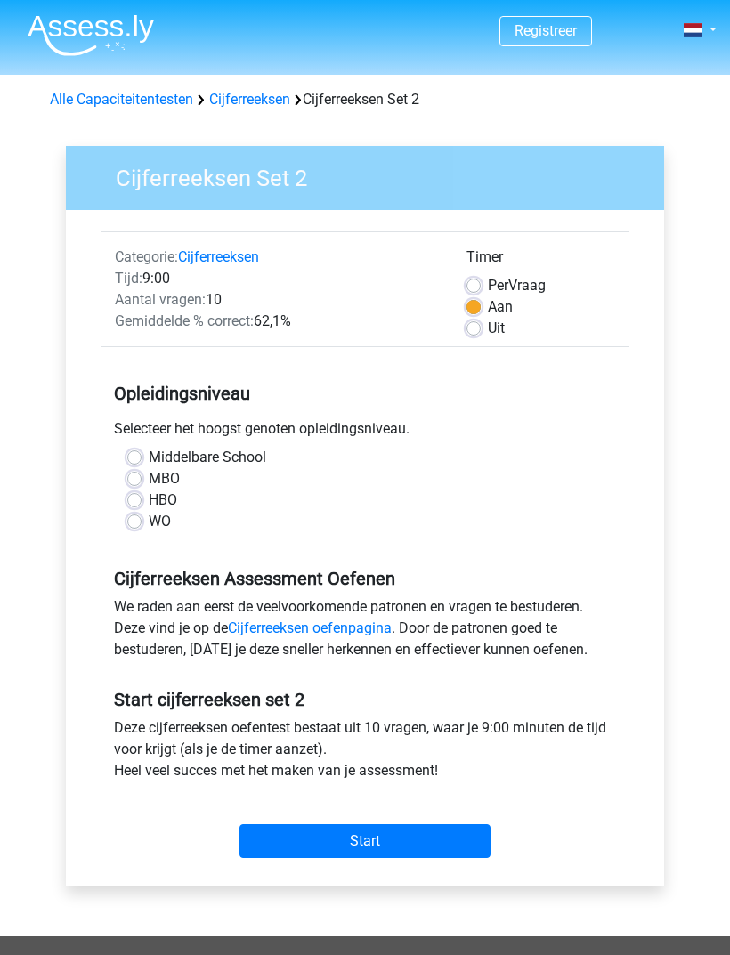
click at [123, 492] on div "Middelbare School MBO HBO WO" at bounding box center [365, 489] width 502 height 85
click at [488, 323] on label "Uit" at bounding box center [496, 328] width 17 height 21
click at [471, 323] on input "Uit" at bounding box center [473, 327] width 14 height 18
radio input "true"
click at [149, 507] on label "HBO" at bounding box center [163, 499] width 28 height 21
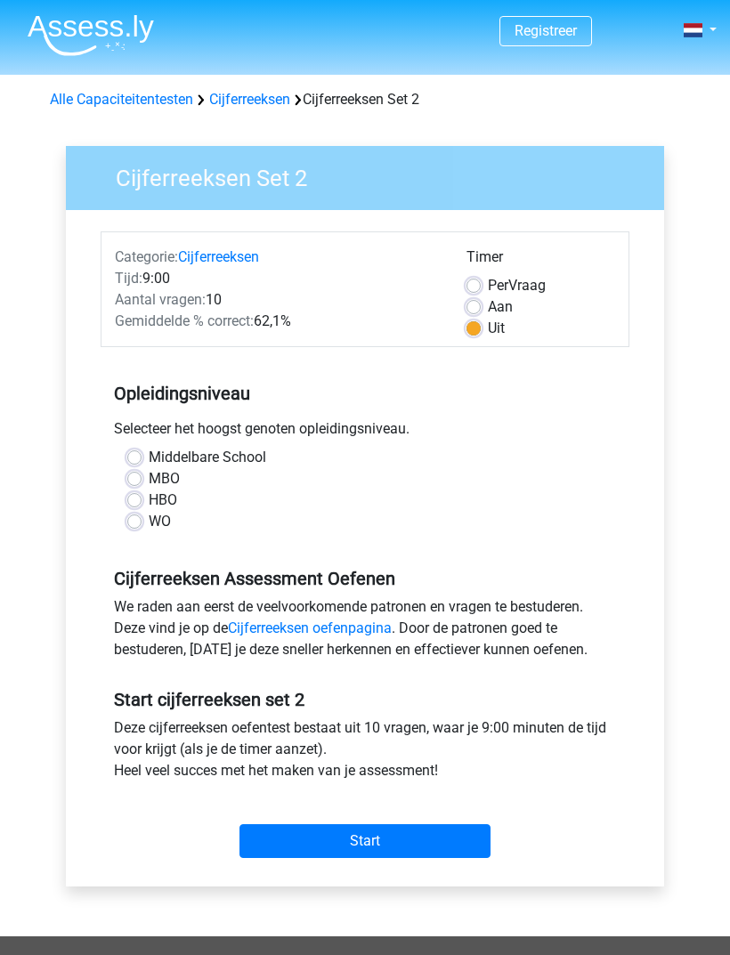
click at [129, 507] on input "HBO" at bounding box center [134, 498] width 14 height 18
radio input "true"
click at [488, 312] on label "Aan" at bounding box center [500, 306] width 25 height 21
click at [468, 312] on input "Aan" at bounding box center [473, 305] width 14 height 18
radio input "true"
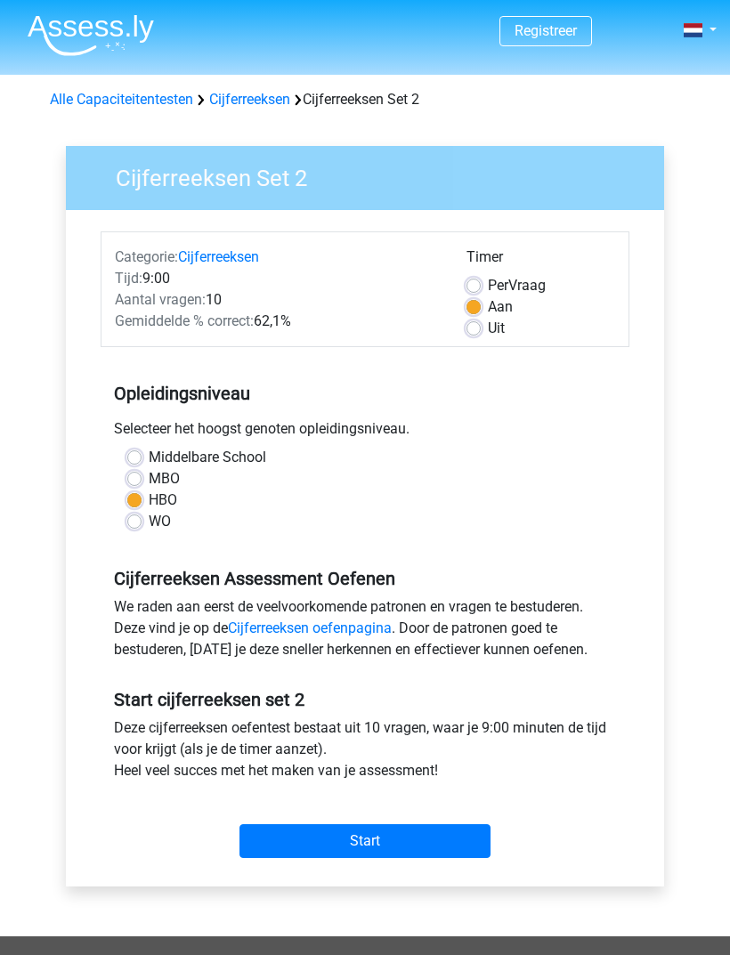
click at [393, 825] on input "Start" at bounding box center [364, 841] width 251 height 34
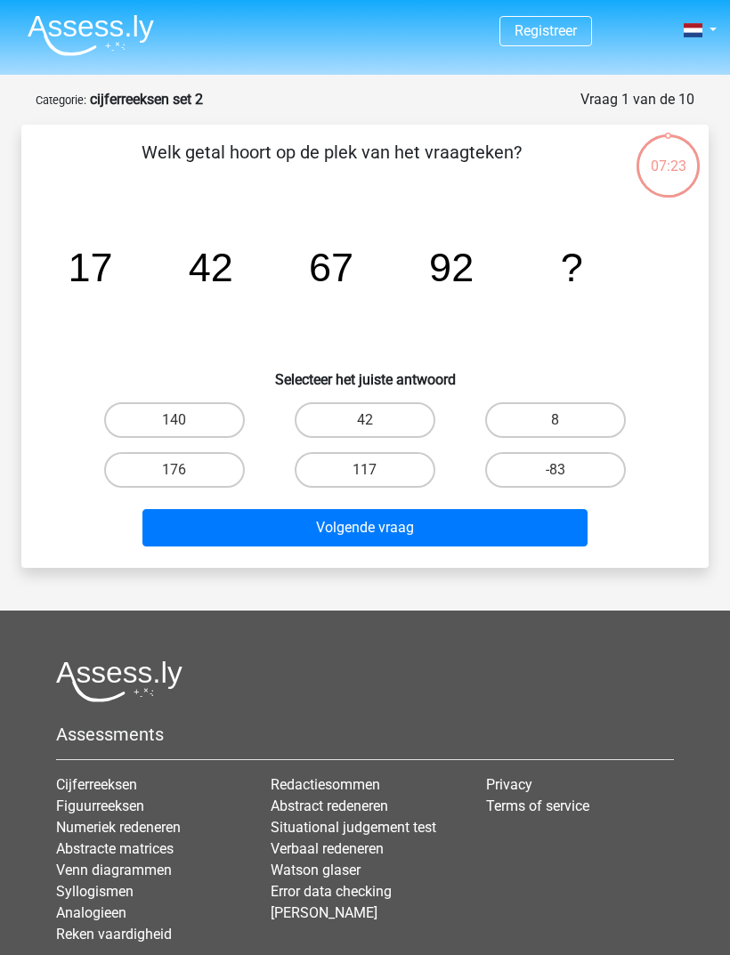
click at [354, 467] on label "117" at bounding box center [365, 470] width 141 height 36
click at [365, 470] on input "117" at bounding box center [371, 476] width 12 height 12
radio input "true"
click at [405, 534] on button "Volgende vraag" at bounding box center [365, 527] width 446 height 37
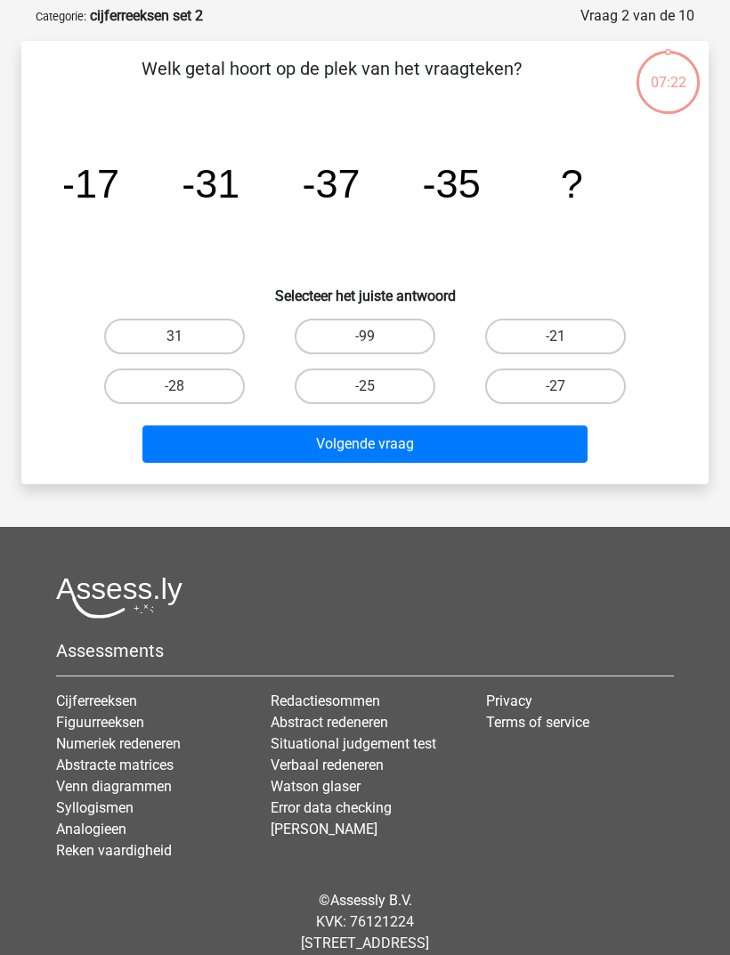
scroll to position [89, 0]
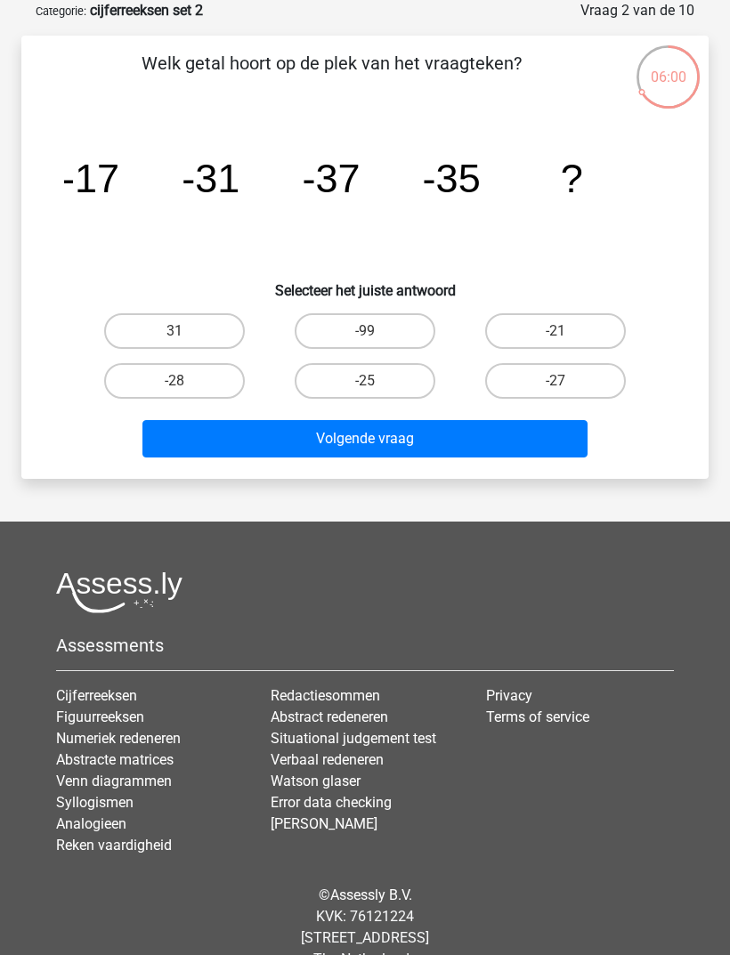
click at [536, 325] on label "-21" at bounding box center [555, 331] width 141 height 36
click at [555, 331] on input "-21" at bounding box center [561, 337] width 12 height 12
radio input "true"
click at [346, 427] on button "Volgende vraag" at bounding box center [365, 438] width 446 height 37
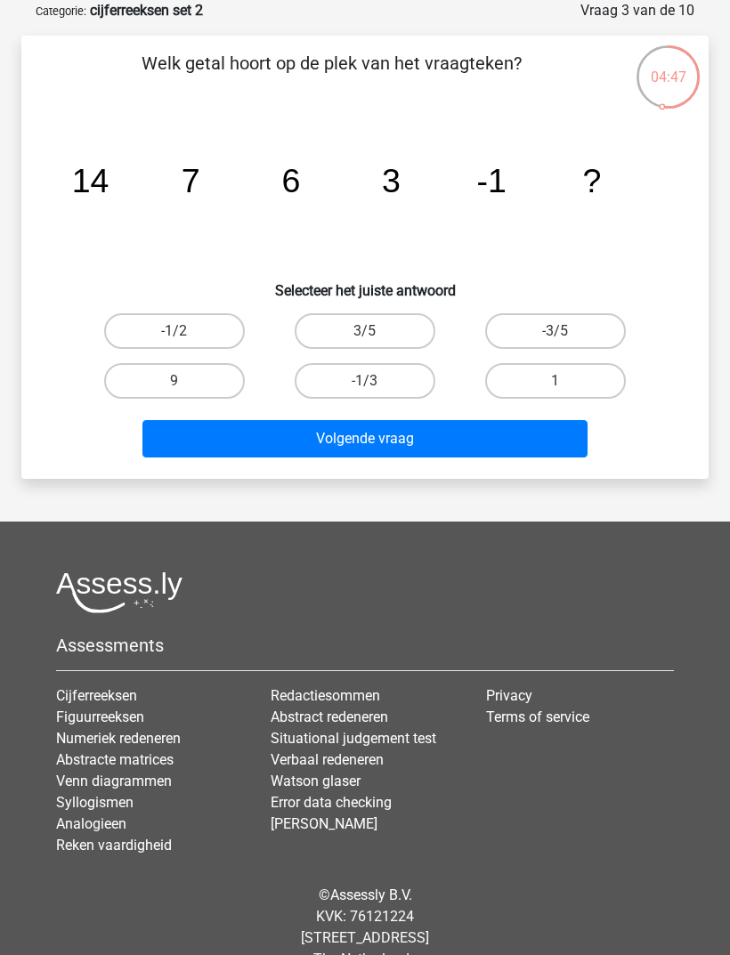
click at [576, 379] on label "1" at bounding box center [555, 381] width 141 height 36
click at [567, 381] on input "1" at bounding box center [561, 387] width 12 height 12
radio input "true"
click at [390, 437] on button "Volgende vraag" at bounding box center [365, 438] width 446 height 37
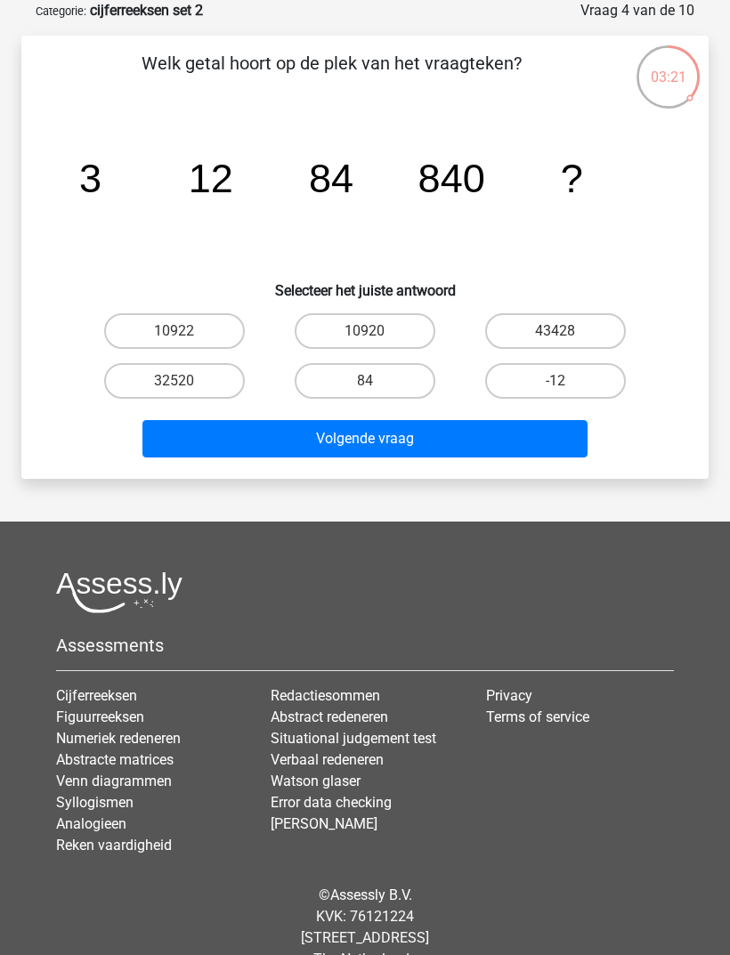
click at [347, 329] on label "10920" at bounding box center [365, 331] width 141 height 36
click at [365, 331] on input "10920" at bounding box center [371, 337] width 12 height 12
radio input "true"
click at [331, 446] on button "Volgende vraag" at bounding box center [365, 438] width 446 height 37
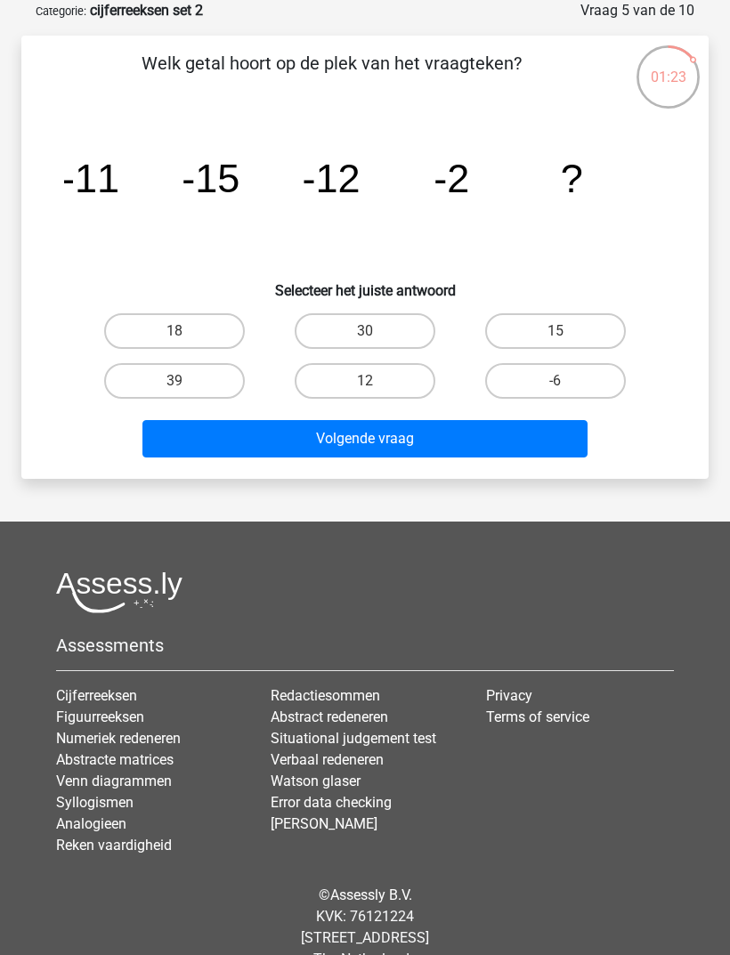
click at [561, 396] on label "-6" at bounding box center [555, 381] width 141 height 36
click at [561, 392] on input "-6" at bounding box center [561, 387] width 12 height 12
radio input "true"
click at [402, 441] on button "Volgende vraag" at bounding box center [365, 438] width 446 height 37
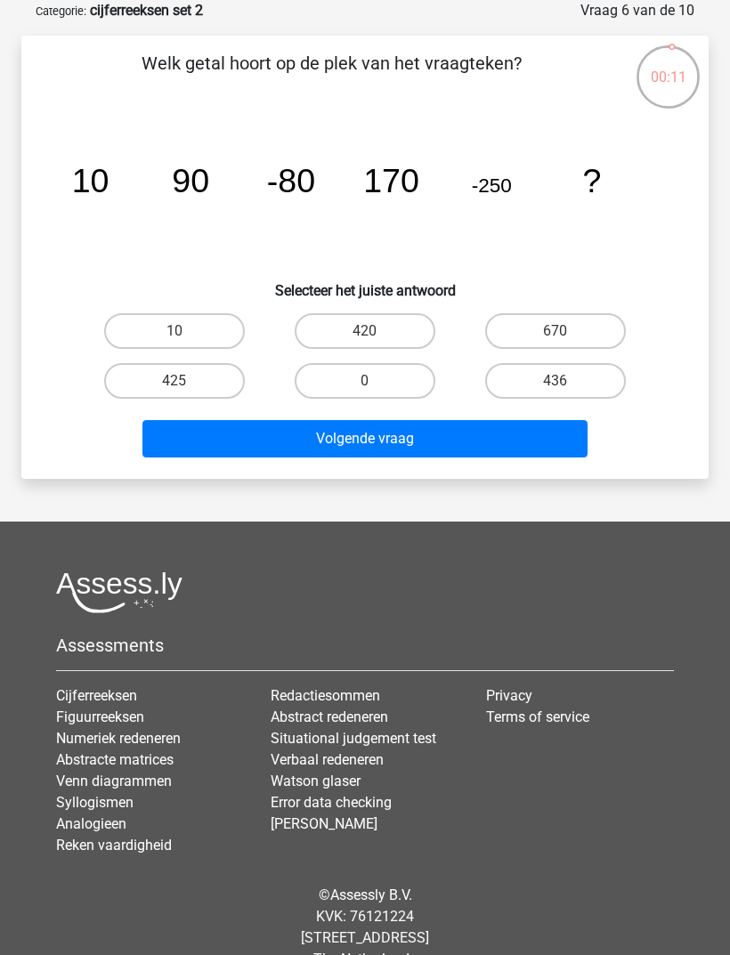
click at [352, 323] on label "420" at bounding box center [365, 331] width 141 height 36
click at [365, 331] on input "420" at bounding box center [371, 337] width 12 height 12
radio input "true"
click at [347, 437] on button "Volgende vraag" at bounding box center [365, 438] width 446 height 37
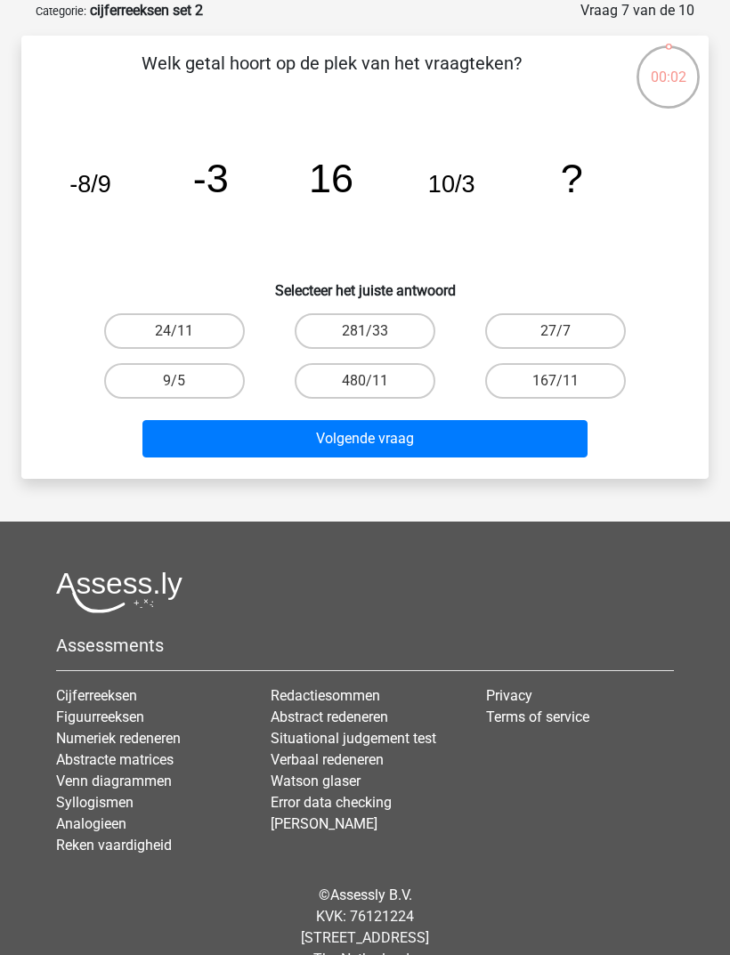
click at [351, 368] on label "480/11" at bounding box center [365, 381] width 141 height 36
click at [365, 381] on input "480/11" at bounding box center [371, 387] width 12 height 12
radio input "true"
click at [347, 450] on button "Volgende vraag" at bounding box center [365, 438] width 446 height 37
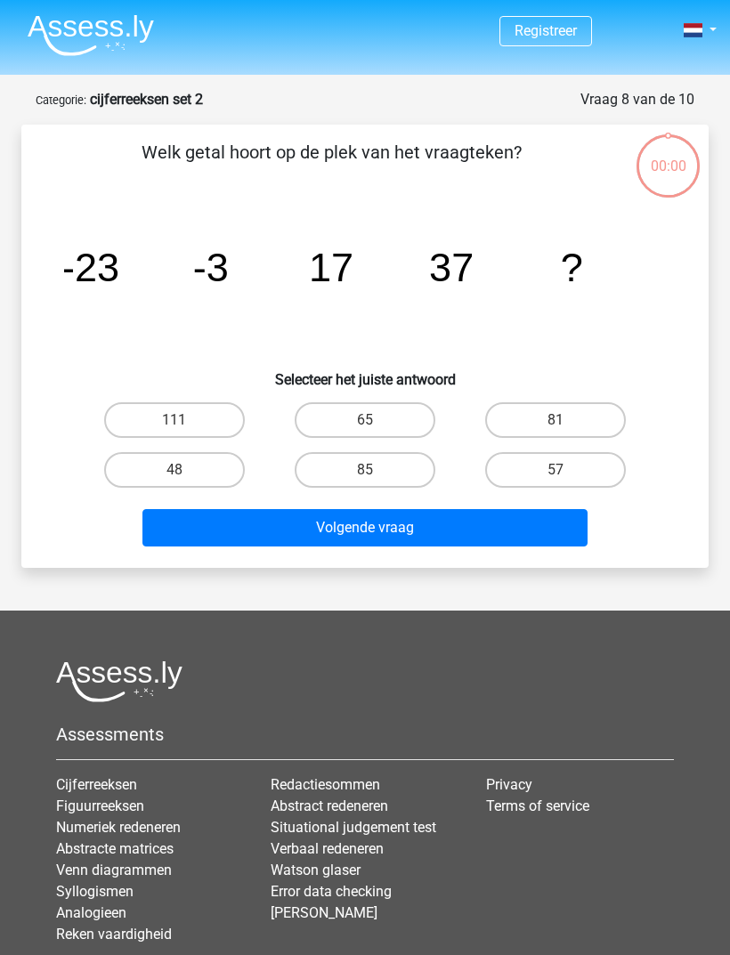
scroll to position [89, 0]
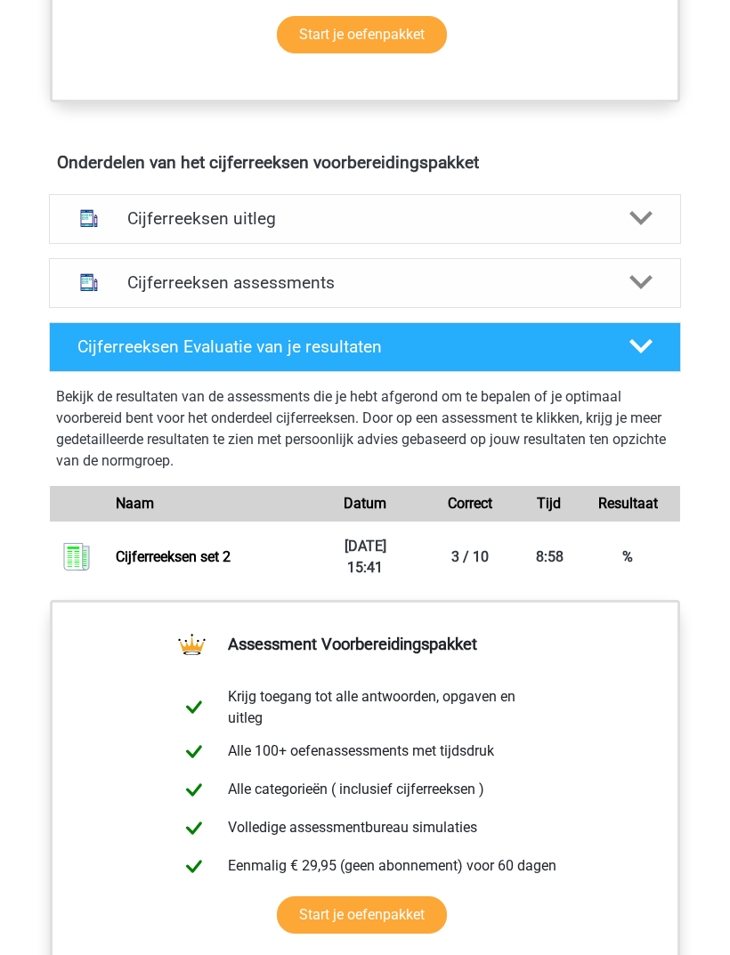
click at [596, 213] on h4 "Cijferreeksen uitleg" at bounding box center [364, 219] width 474 height 20
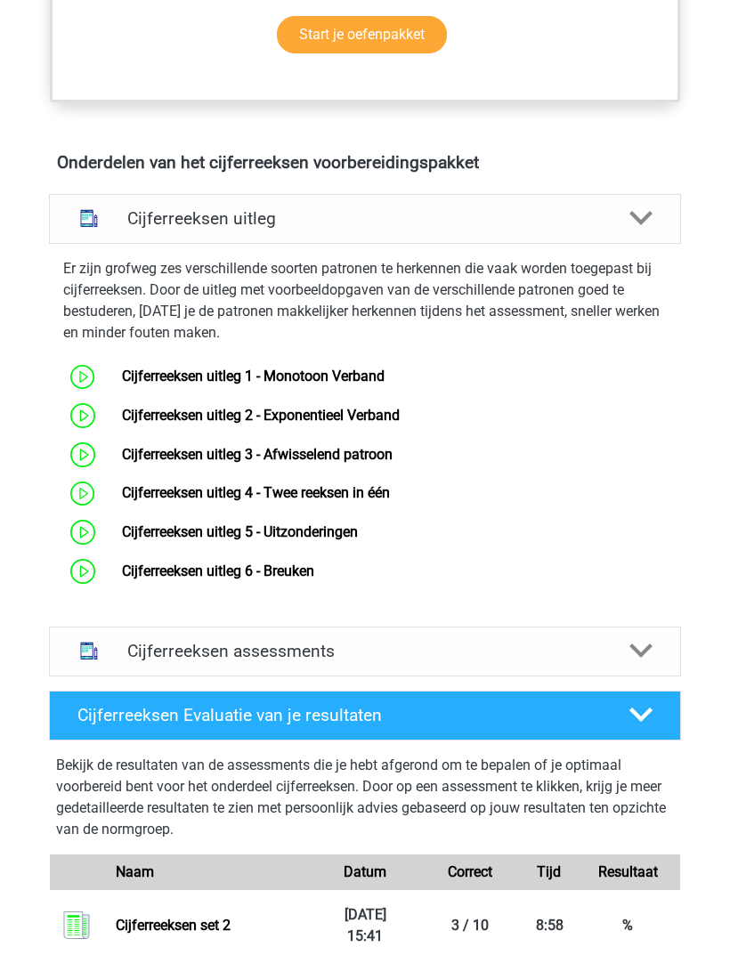
scroll to position [979, 0]
click at [588, 225] on h4 "Cijferreeksen uitleg" at bounding box center [364, 218] width 474 height 20
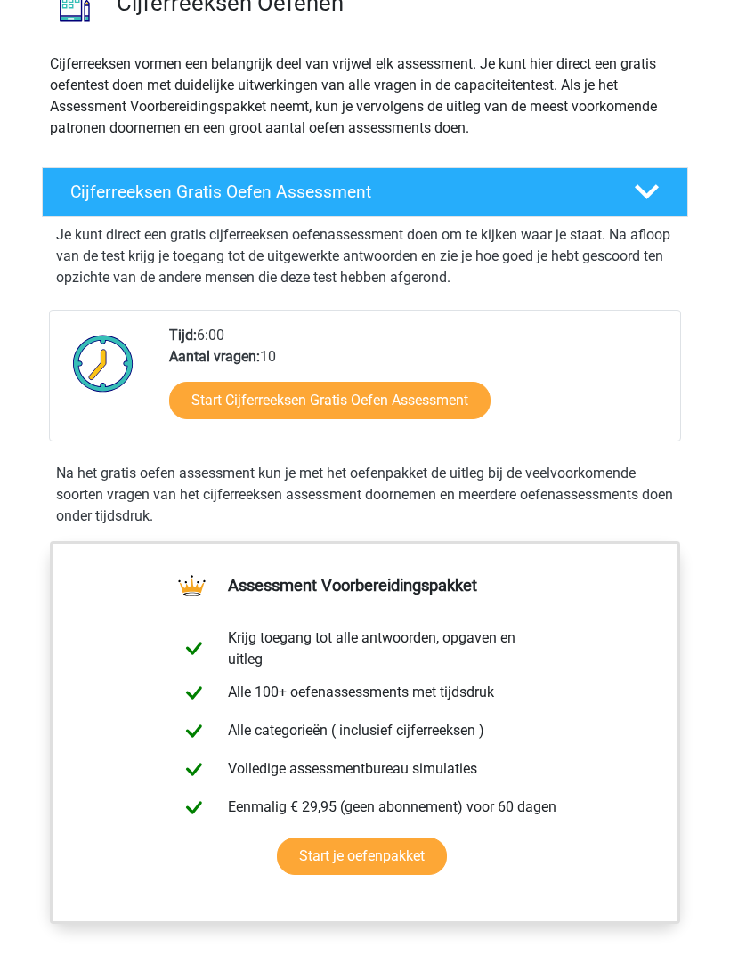
scroll to position [0, 0]
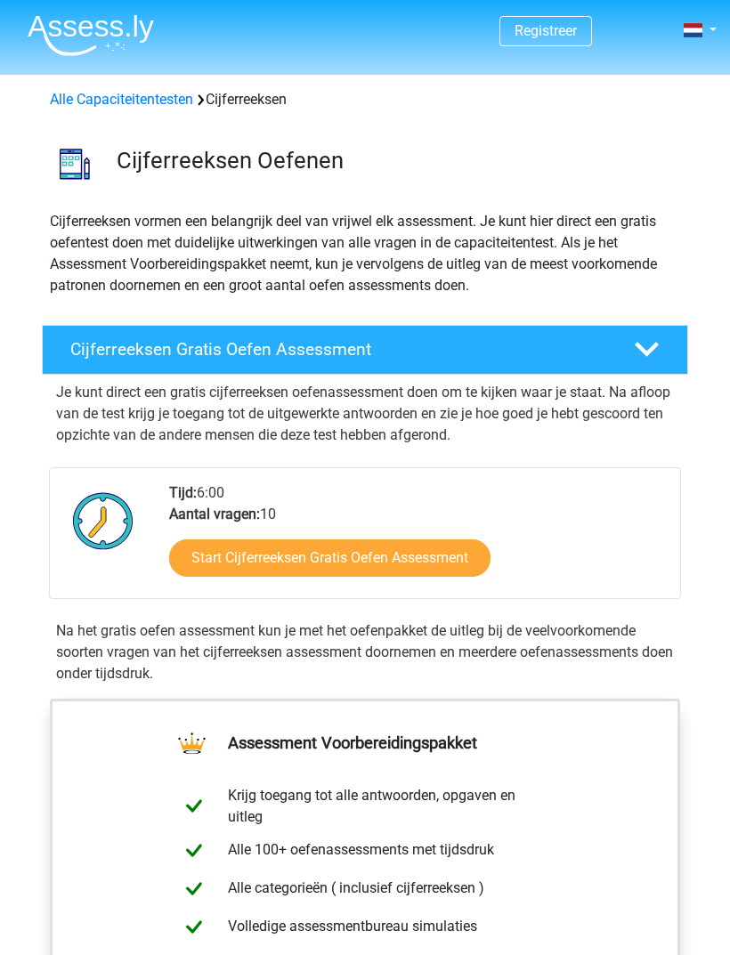
click at [101, 45] on img at bounding box center [91, 35] width 126 height 42
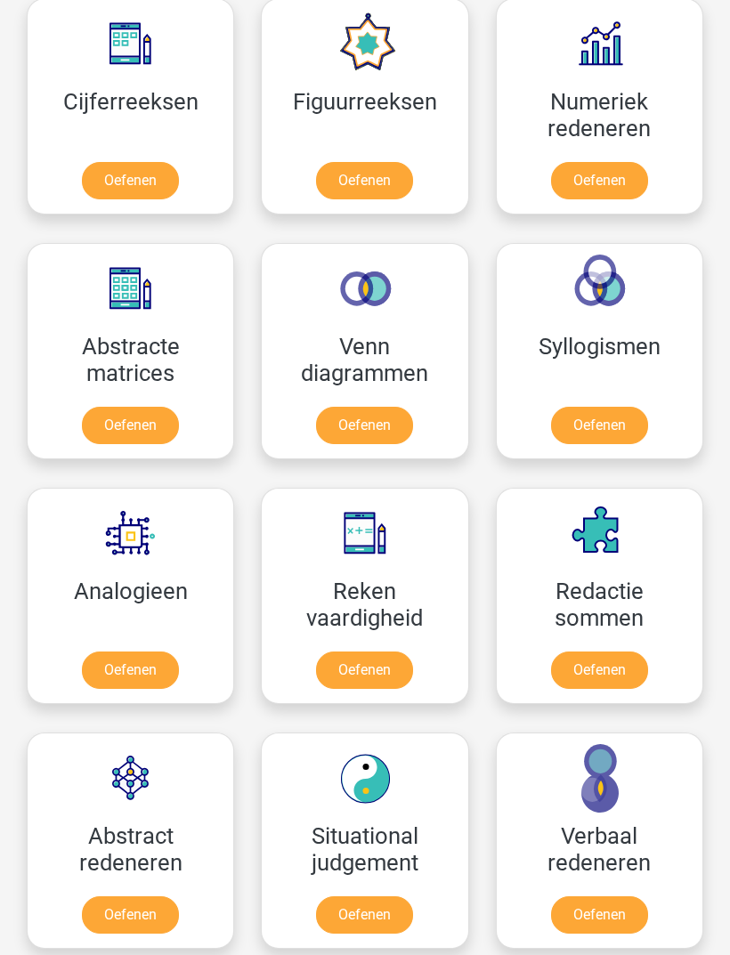
scroll to position [1134, 0]
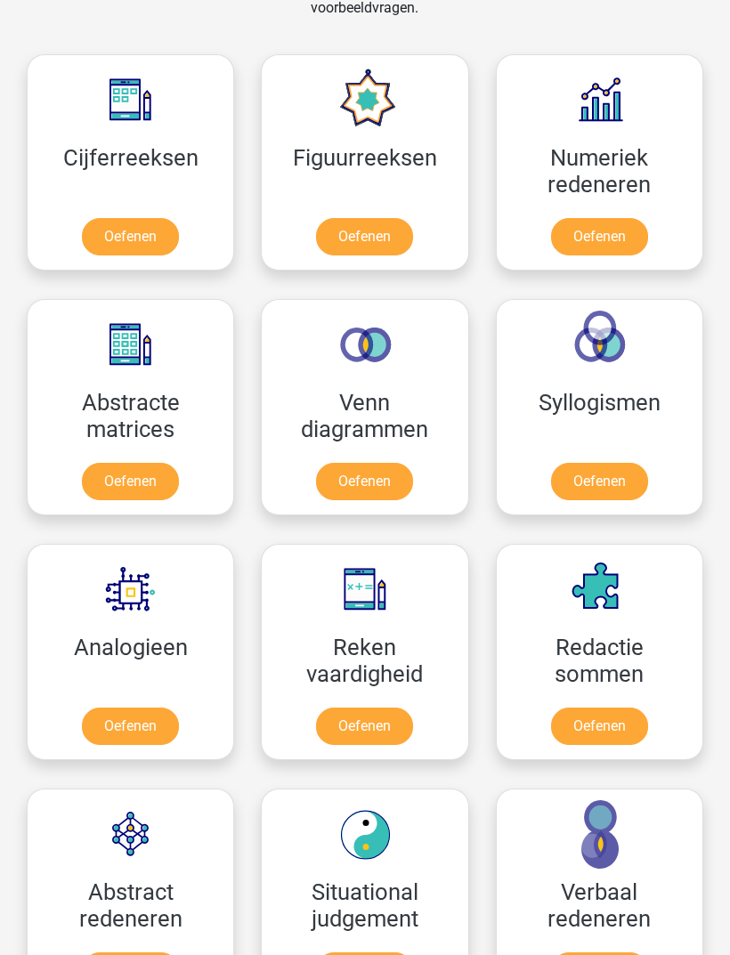
click at [367, 241] on link "Oefenen" at bounding box center [364, 237] width 97 height 37
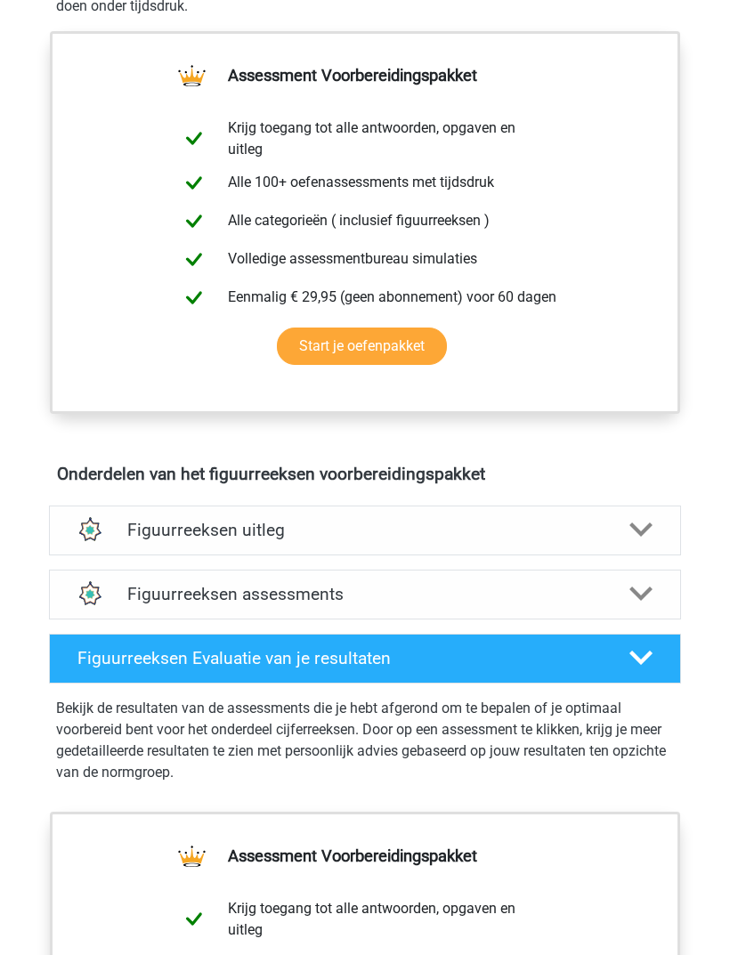
scroll to position [653, 0]
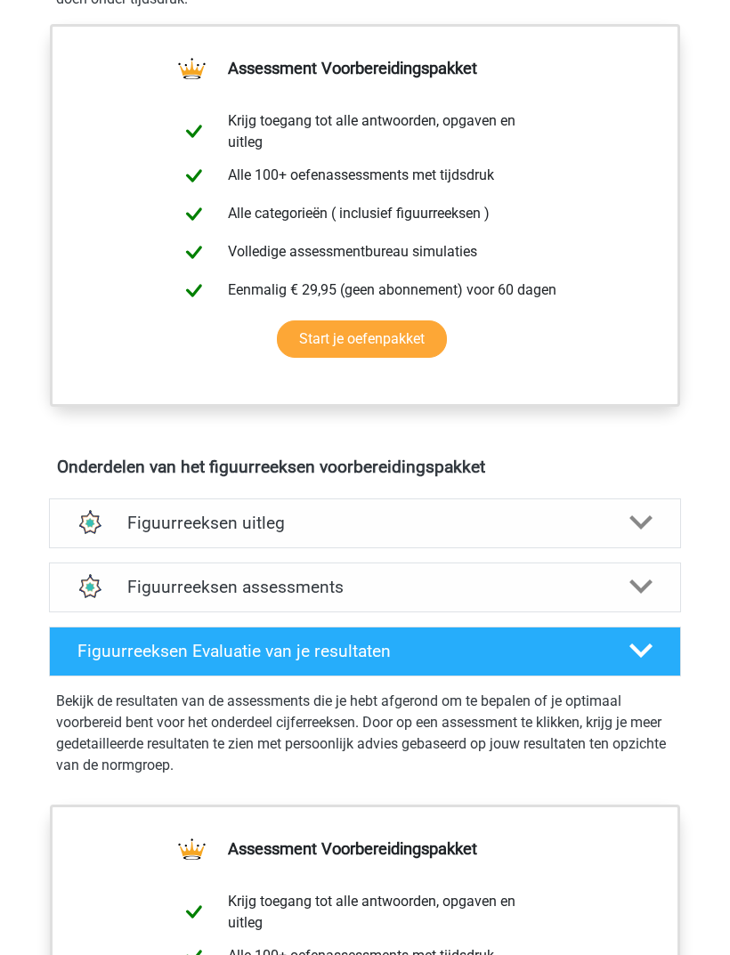
click at [561, 527] on h4 "Figuurreeksen uitleg" at bounding box center [364, 523] width 474 height 20
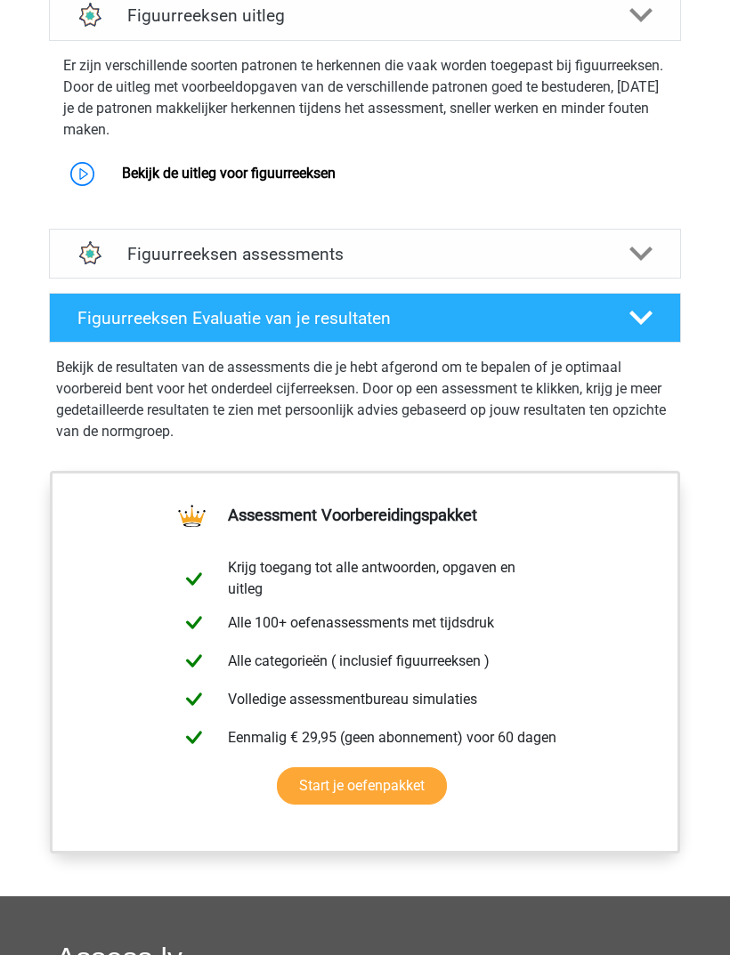
scroll to position [1090, 0]
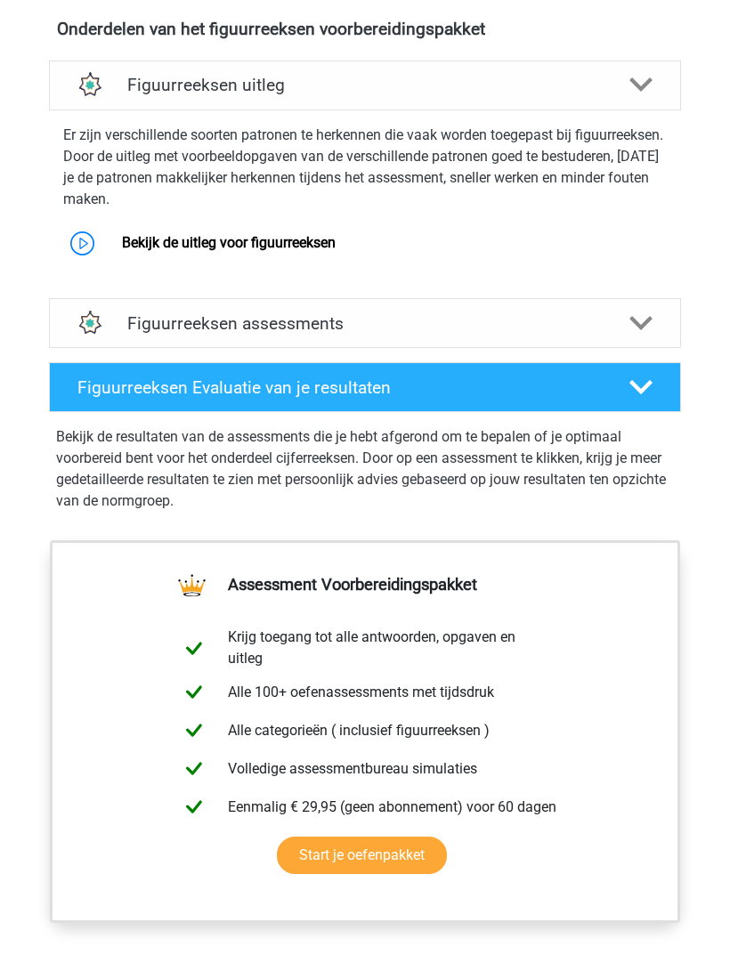
click at [576, 319] on h4 "Figuurreeksen assessments" at bounding box center [364, 324] width 474 height 20
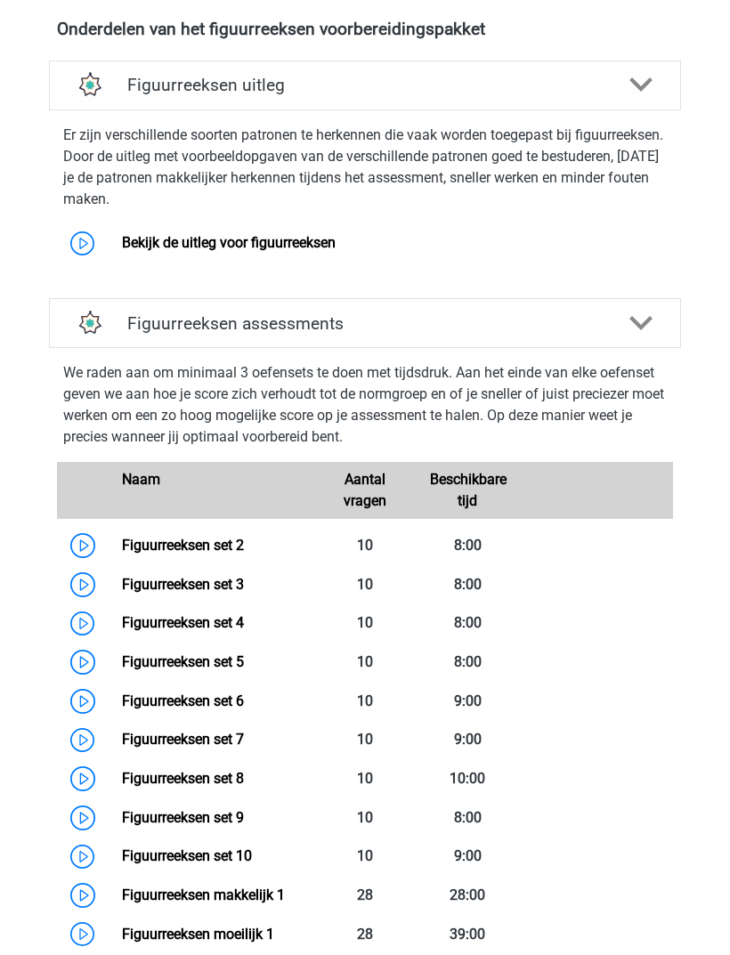
click at [569, 344] on div "Figuurreeksen assessments" at bounding box center [365, 323] width 632 height 50
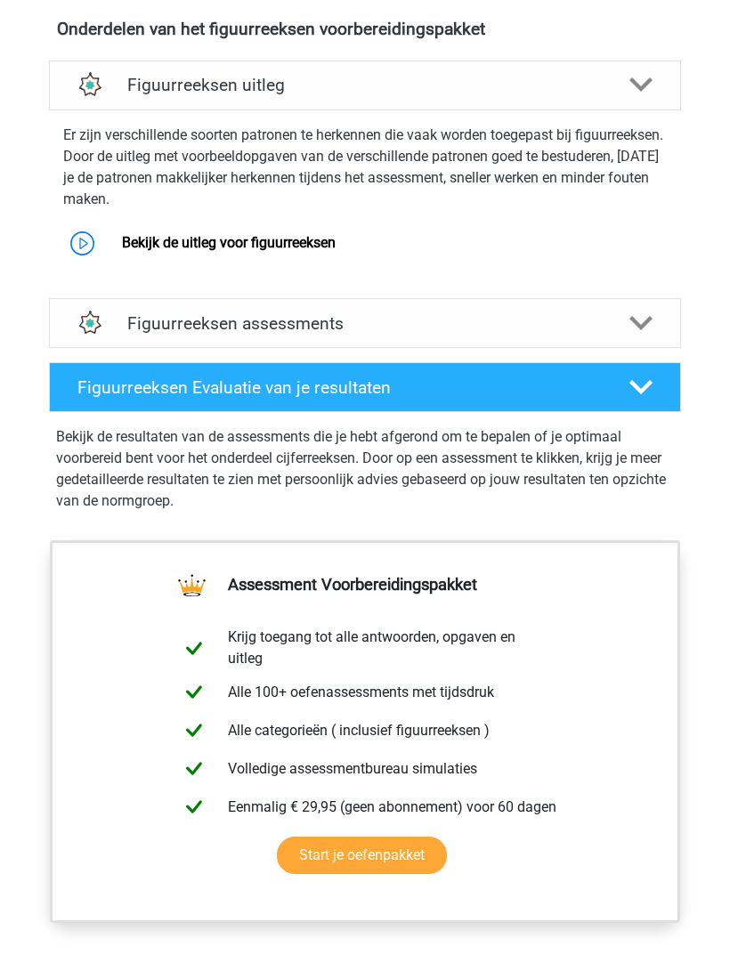
click at [569, 319] on h4 "Figuurreeksen assessments" at bounding box center [364, 323] width 474 height 20
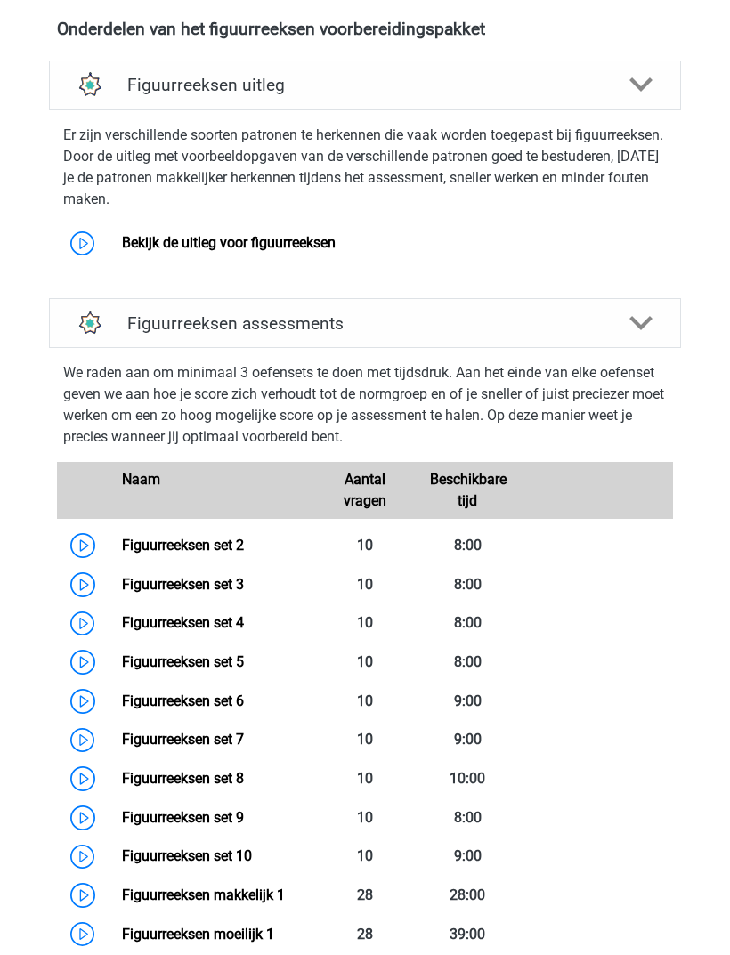
click at [559, 317] on h4 "Figuurreeksen assessments" at bounding box center [364, 323] width 474 height 20
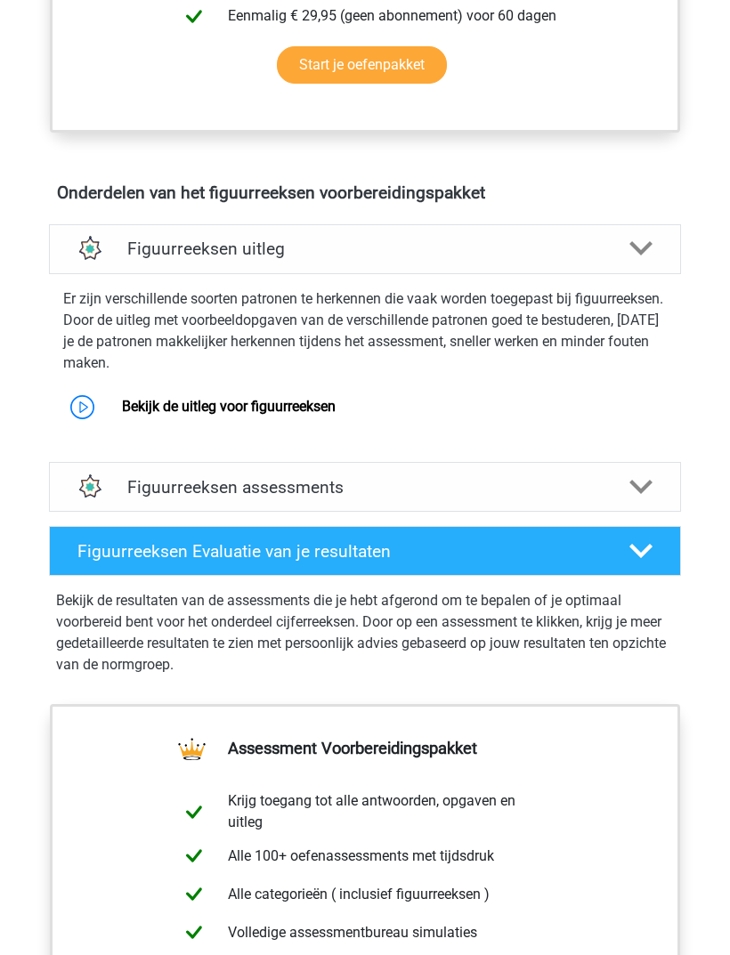
click at [597, 254] on h4 "Figuurreeksen uitleg" at bounding box center [364, 249] width 474 height 20
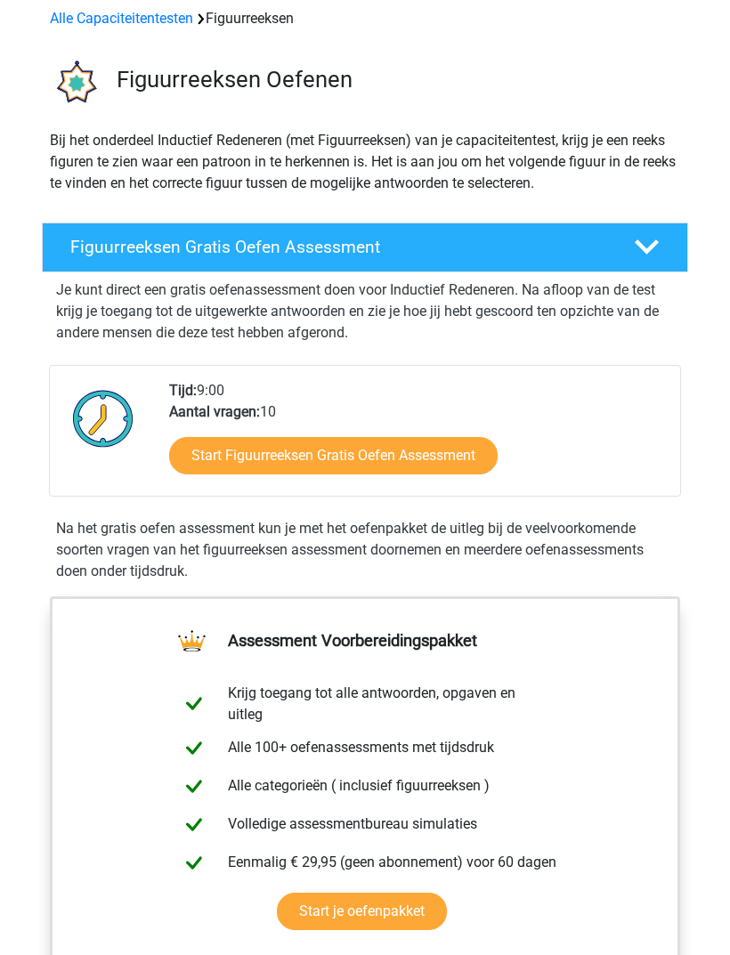
click at [433, 449] on link "Start Figuurreeksen Gratis Oefen Assessment" at bounding box center [333, 456] width 328 height 37
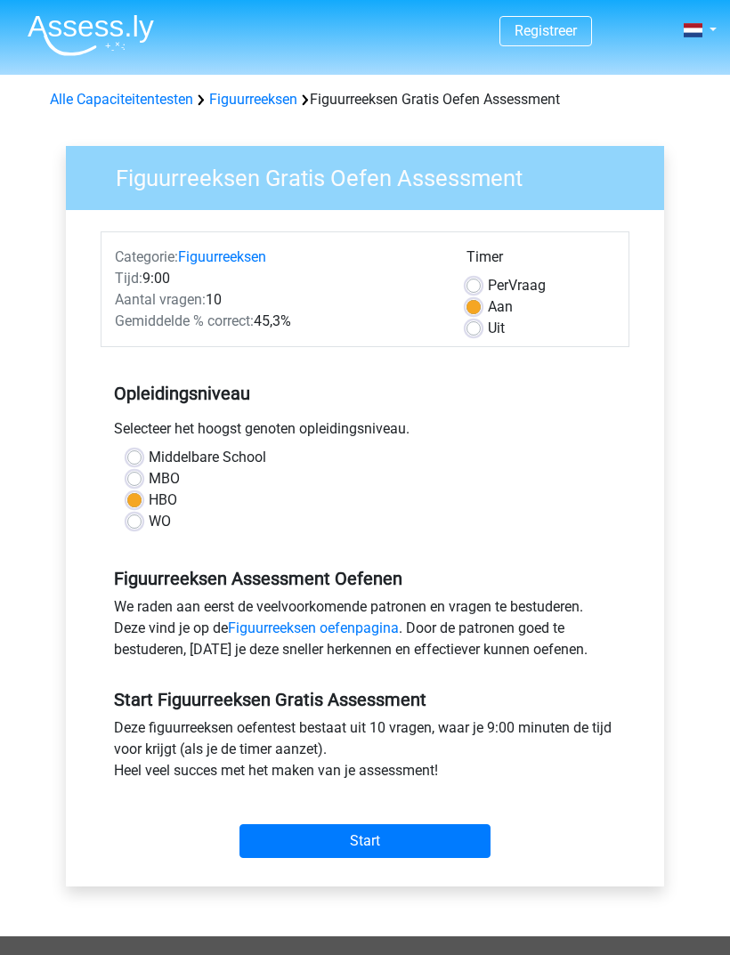
click at [387, 846] on input "Start" at bounding box center [364, 841] width 251 height 34
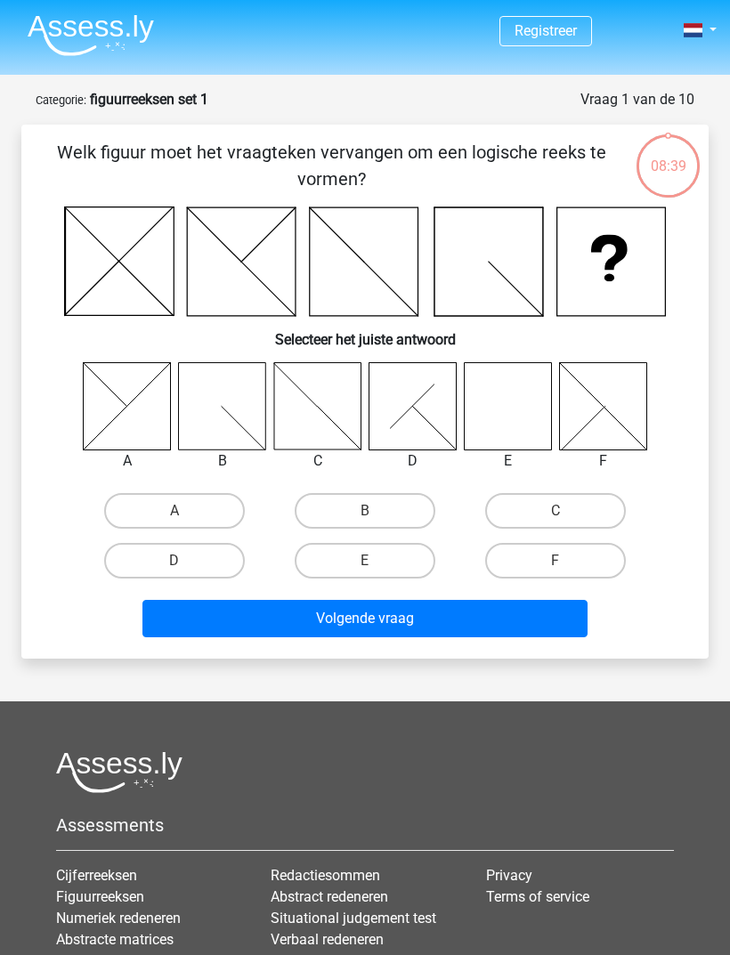
click at [505, 398] on icon at bounding box center [507, 405] width 87 height 87
click at [390, 559] on label "E" at bounding box center [365, 561] width 141 height 36
click at [376, 561] on input "E" at bounding box center [371, 567] width 12 height 12
radio input "true"
click at [425, 629] on button "Volgende vraag" at bounding box center [365, 618] width 446 height 37
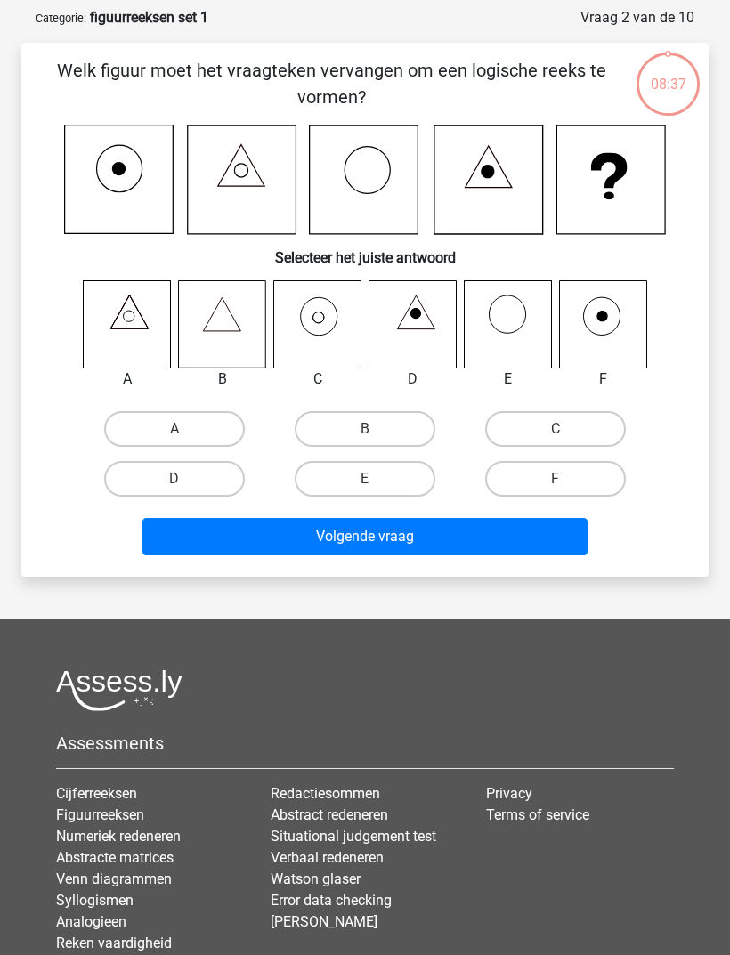
scroll to position [89, 0]
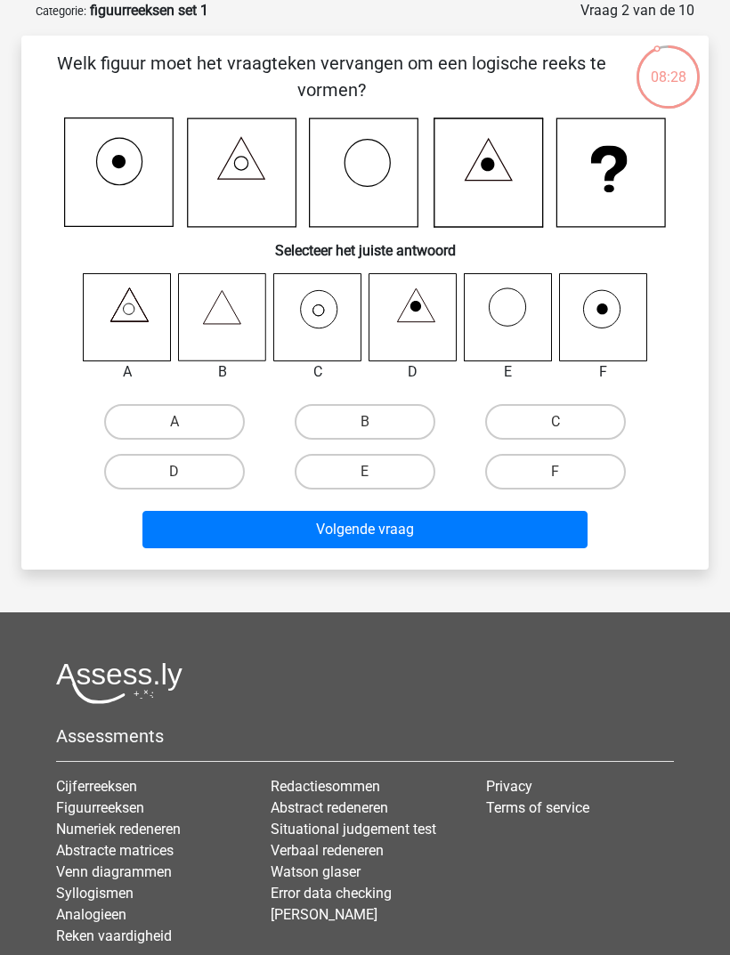
click at [596, 325] on icon at bounding box center [602, 316] width 87 height 87
click at [540, 472] on label "F" at bounding box center [555, 472] width 141 height 36
click at [555, 472] on input "F" at bounding box center [561, 478] width 12 height 12
radio input "true"
click at [496, 318] on icon at bounding box center [507, 316] width 87 height 87
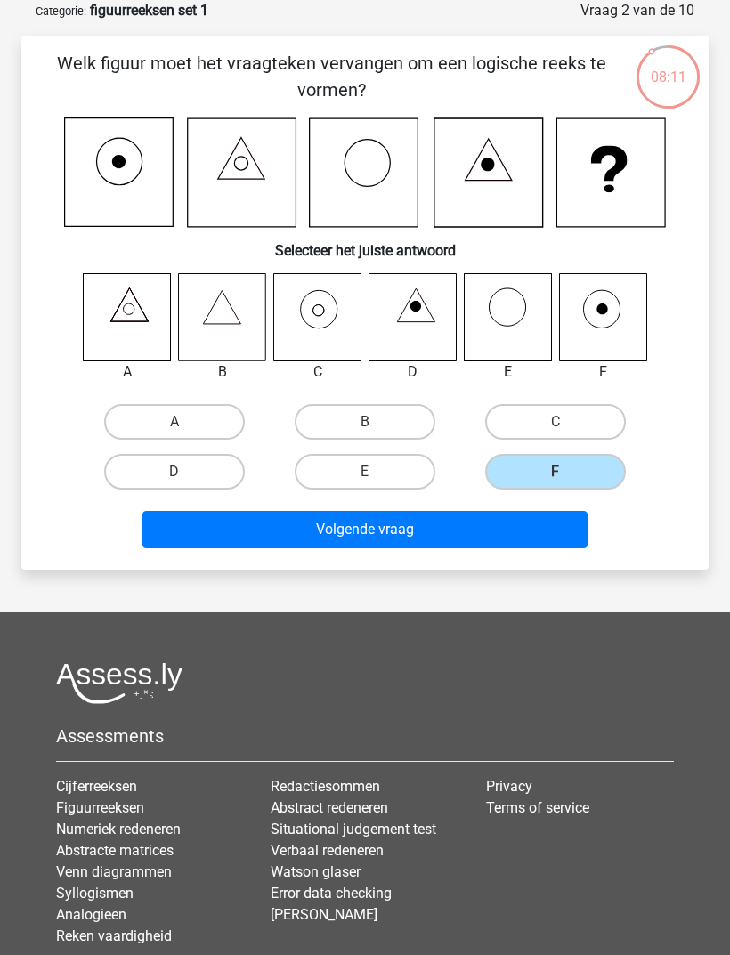
click at [382, 463] on label "E" at bounding box center [365, 472] width 141 height 36
click at [376, 472] on input "E" at bounding box center [371, 478] width 12 height 12
radio input "true"
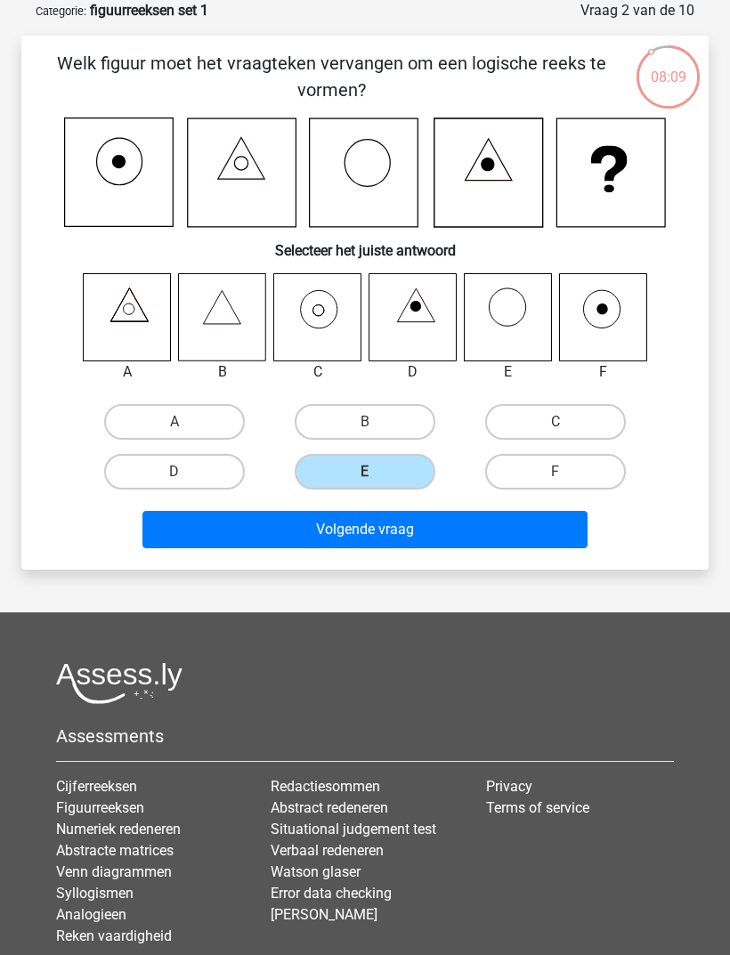
click at [409, 545] on button "Volgende vraag" at bounding box center [365, 529] width 446 height 37
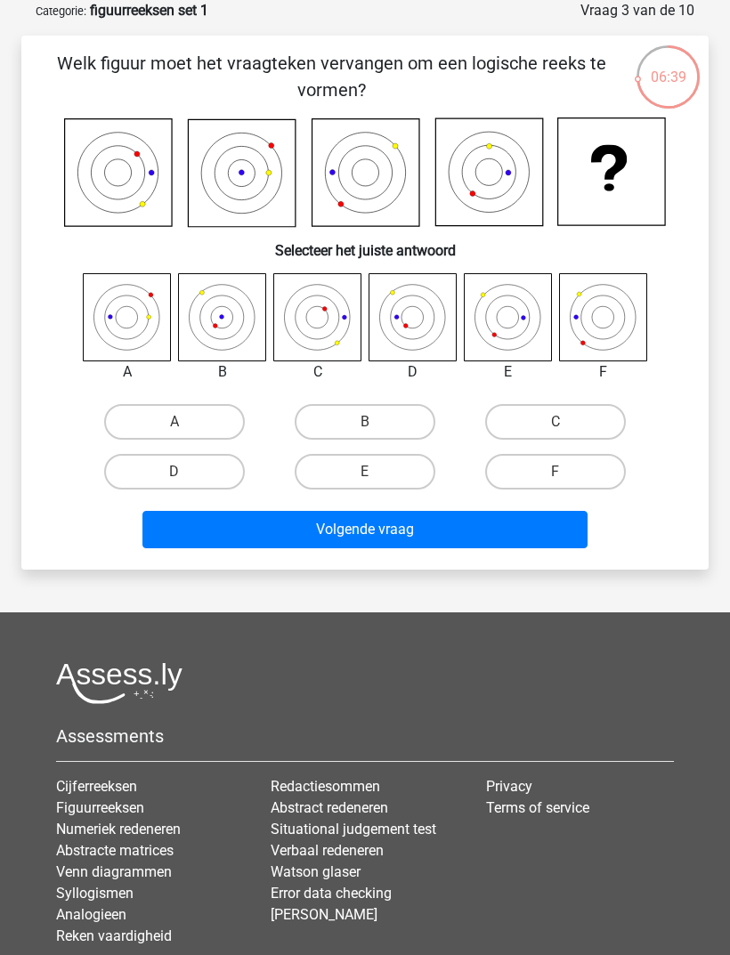
click at [221, 320] on icon at bounding box center [221, 316] width 87 height 87
click at [360, 426] on label "B" at bounding box center [365, 422] width 141 height 36
click at [365, 426] on input "B" at bounding box center [371, 428] width 12 height 12
radio input "true"
click at [384, 541] on button "Volgende vraag" at bounding box center [365, 529] width 446 height 37
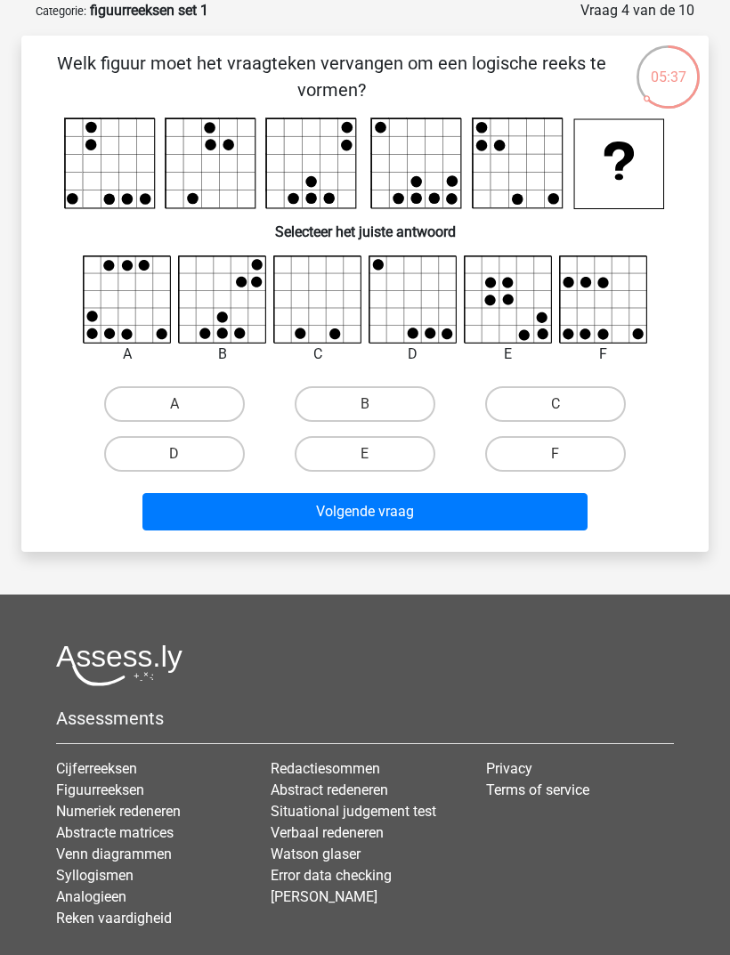
click at [555, 402] on label "C" at bounding box center [555, 404] width 141 height 36
click at [555, 404] on input "C" at bounding box center [561, 410] width 12 height 12
radio input "true"
click at [465, 526] on button "Volgende vraag" at bounding box center [365, 511] width 446 height 37
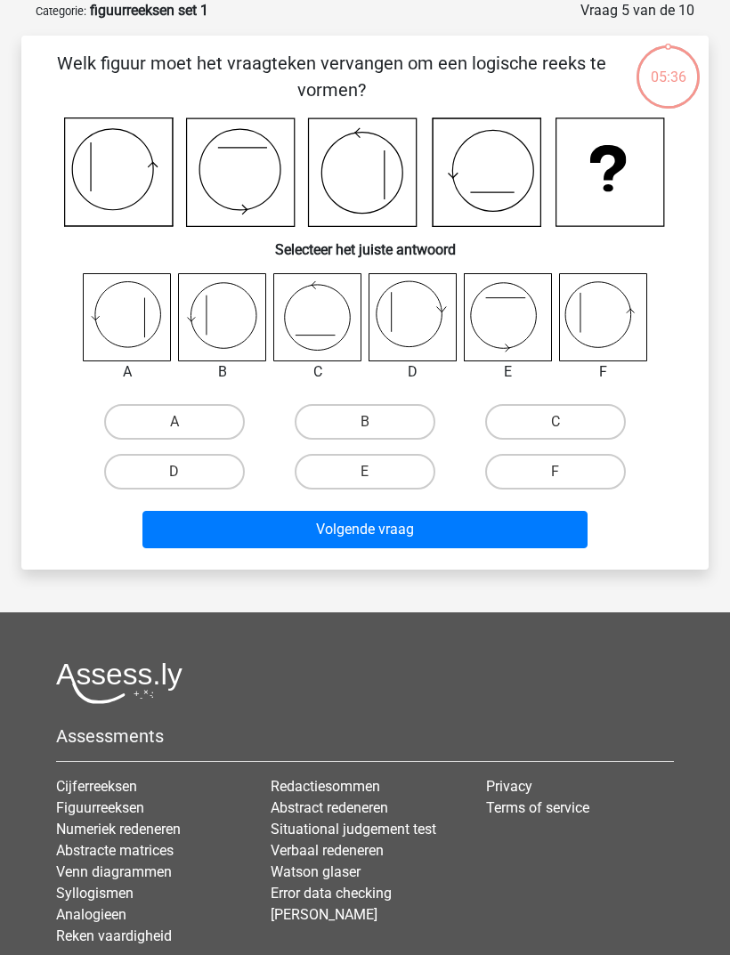
click at [541, 420] on label "C" at bounding box center [555, 422] width 141 height 36
click at [555, 422] on input "C" at bounding box center [561, 428] width 12 height 12
radio input "true"
click at [457, 527] on button "Volgende vraag" at bounding box center [365, 529] width 446 height 37
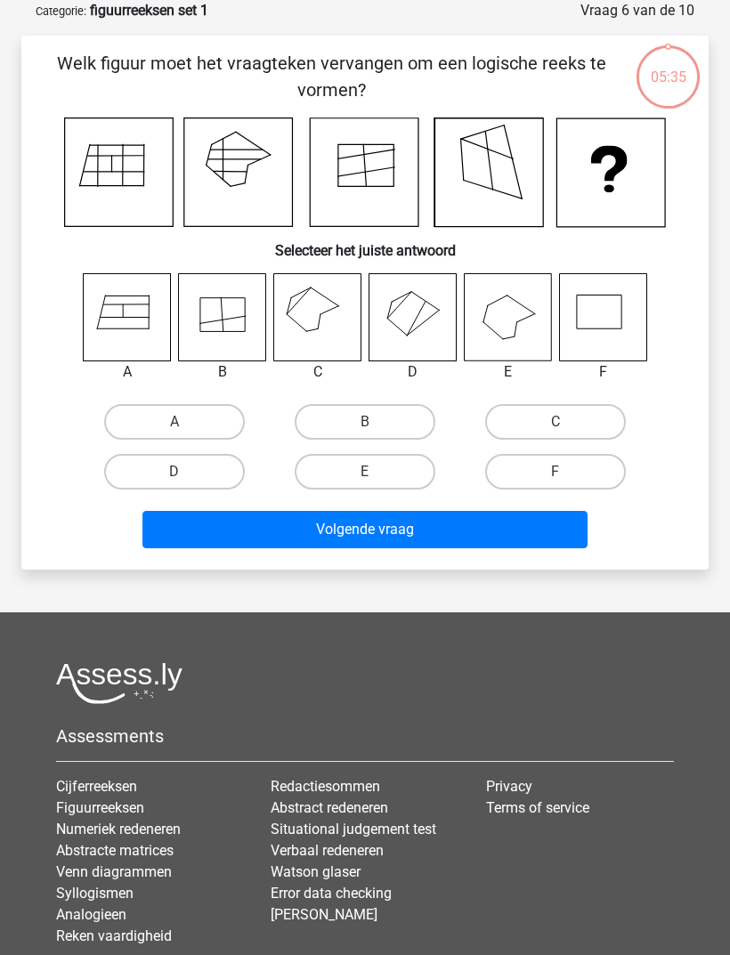
click at [561, 410] on label "C" at bounding box center [555, 422] width 141 height 36
click at [561, 422] on input "C" at bounding box center [561, 428] width 12 height 12
radio input "true"
click at [456, 534] on button "Volgende vraag" at bounding box center [365, 529] width 446 height 37
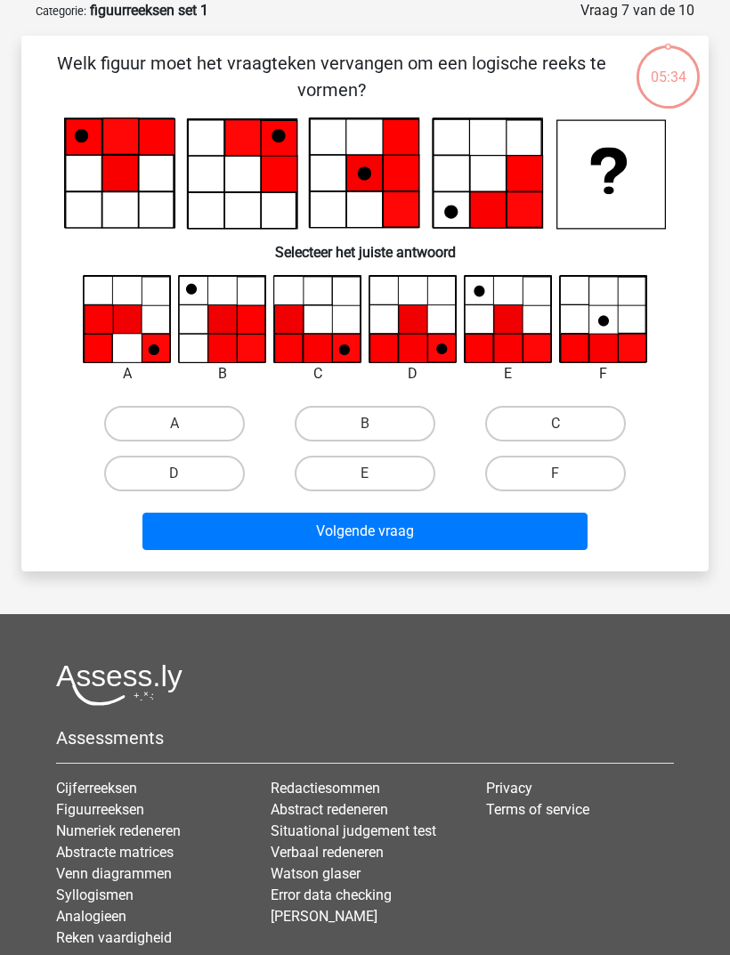
click at [555, 416] on label "C" at bounding box center [555, 424] width 141 height 36
click at [555, 424] on input "C" at bounding box center [561, 430] width 12 height 12
radio input "true"
click at [445, 544] on button "Volgende vraag" at bounding box center [365, 531] width 446 height 37
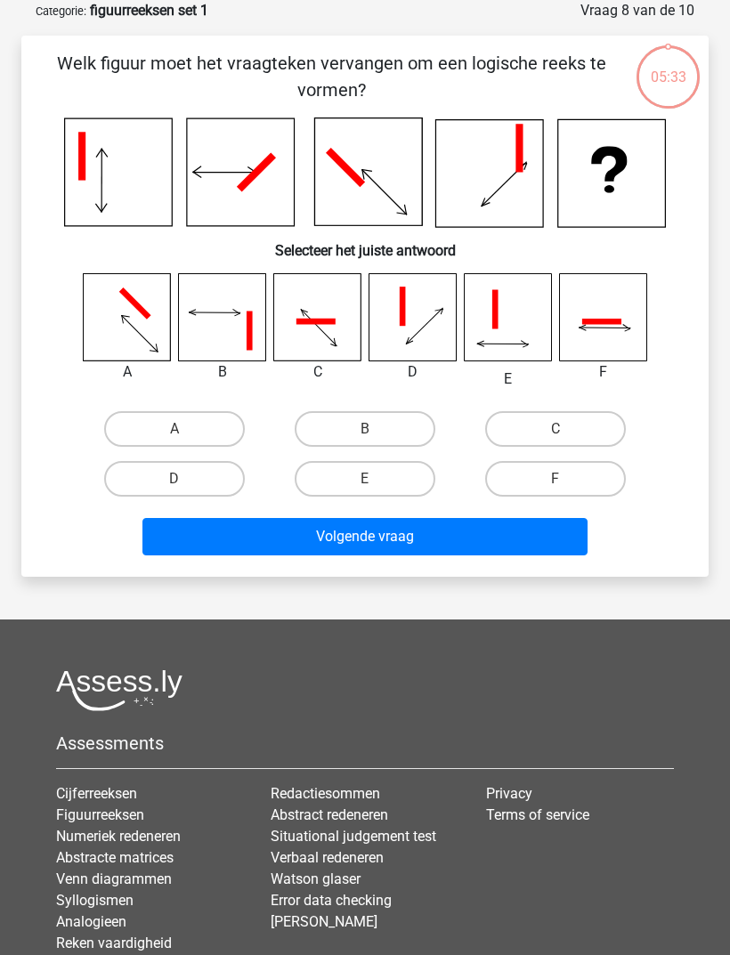
click at [554, 412] on label "C" at bounding box center [555, 429] width 141 height 36
click at [555, 429] on input "C" at bounding box center [561, 435] width 12 height 12
radio input "true"
click at [444, 550] on button "Volgende vraag" at bounding box center [365, 536] width 446 height 37
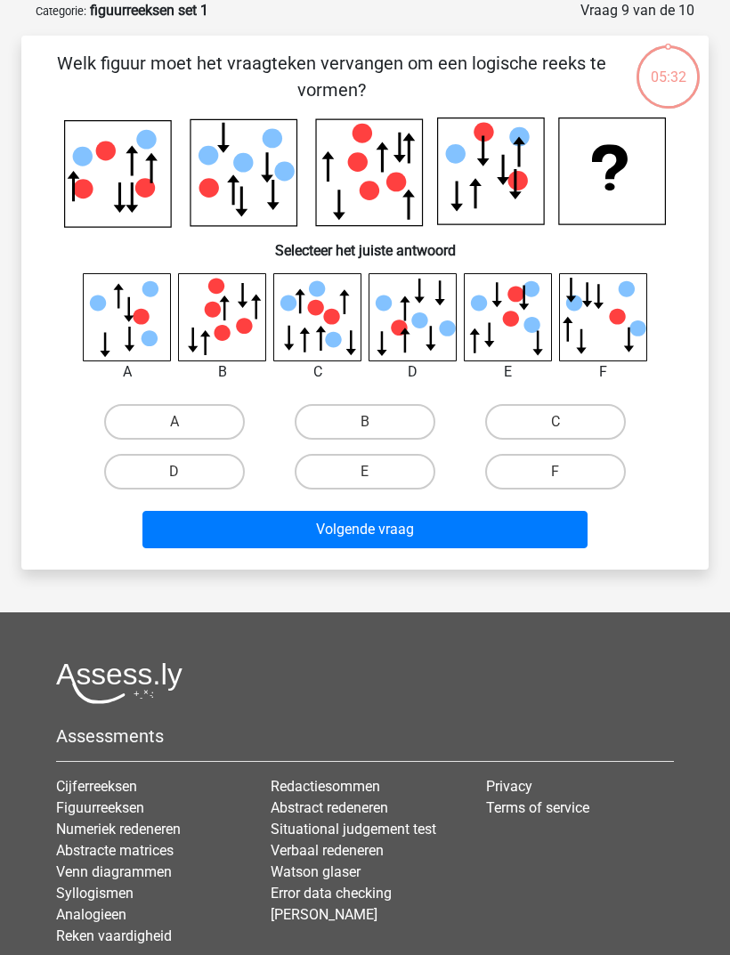
click at [560, 413] on label "C" at bounding box center [555, 422] width 141 height 36
click at [560, 422] on input "C" at bounding box center [561, 428] width 12 height 12
radio input "true"
click at [472, 545] on button "Volgende vraag" at bounding box center [365, 529] width 446 height 37
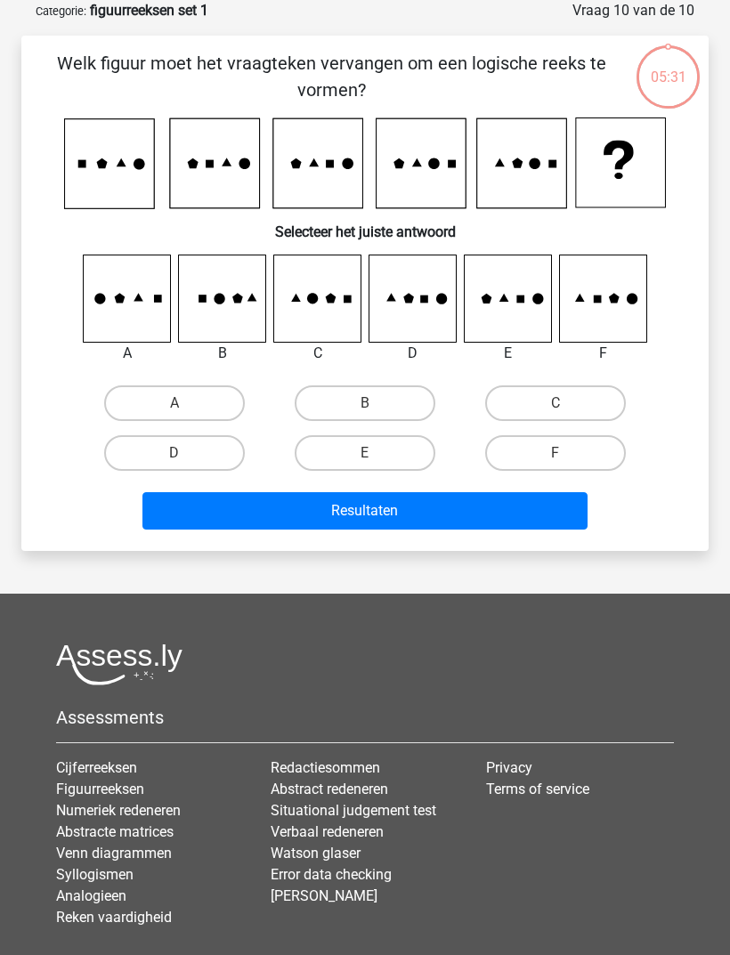
click at [563, 400] on label "C" at bounding box center [555, 403] width 141 height 36
click at [563, 403] on input "C" at bounding box center [561, 409] width 12 height 12
radio input "true"
click at [465, 530] on button "Resultaten" at bounding box center [365, 510] width 446 height 37
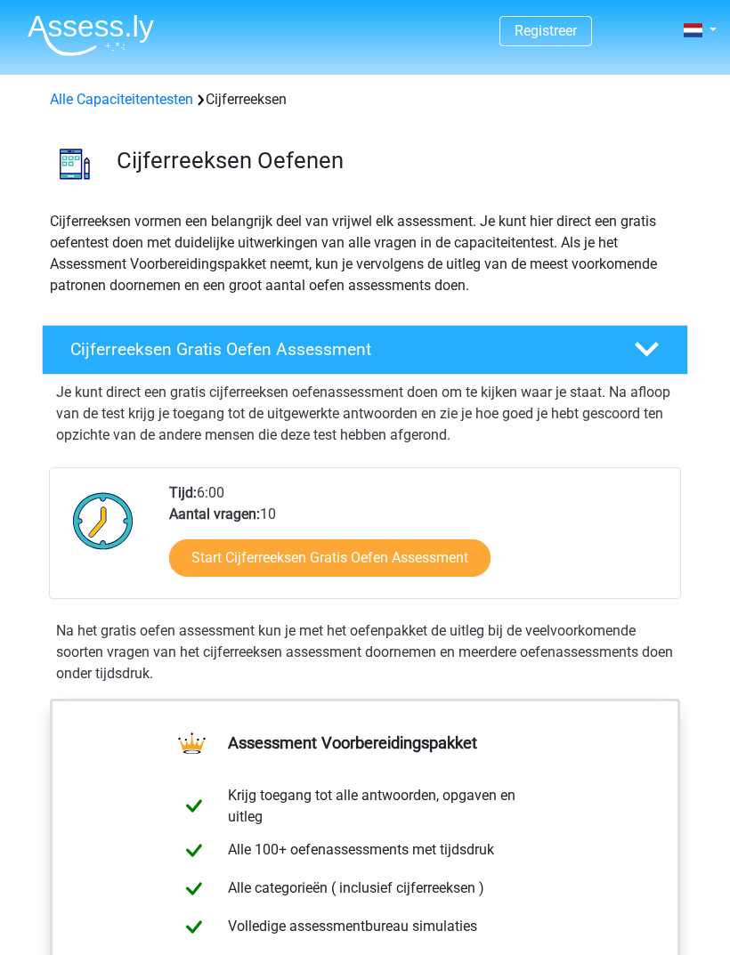
click at [390, 567] on link "Start Cijferreeksen Gratis Oefen Assessment" at bounding box center [329, 557] width 321 height 37
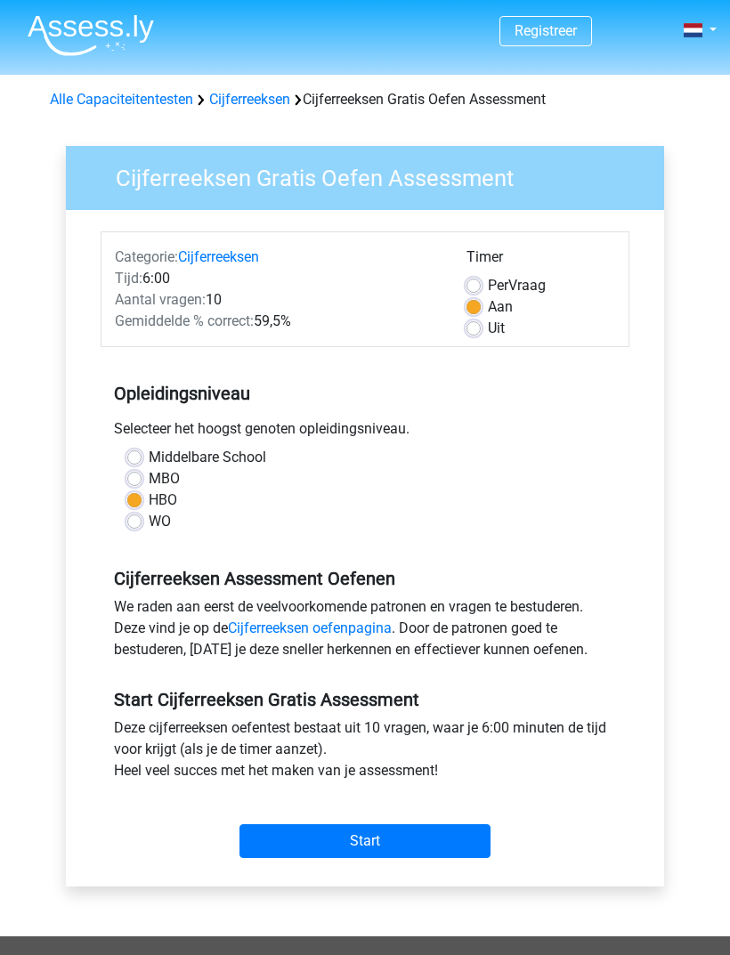
click at [488, 334] on label "Uit" at bounding box center [496, 328] width 17 height 21
click at [476, 334] on input "Uit" at bounding box center [473, 327] width 14 height 18
radio input "true"
click at [367, 833] on input "Start" at bounding box center [364, 841] width 251 height 34
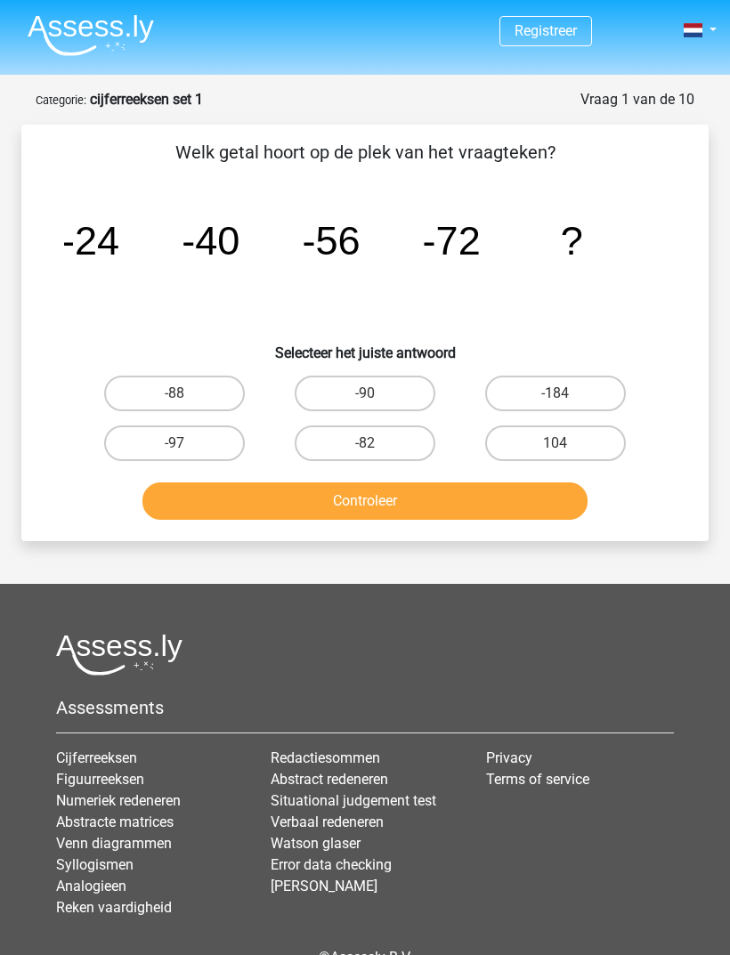
click at [174, 391] on label "-88" at bounding box center [174, 394] width 141 height 36
click at [174, 393] on input "-88" at bounding box center [180, 399] width 12 height 12
radio input "true"
click at [349, 503] on button "Controleer" at bounding box center [365, 500] width 446 height 37
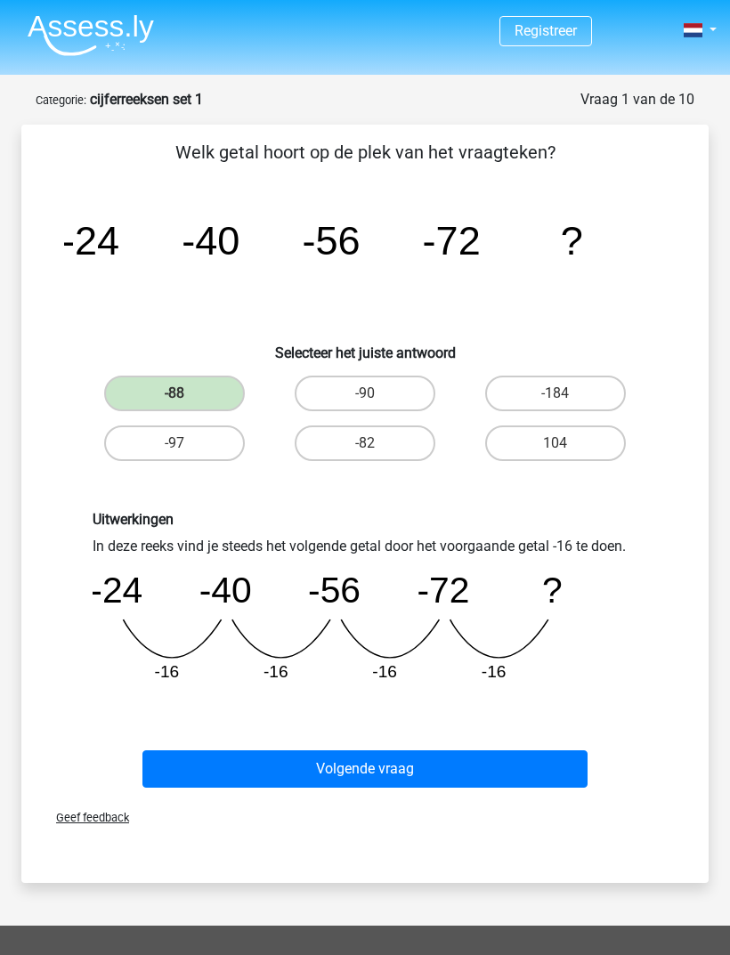
click at [360, 768] on button "Volgende vraag" at bounding box center [365, 768] width 446 height 37
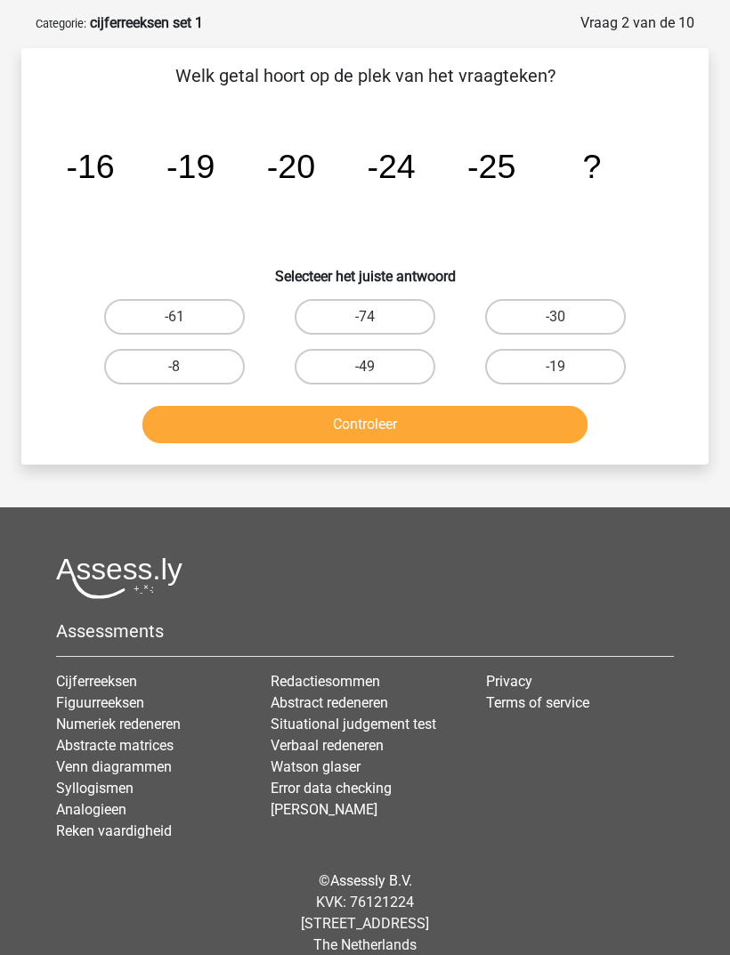
scroll to position [89, 0]
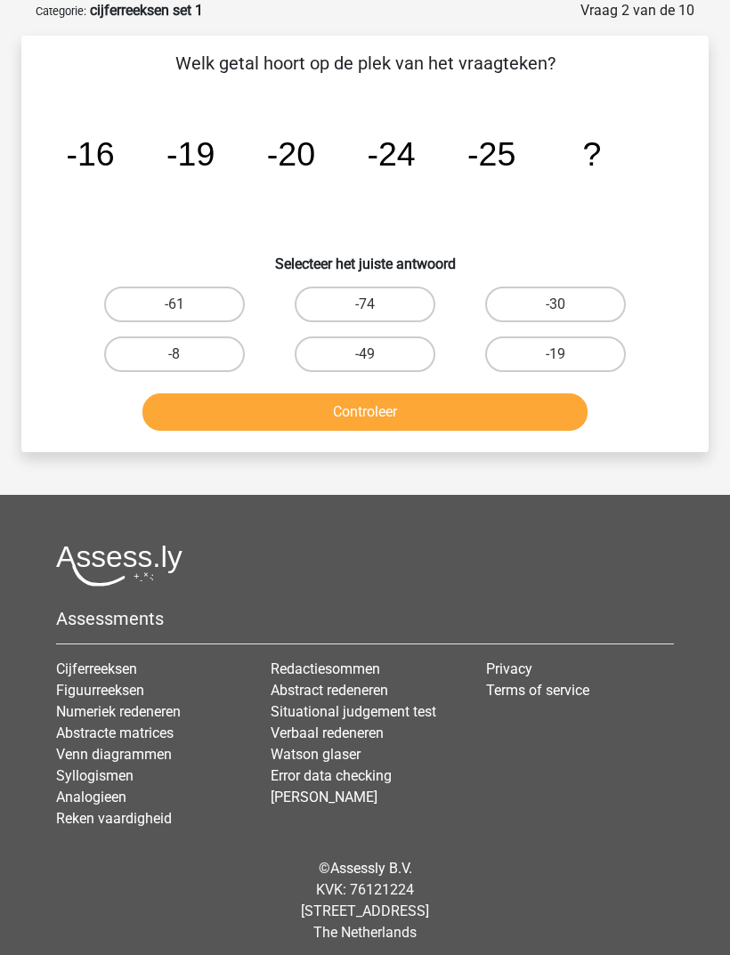
click at [546, 302] on label "-30" at bounding box center [555, 305] width 141 height 36
click at [555, 304] on input "-30" at bounding box center [561, 310] width 12 height 12
radio input "true"
click at [344, 415] on button "Controleer" at bounding box center [365, 411] width 446 height 37
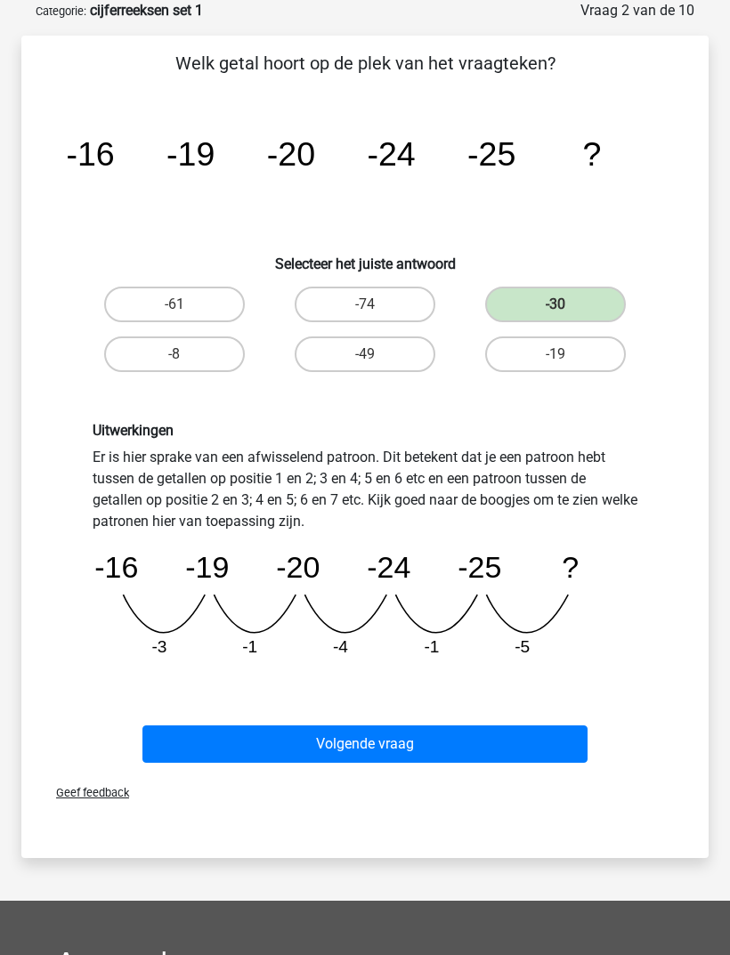
click at [360, 741] on button "Volgende vraag" at bounding box center [365, 743] width 446 height 37
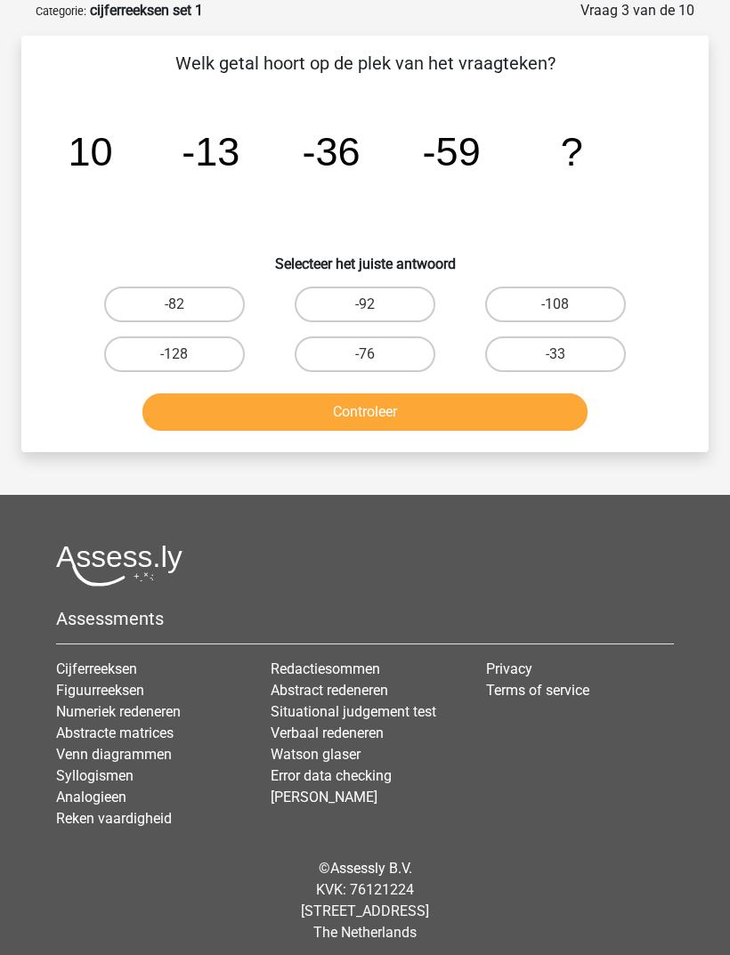
scroll to position [0, 0]
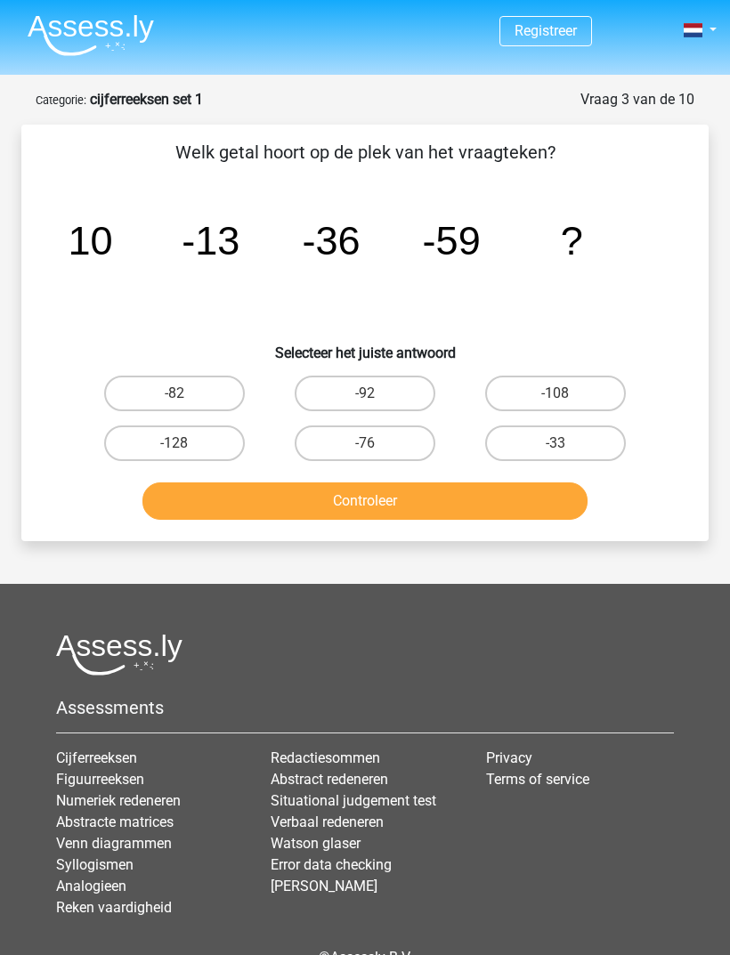
click at [174, 379] on label "-82" at bounding box center [174, 394] width 141 height 36
click at [174, 393] on input "-82" at bounding box center [180, 399] width 12 height 12
radio input "true"
click at [351, 505] on button "Controleer" at bounding box center [365, 500] width 446 height 37
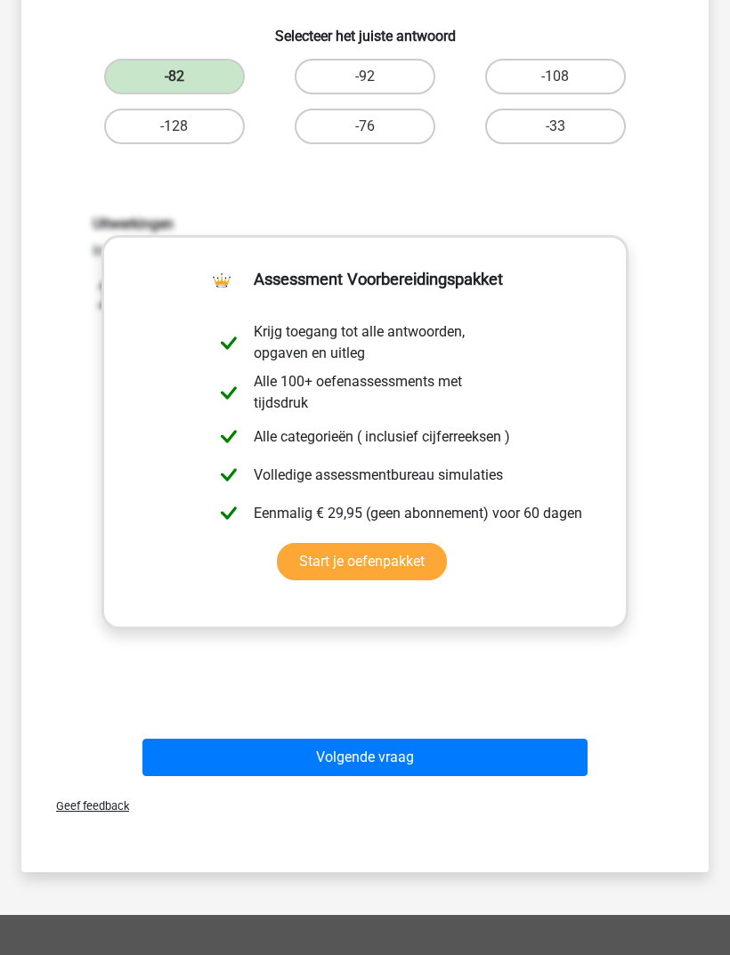
click at [375, 750] on button "Volgende vraag" at bounding box center [365, 757] width 446 height 37
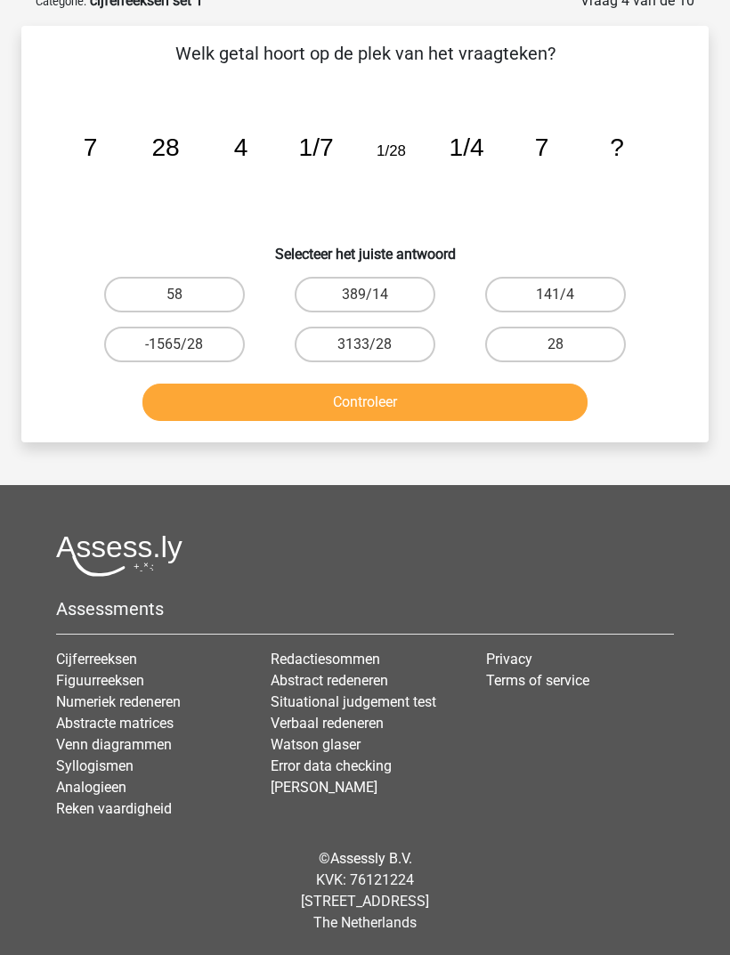
scroll to position [42, 0]
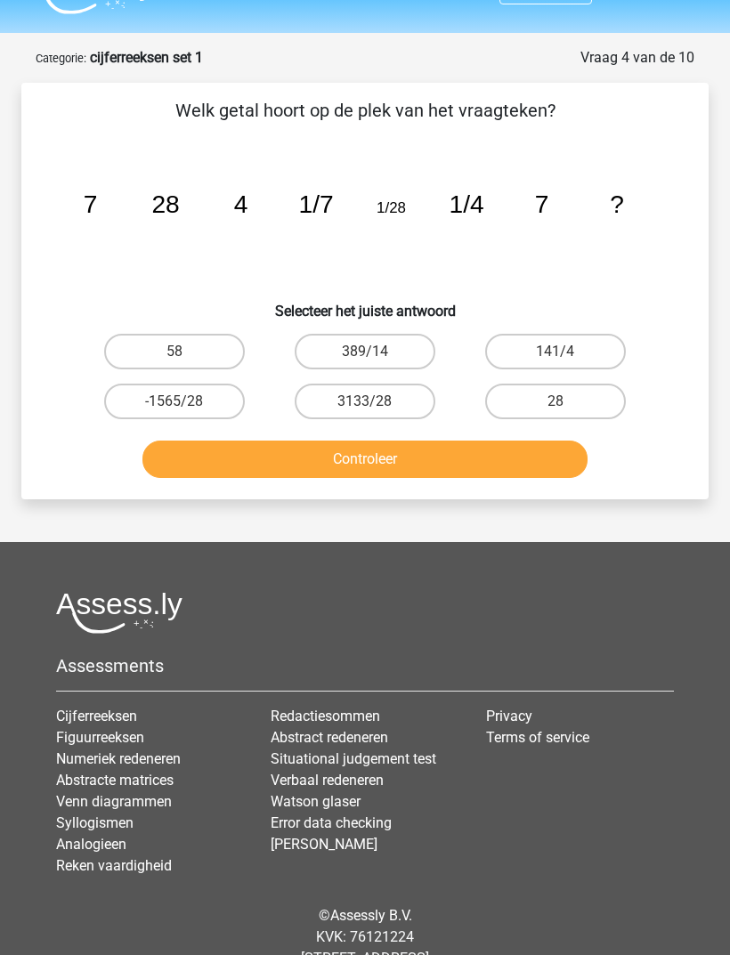
click at [572, 390] on label "28" at bounding box center [555, 402] width 141 height 36
click at [567, 401] on input "28" at bounding box center [561, 407] width 12 height 12
radio input "true"
click at [385, 453] on button "Controleer" at bounding box center [365, 459] width 446 height 37
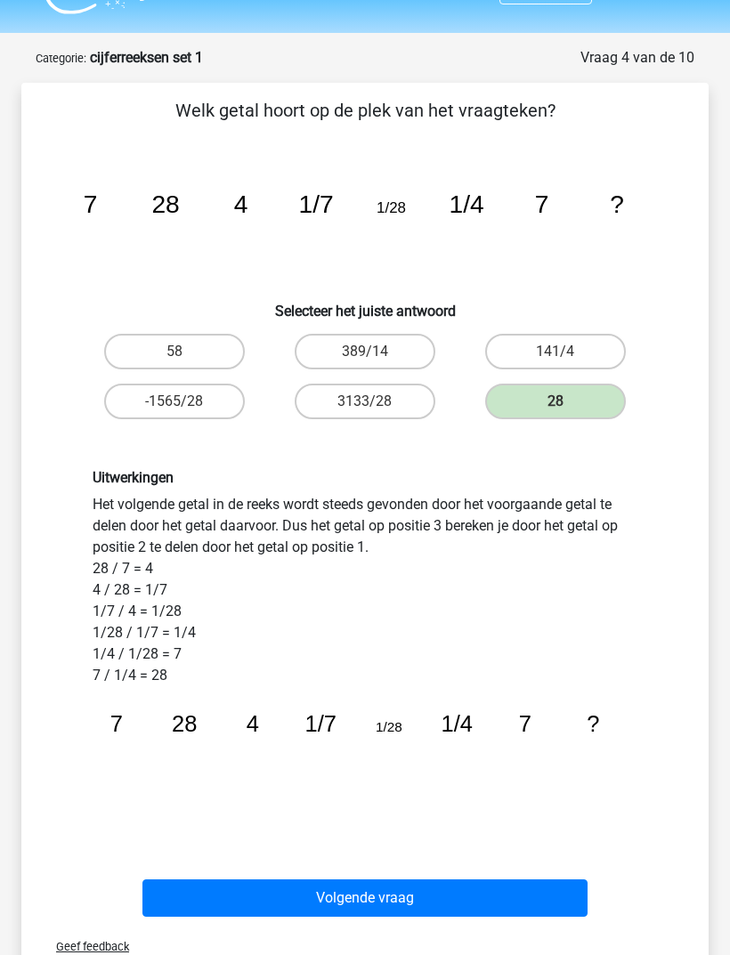
click at [395, 912] on button "Volgende vraag" at bounding box center [365, 897] width 446 height 37
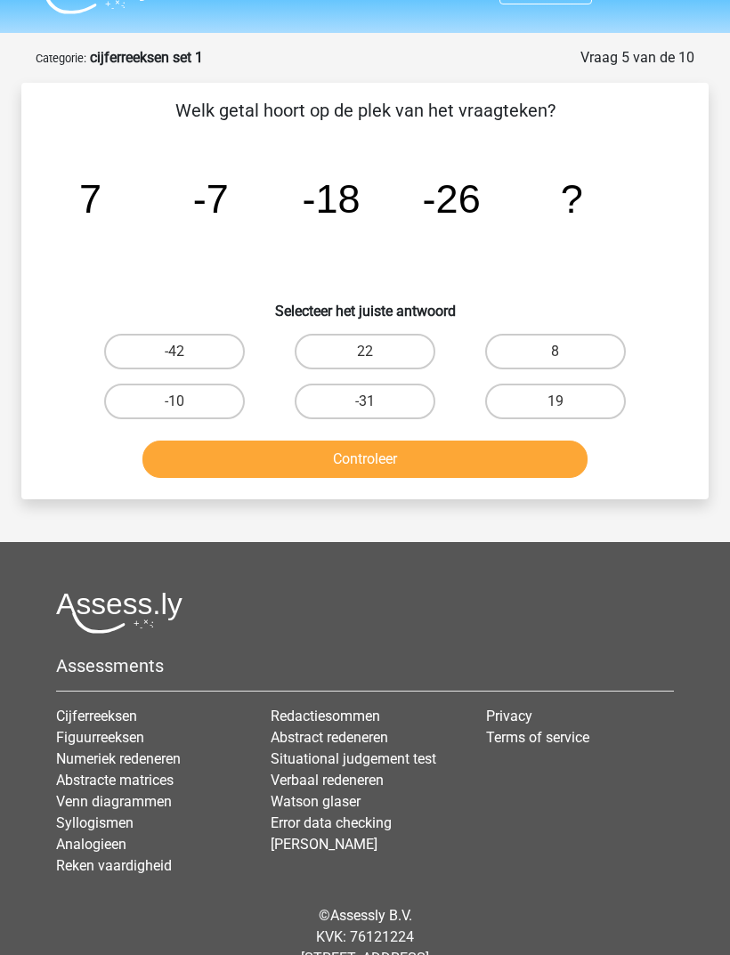
click at [133, 738] on link "Figuurreeksen" at bounding box center [100, 737] width 88 height 17
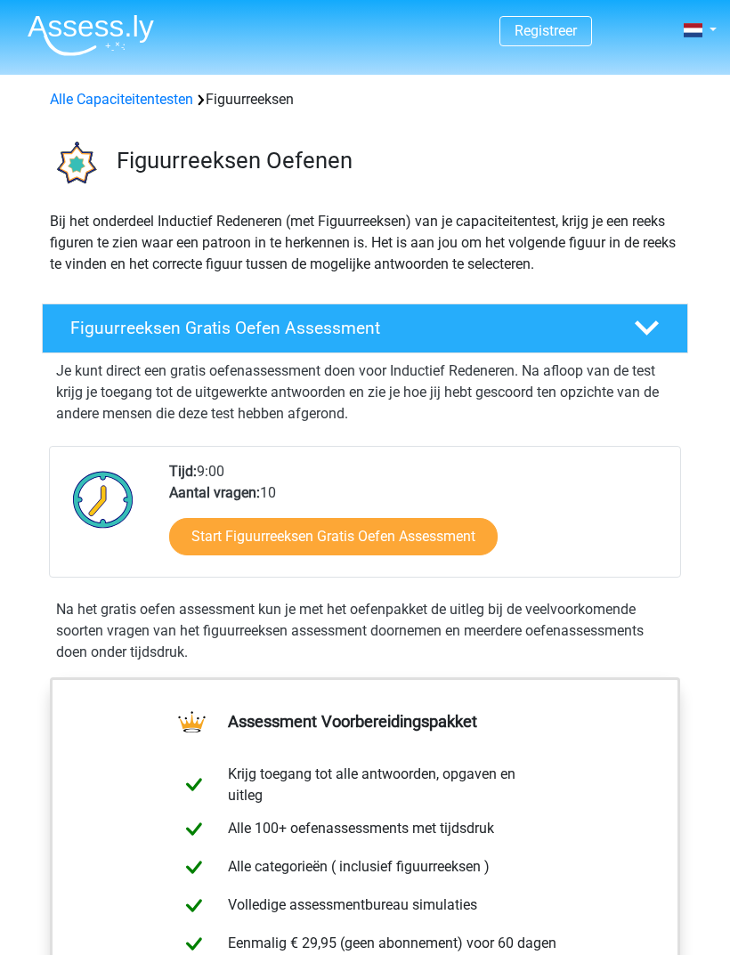
click at [613, 322] on div "Figuurreeksen Gratis Oefen Assessment" at bounding box center [339, 328] width 564 height 20
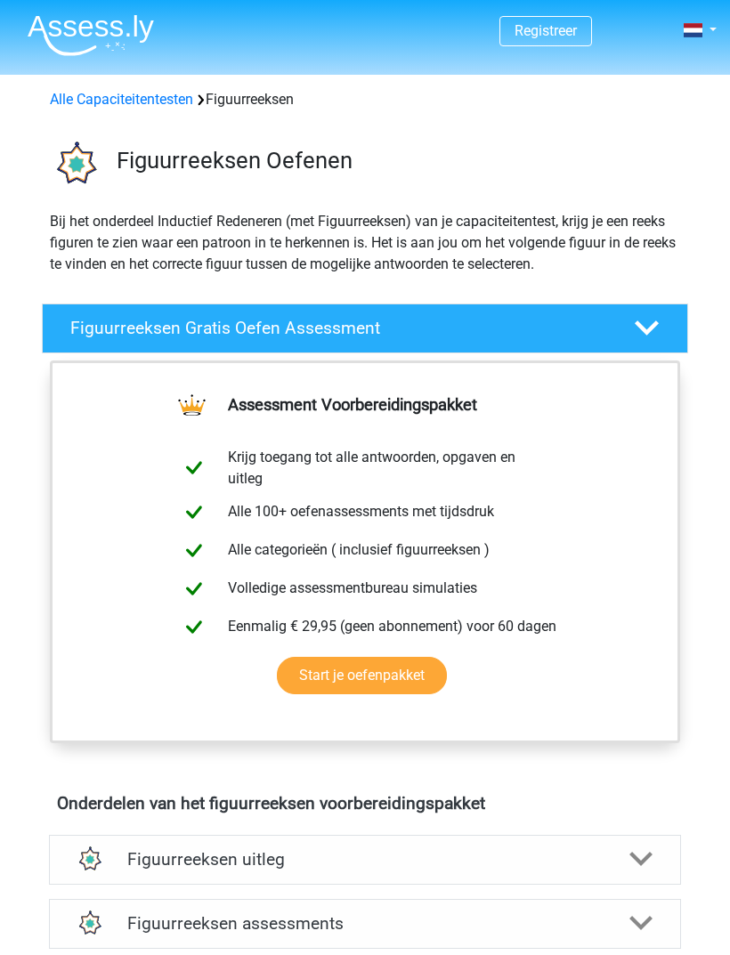
click at [603, 312] on div "Figuurreeksen Gratis Oefen Assessment" at bounding box center [365, 328] width 646 height 50
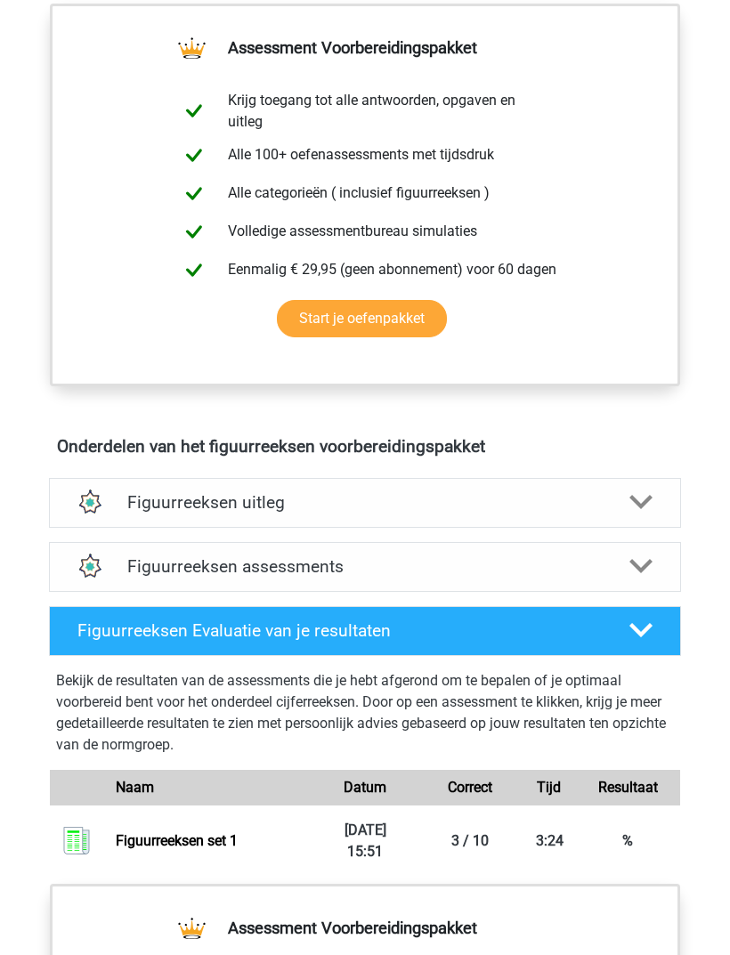
scroll to position [699, 0]
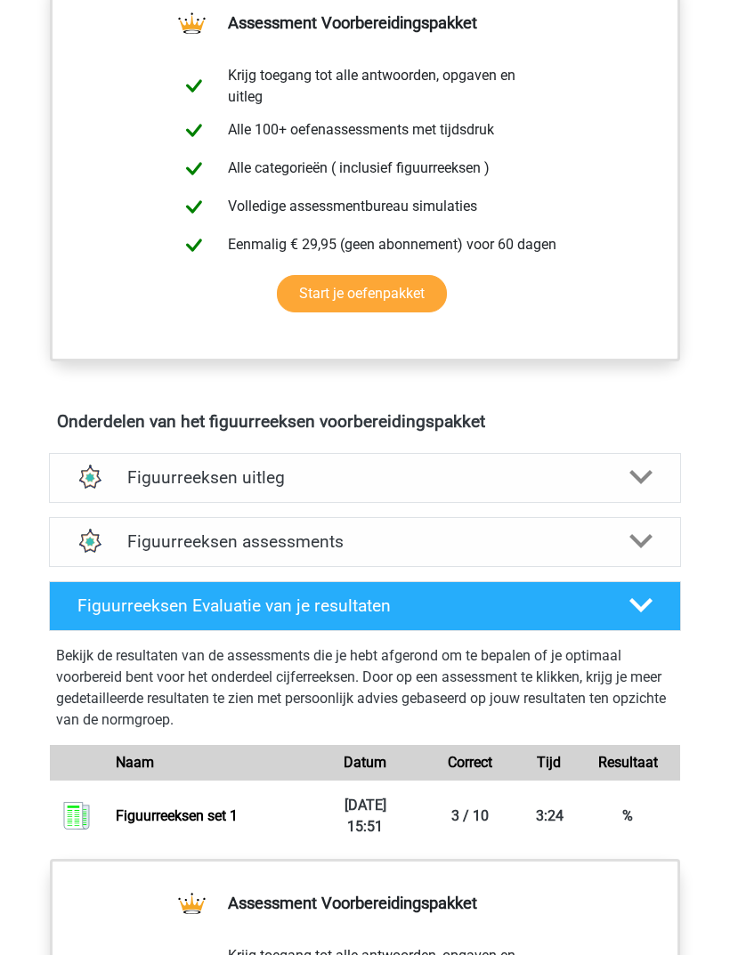
click at [627, 465] on div "Figuurreeksen uitleg" at bounding box center [365, 478] width 632 height 50
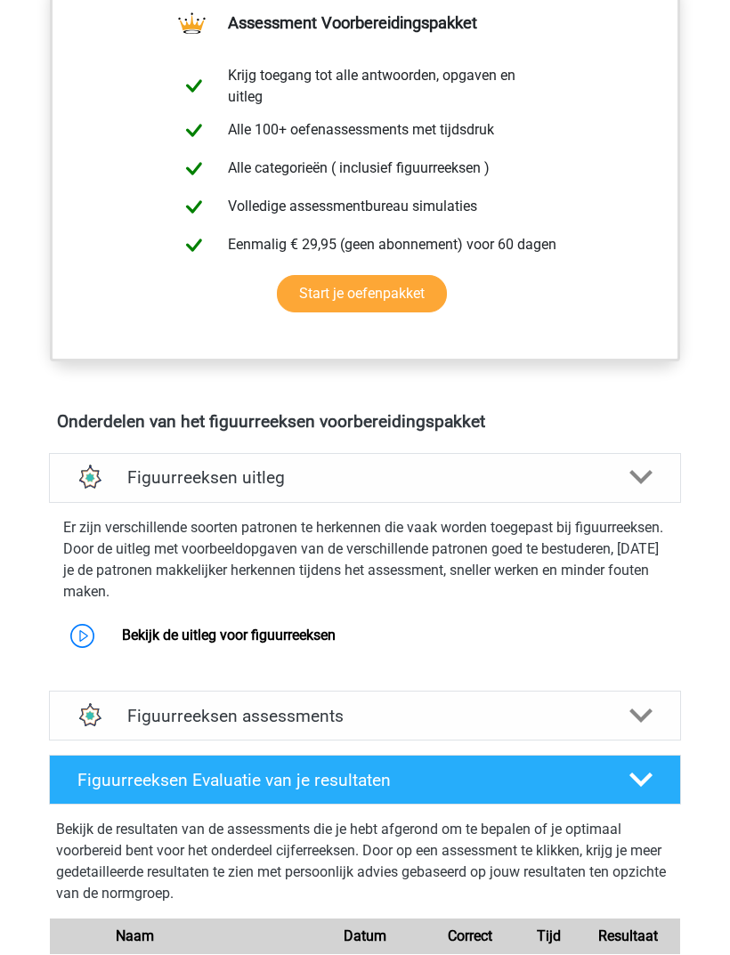
click at [278, 633] on link "Bekijk de uitleg voor figuurreeksen" at bounding box center [229, 635] width 214 height 17
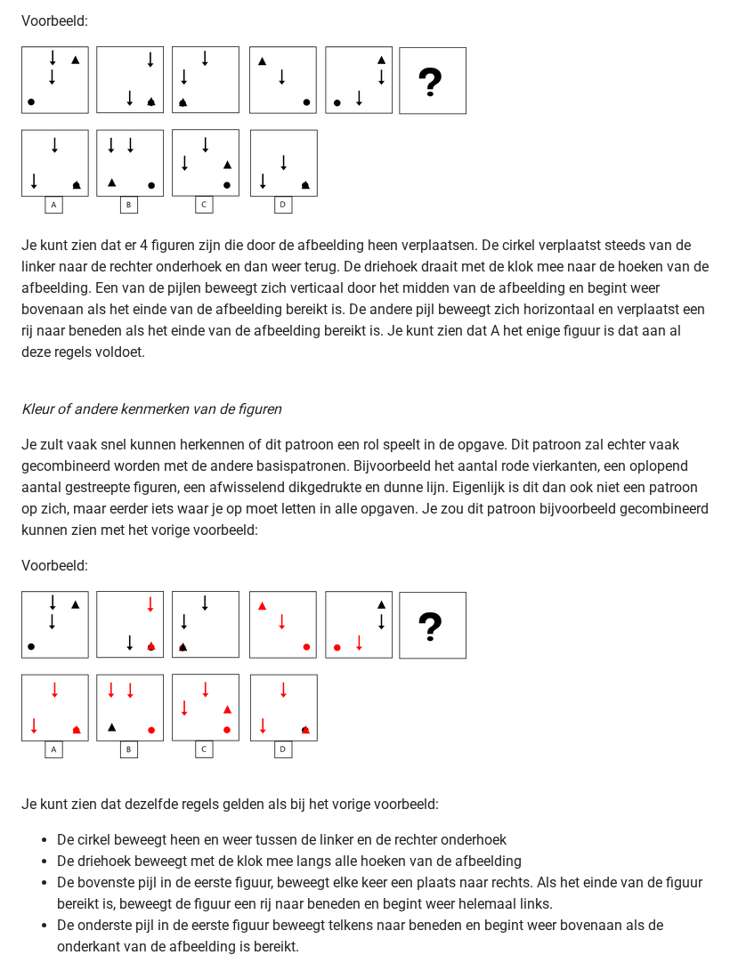
scroll to position [2957, 0]
